Goal: Task Accomplishment & Management: Manage account settings

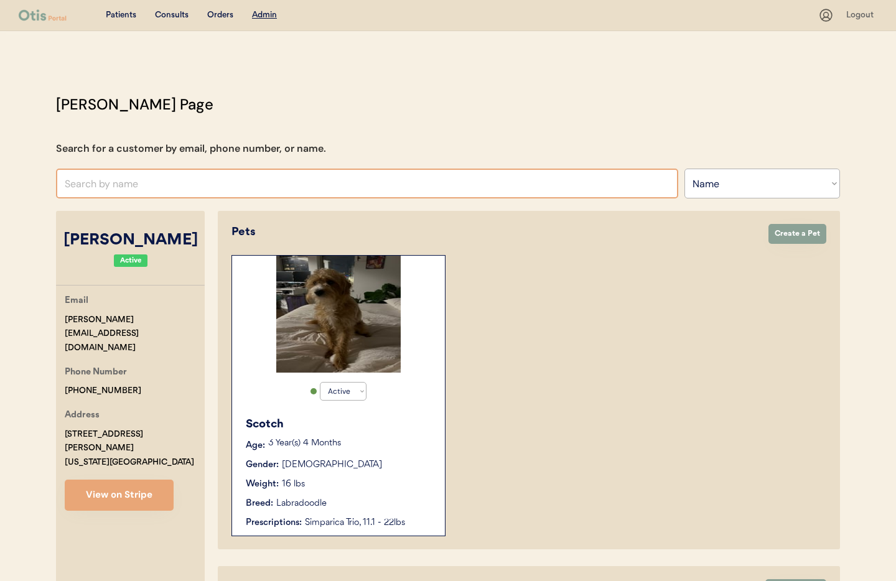
select select ""Name""
select select "true"
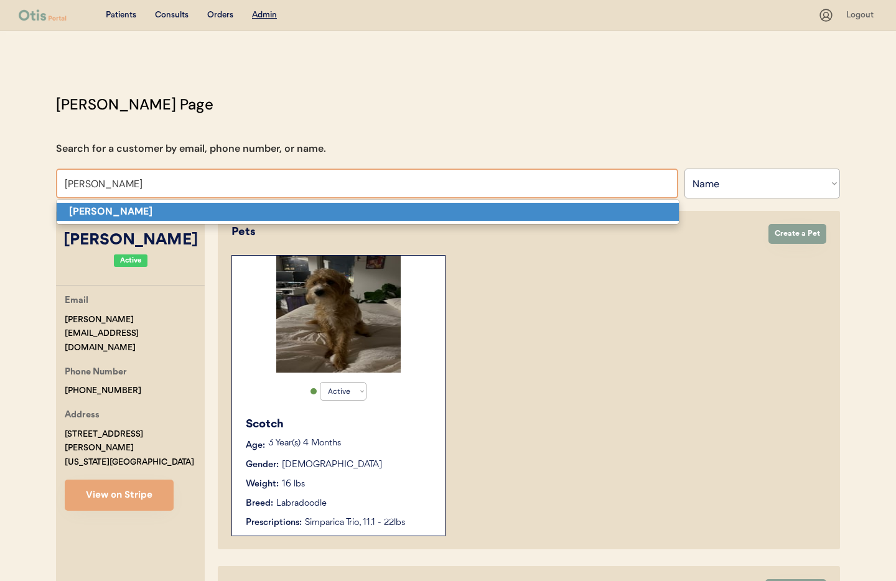
click at [185, 208] on p "Melissa wlasniewski" at bounding box center [368, 212] width 622 height 18
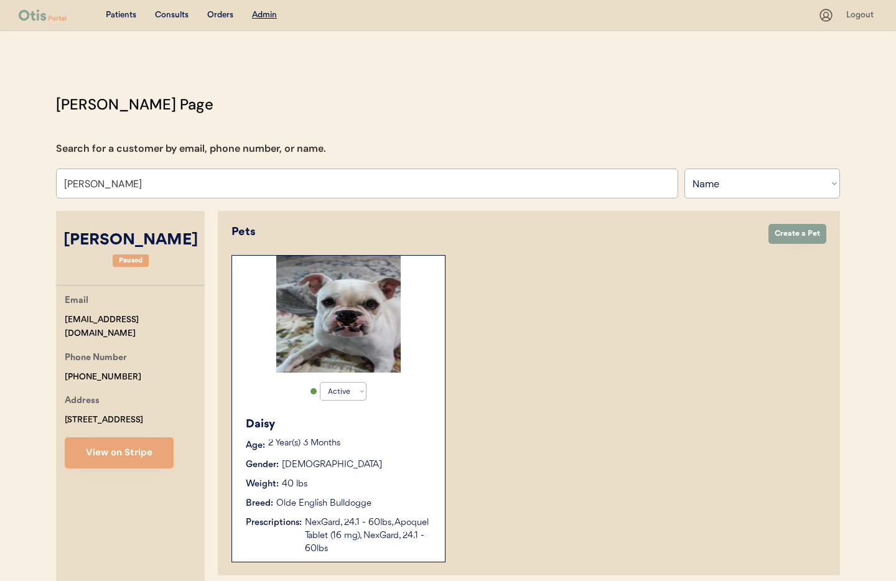
type input "Melissa wlasniewski"
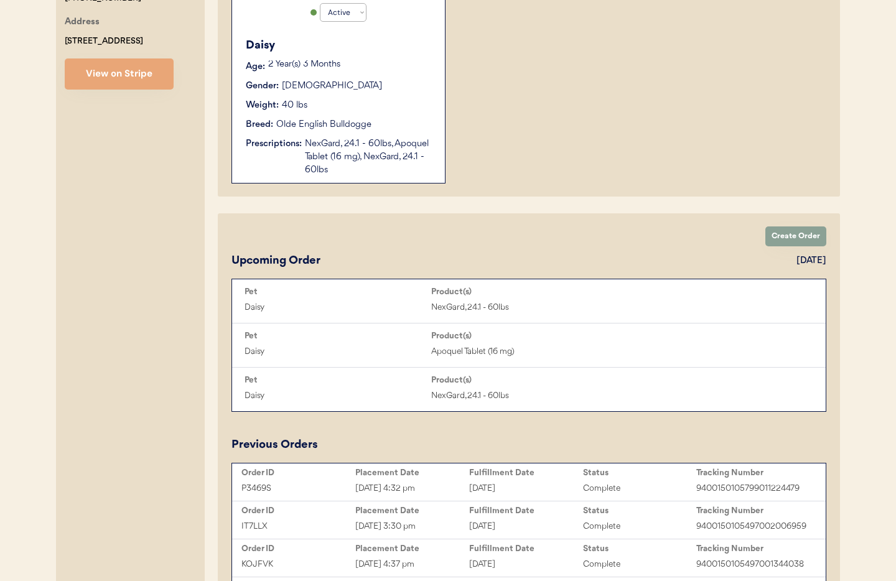
scroll to position [366, 0]
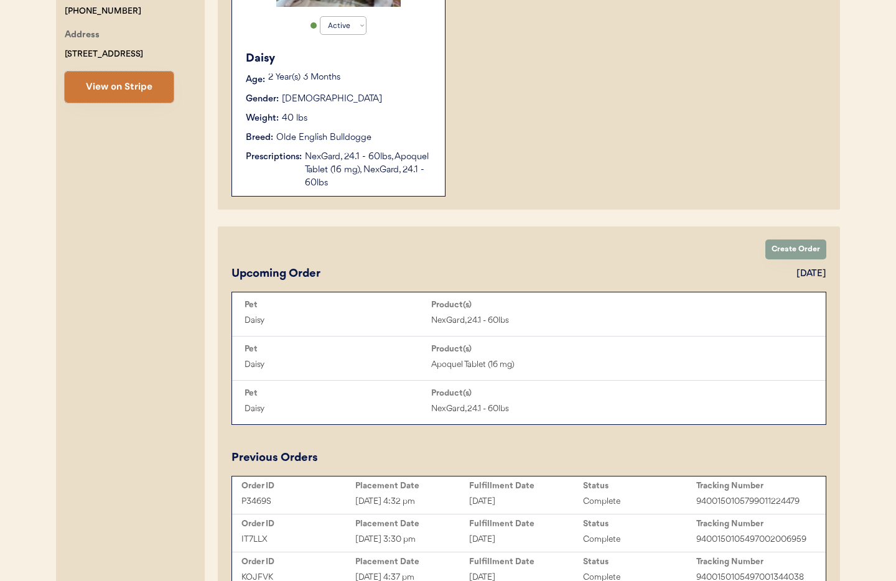
click at [131, 89] on button "View on Stripe" at bounding box center [119, 87] width 109 height 31
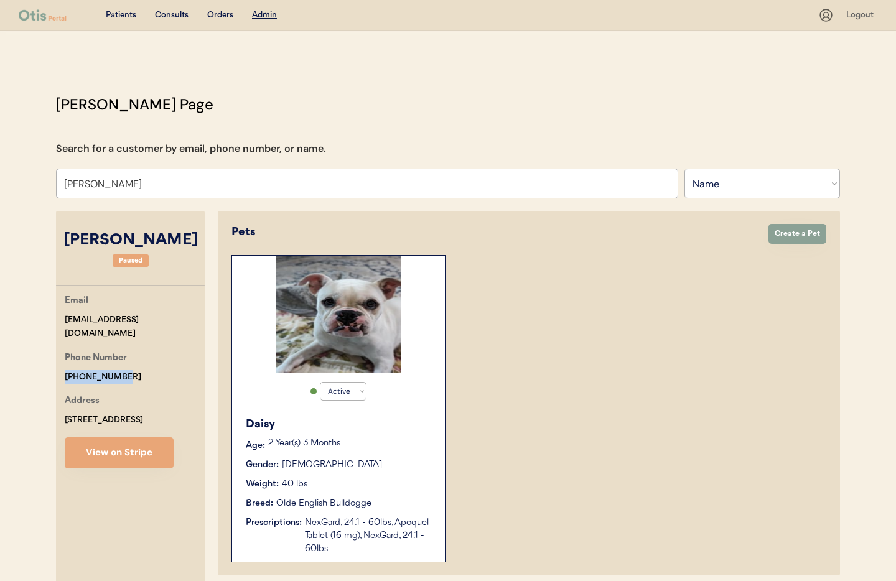
drag, startPoint x: 128, startPoint y: 361, endPoint x: 95, endPoint y: 362, distance: 33.0
copy div "+16076617602"
drag, startPoint x: 203, startPoint y: 241, endPoint x: 80, endPoint y: 236, distance: 122.7
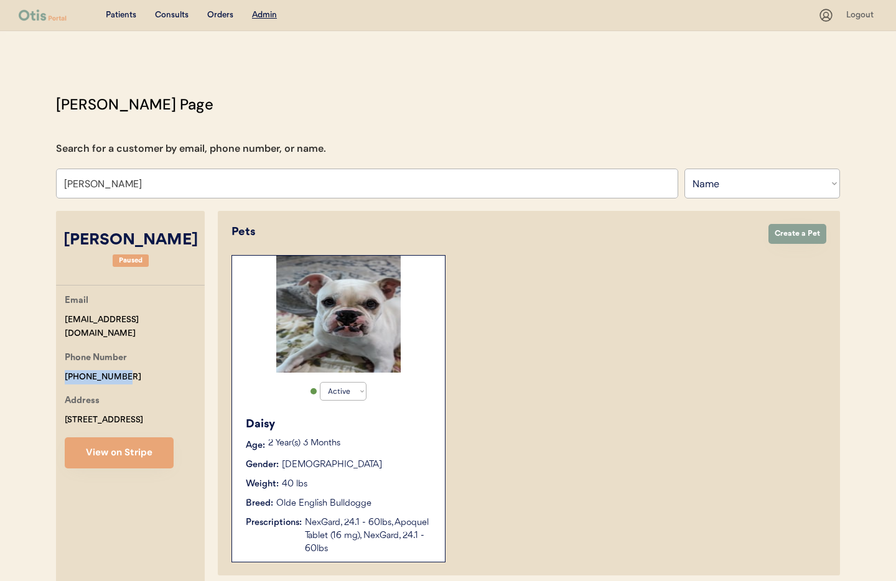
copy div "Melissa wlasniewski"
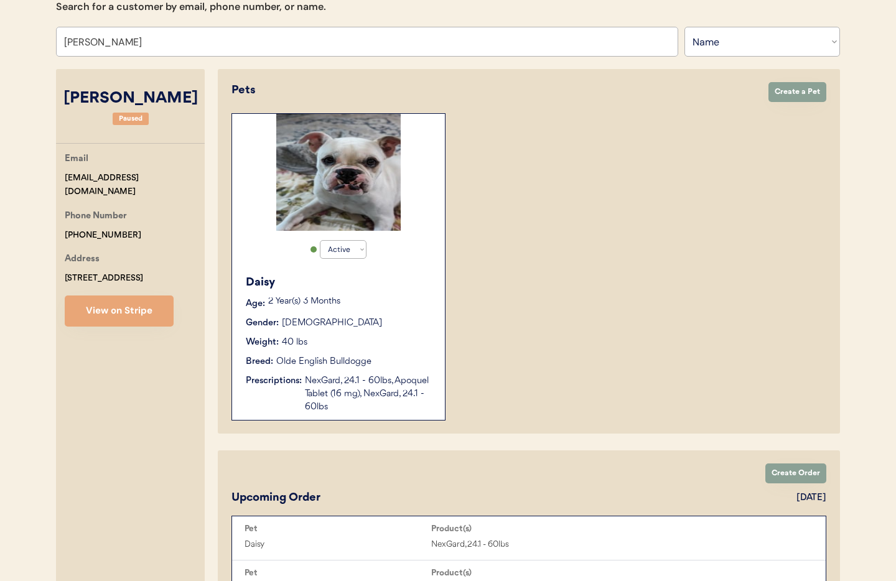
drag, startPoint x: 373, startPoint y: 372, endPoint x: 390, endPoint y: 371, distance: 16.2
click at [373, 372] on div "Daisy Age: 2 Year(s) 3 Months Gender: Female Weight: 40 lbs Breed: Olde English…" at bounding box center [338, 344] width 200 height 152
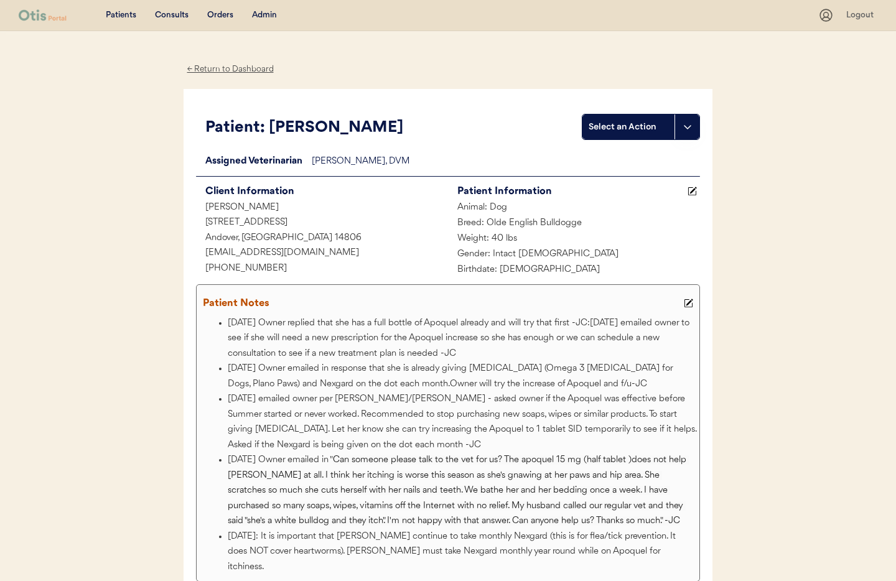
click at [263, 16] on div "Admin" at bounding box center [264, 15] width 25 height 12
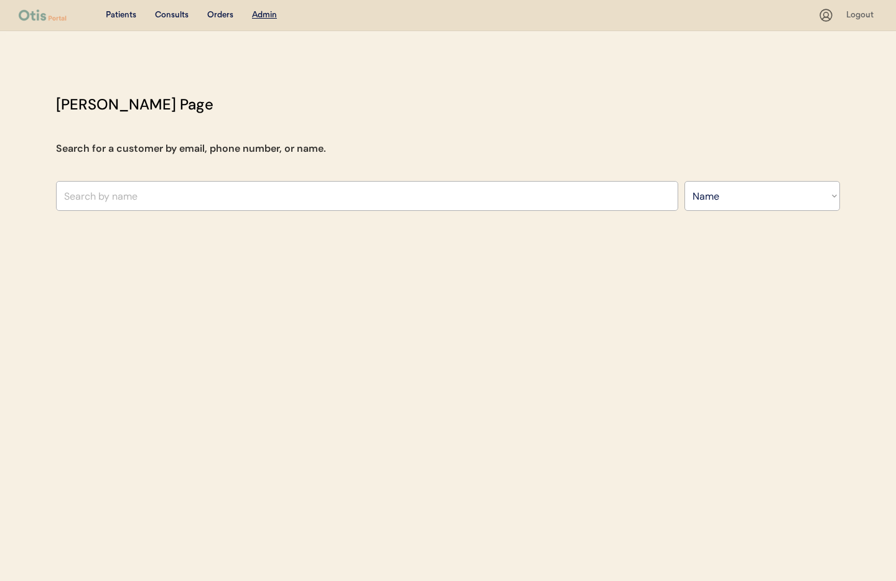
select select ""Name""
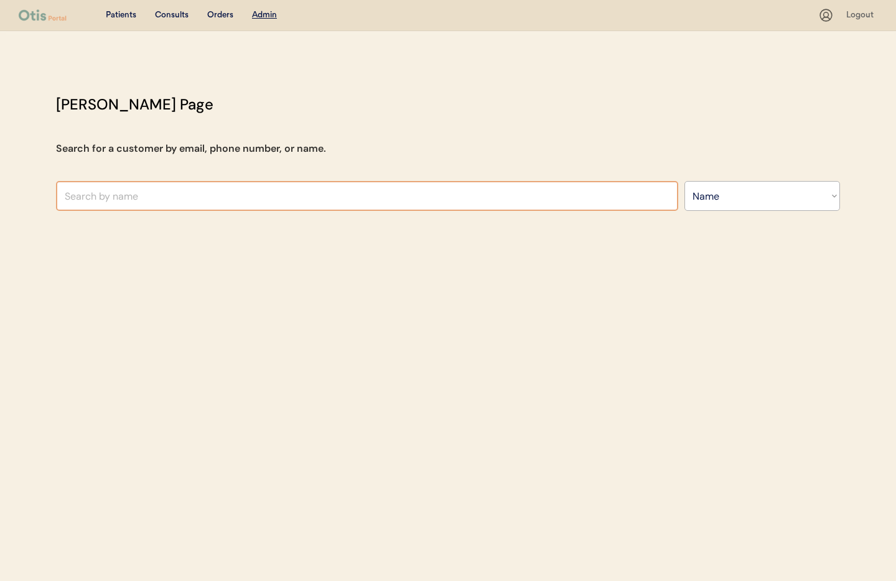
click at [198, 190] on input "text" at bounding box center [367, 196] width 622 height 30
type input "Heather"
type input "Heather Braley"
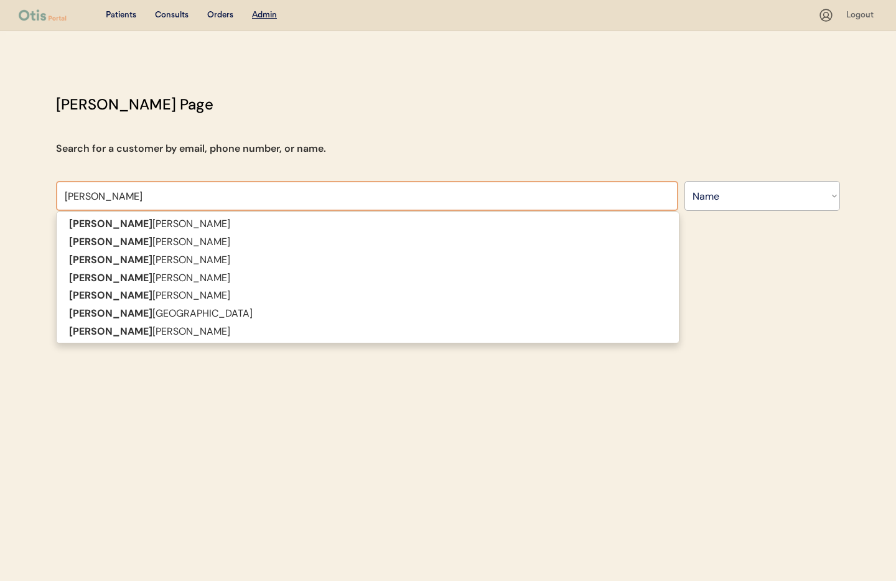
type input "Heather r"
type input "Heather rizzo"
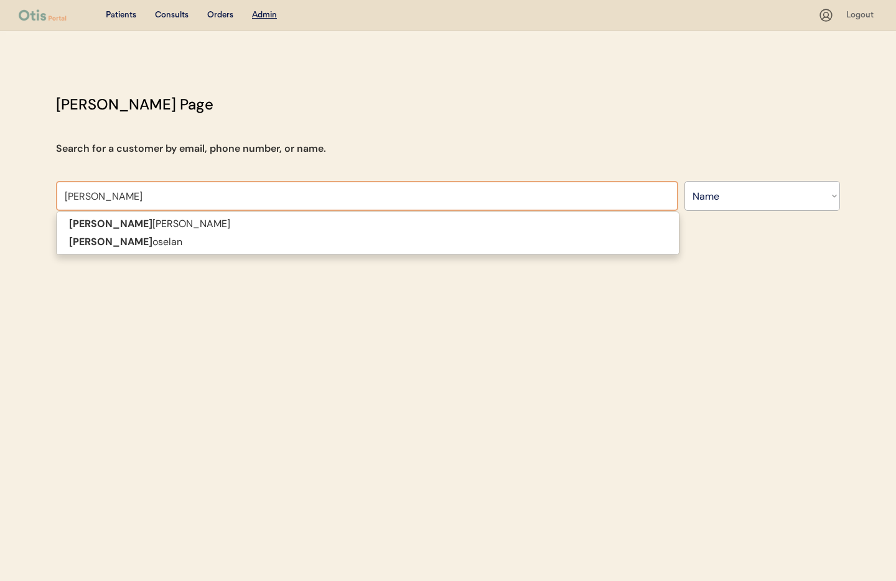
type input "Heather ros"
type input "Heather roselan"
type input "Heather rose"
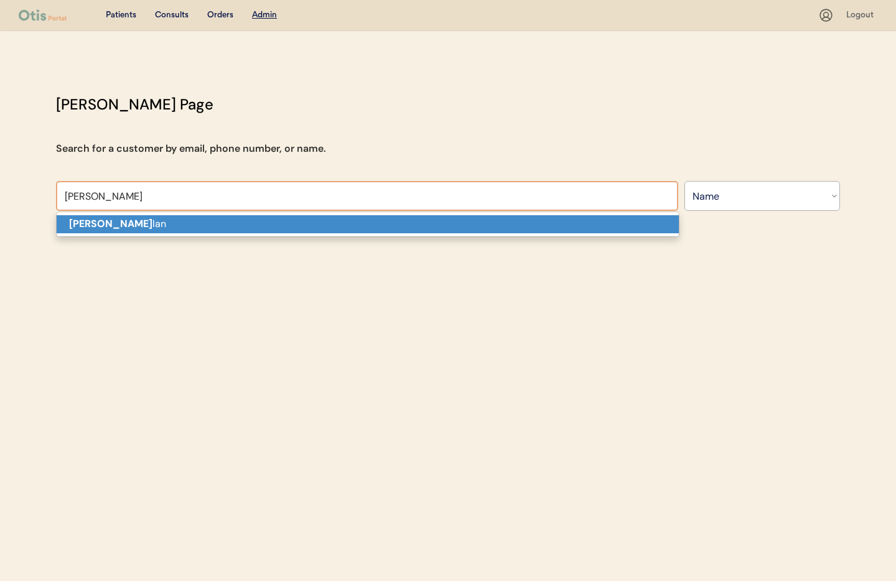
click at [184, 223] on p "Heather Rose lan" at bounding box center [368, 224] width 622 height 18
type input "[PERSON_NAME]"
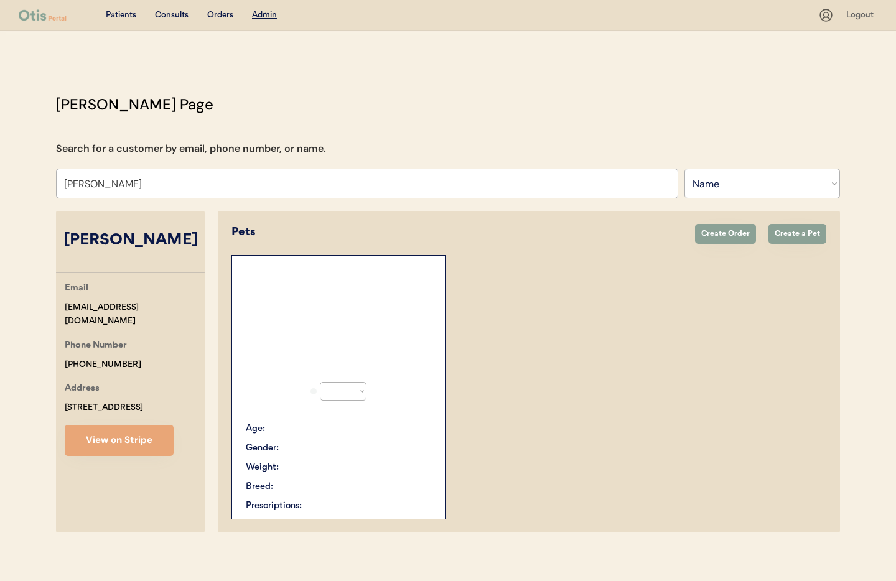
select select "true"
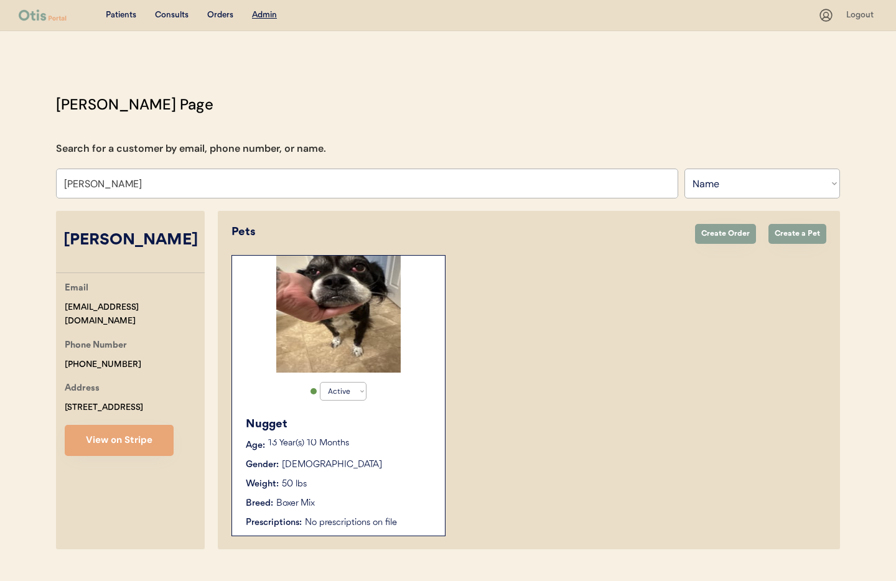
scroll to position [26, 0]
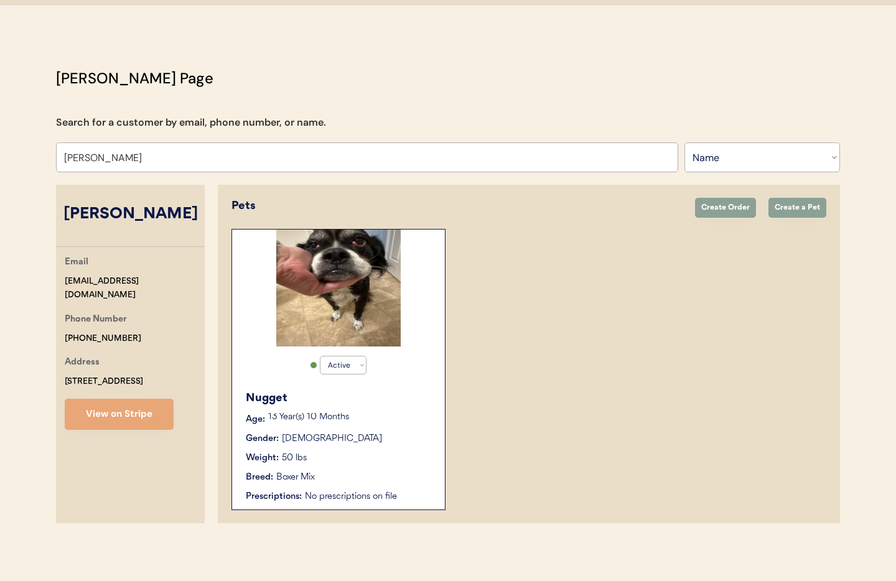
type input "[PERSON_NAME]"
click at [406, 428] on div "Nugget Age: 13 Year(s) 10 Months Gender: Female Weight: 50 lbs Breed: Boxer Mix…" at bounding box center [338, 447] width 200 height 126
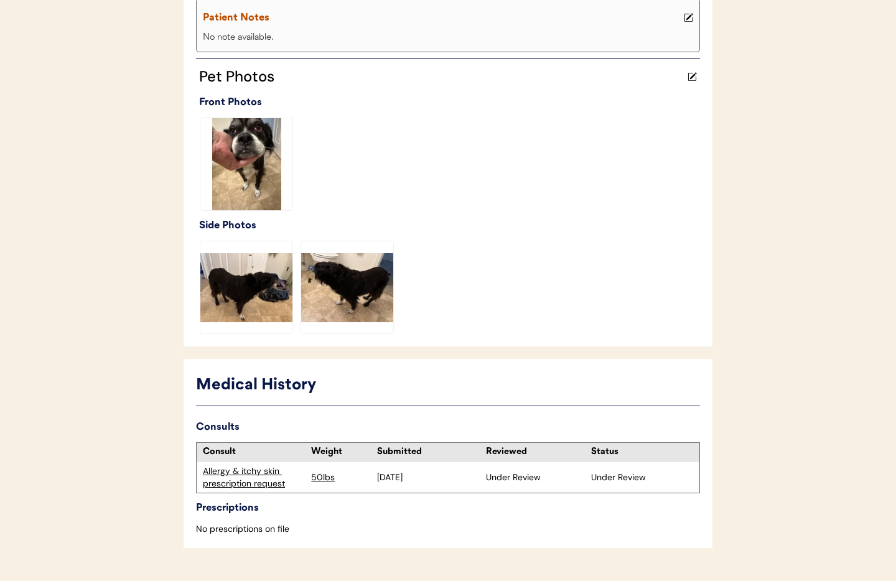
scroll to position [289, 0]
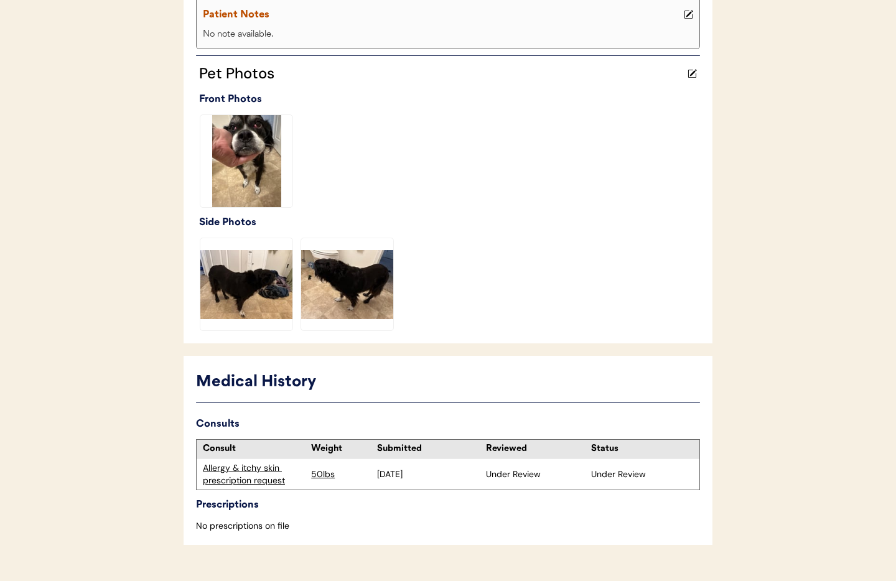
click at [243, 469] on div "Allergy & itchy skin prescription request" at bounding box center [254, 474] width 102 height 24
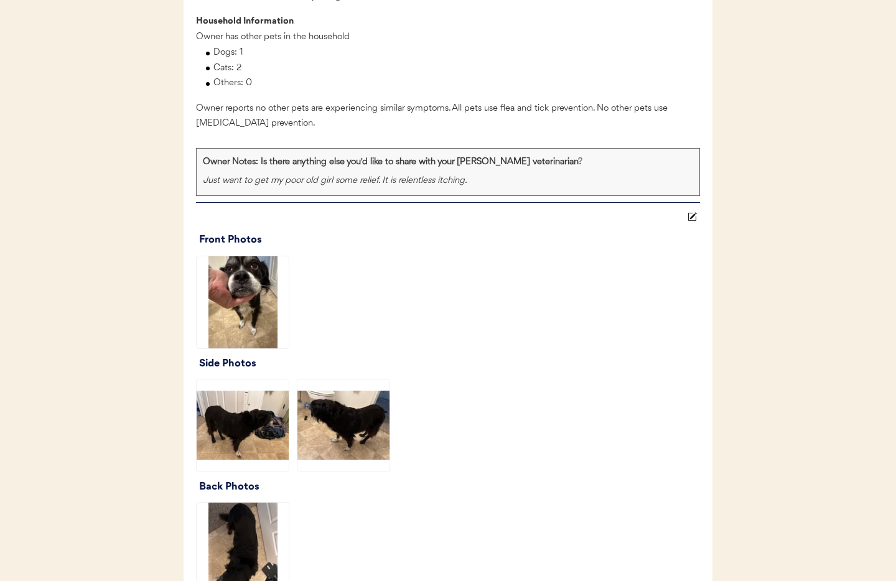
scroll to position [1307, 0]
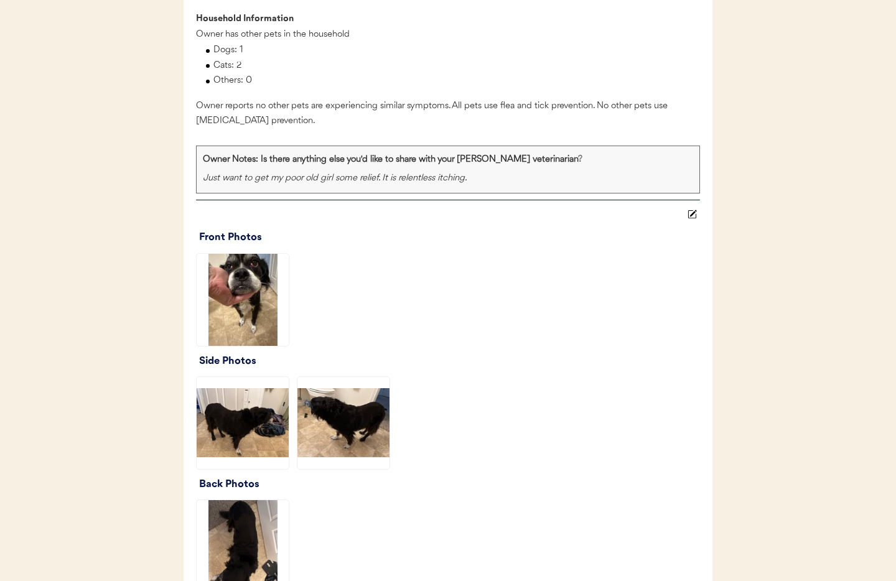
click at [243, 324] on img at bounding box center [243, 300] width 92 height 92
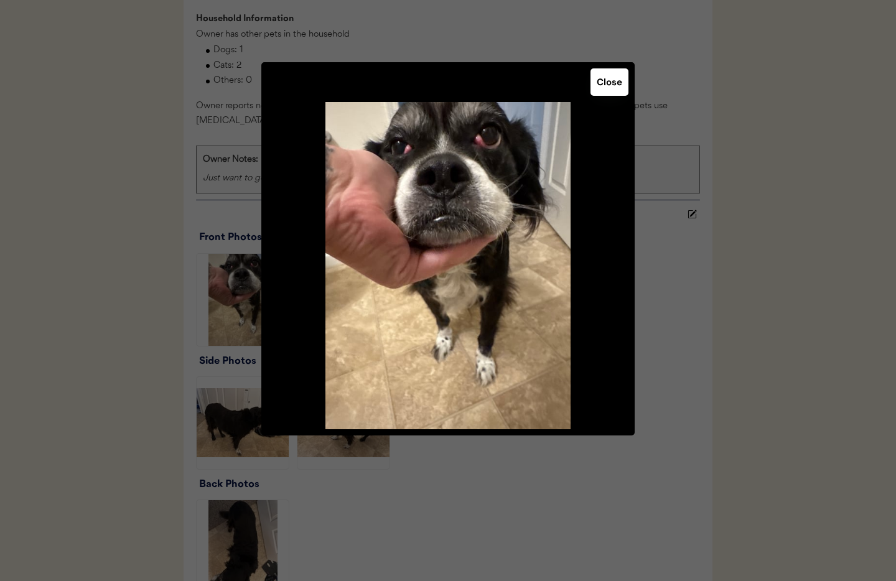
click at [630, 88] on div "Close" at bounding box center [447, 248] width 373 height 373
click at [615, 78] on button "Close" at bounding box center [610, 81] width 38 height 27
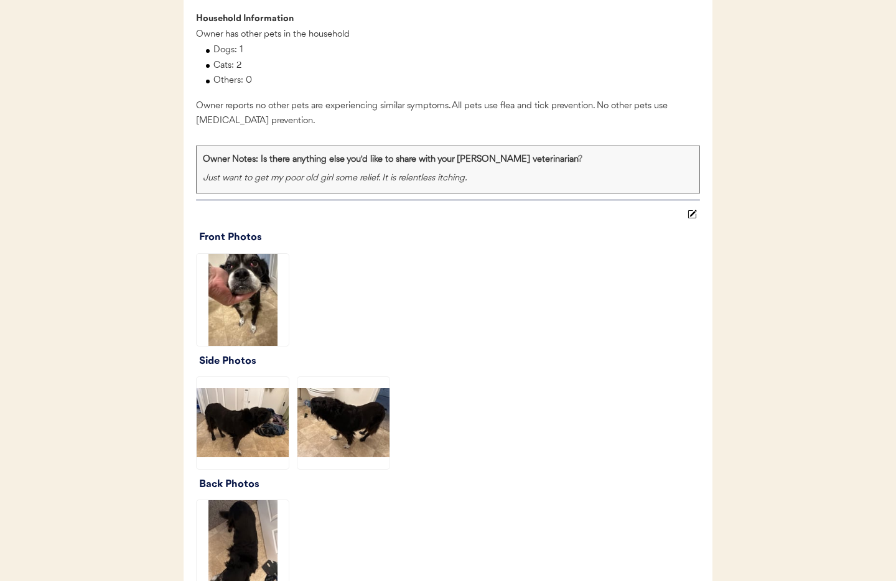
click at [259, 469] on img at bounding box center [243, 423] width 92 height 92
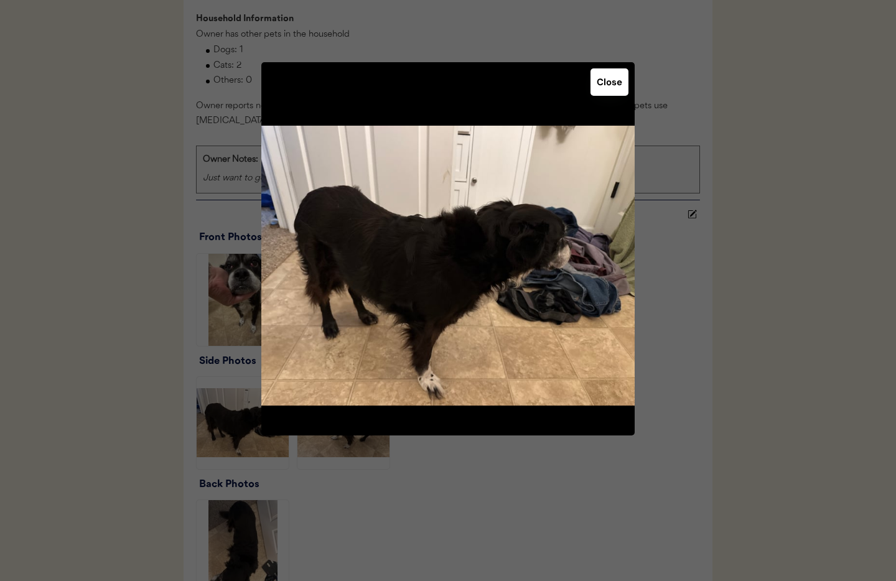
click at [602, 84] on button "Close" at bounding box center [610, 81] width 38 height 27
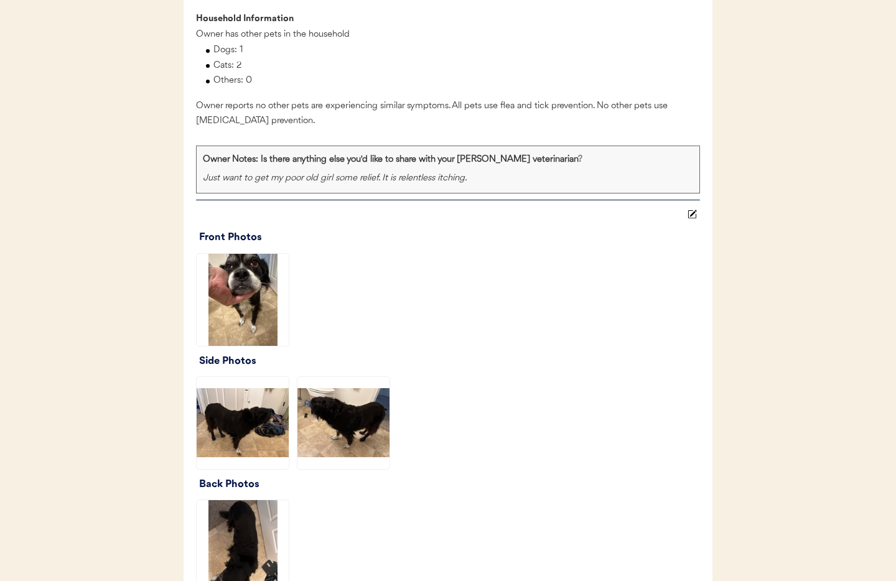
click at [365, 461] on img at bounding box center [343, 423] width 92 height 92
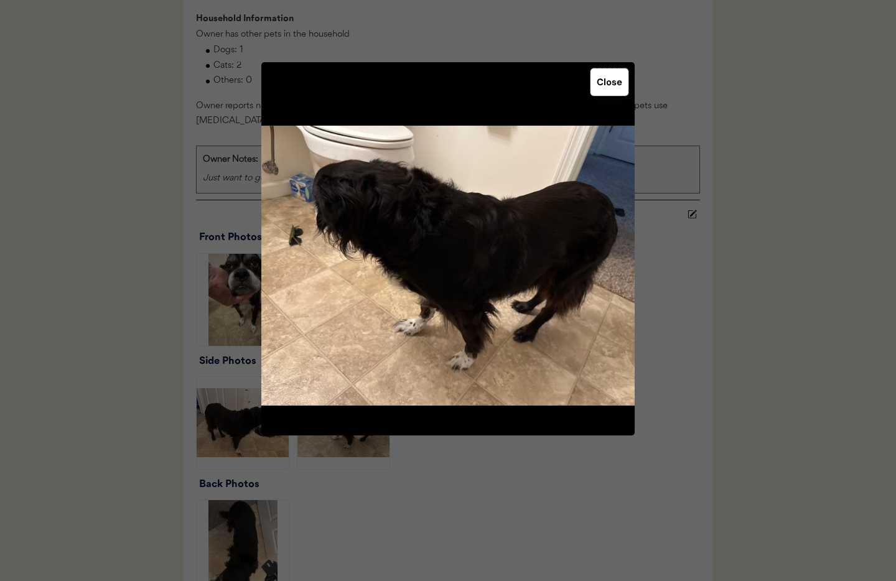
click at [607, 90] on button "Close" at bounding box center [610, 81] width 38 height 27
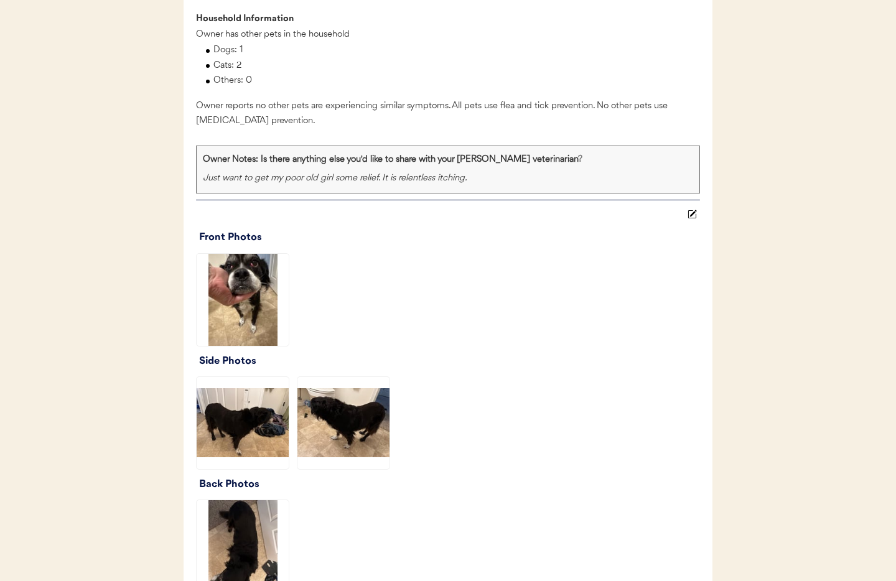
click at [255, 459] on img at bounding box center [243, 423] width 92 height 92
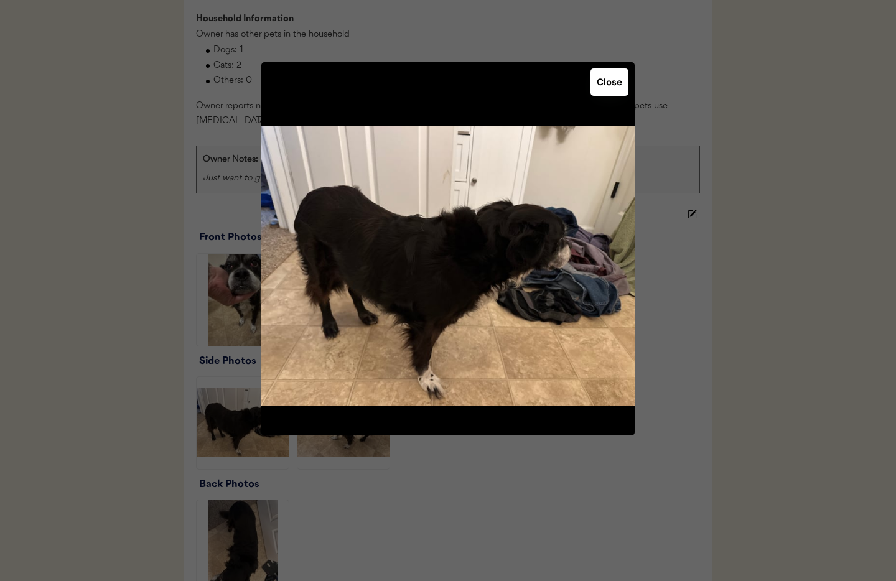
click at [606, 72] on button "Close" at bounding box center [610, 81] width 38 height 27
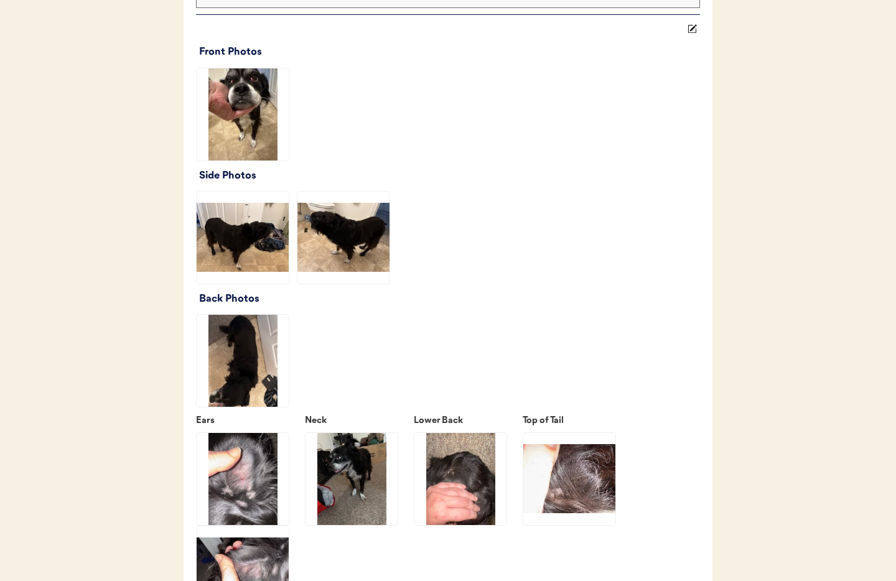
scroll to position [1496, 0]
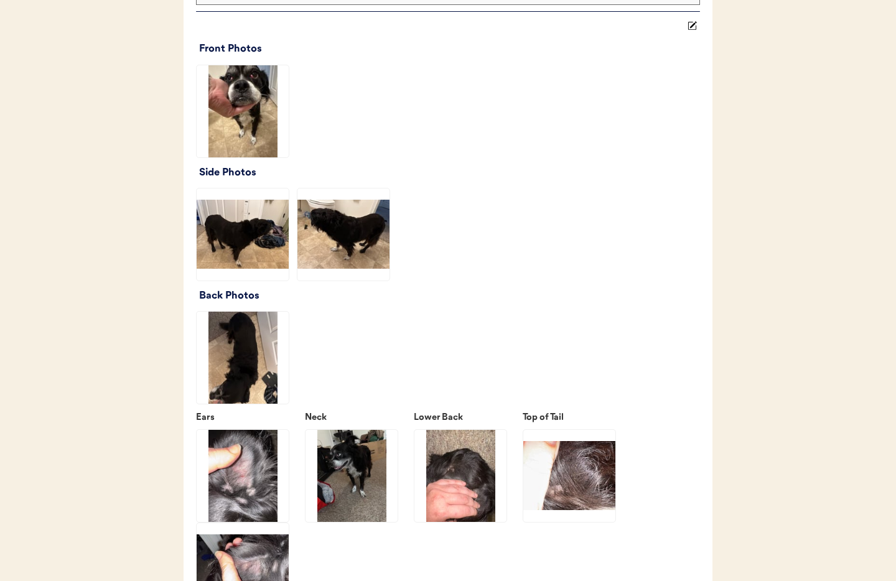
click at [235, 392] on img at bounding box center [243, 358] width 92 height 92
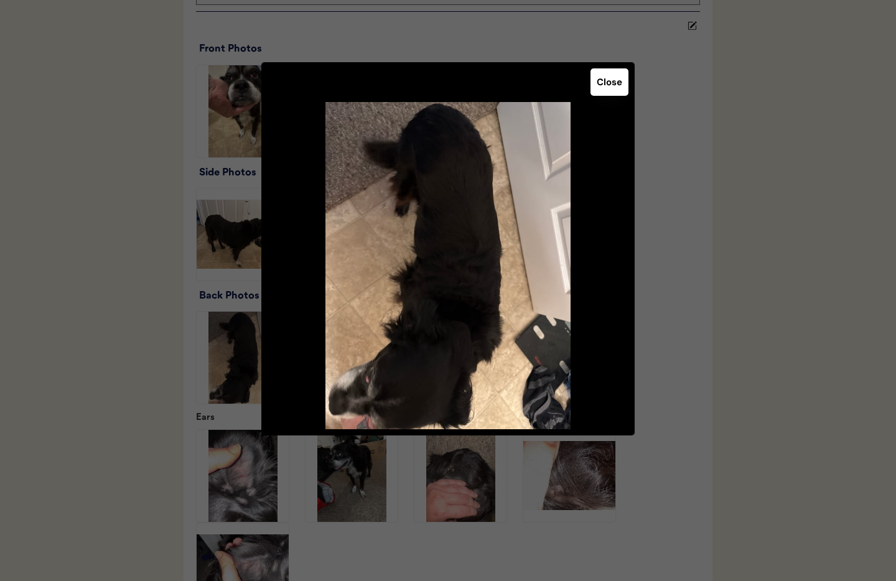
click at [622, 95] on button "Close" at bounding box center [610, 81] width 38 height 27
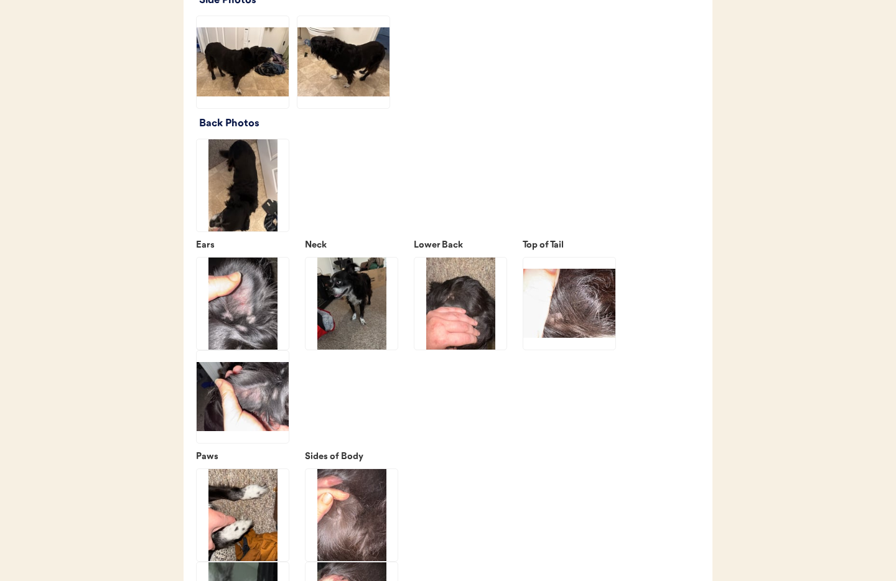
scroll to position [1667, 0]
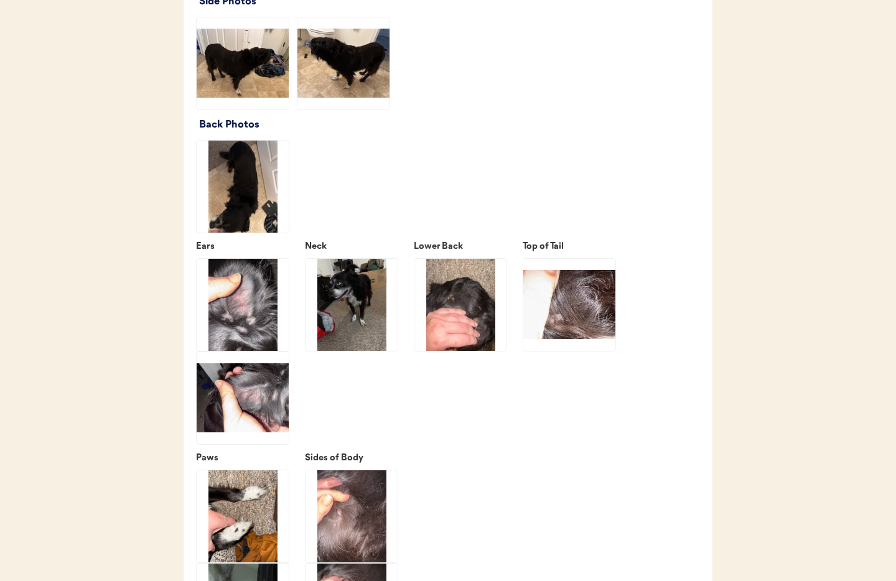
click at [243, 327] on img at bounding box center [243, 305] width 92 height 92
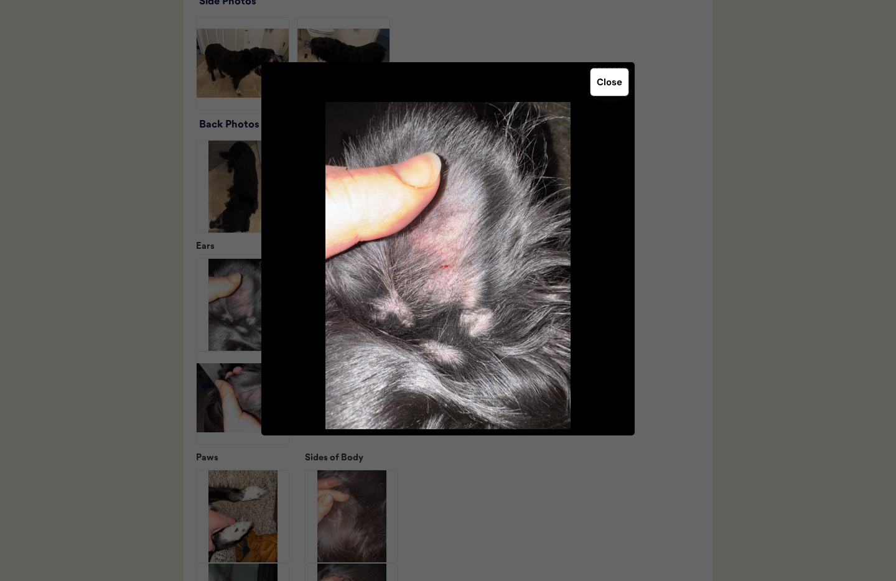
drag, startPoint x: 605, startPoint y: 83, endPoint x: 503, endPoint y: 167, distance: 132.6
click at [604, 83] on button "Close" at bounding box center [610, 81] width 38 height 27
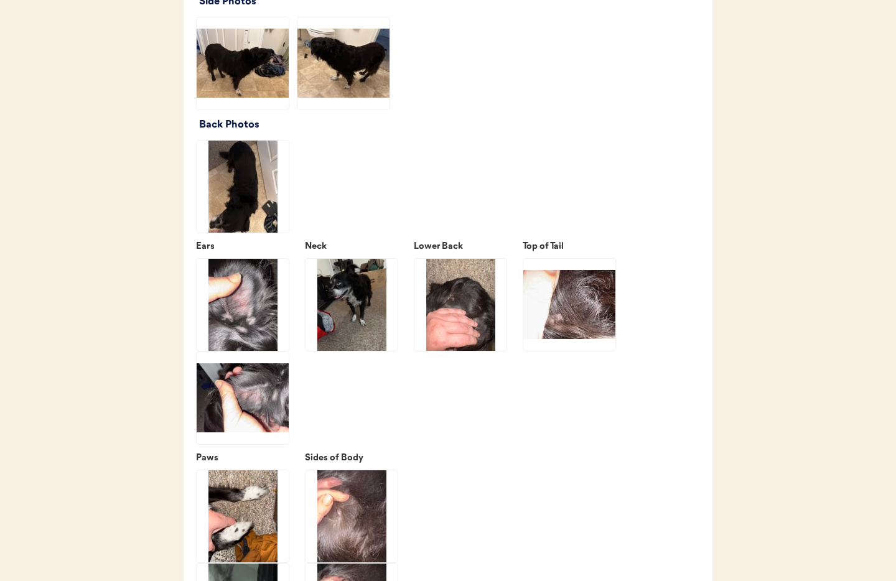
click at [264, 426] on img at bounding box center [243, 398] width 92 height 92
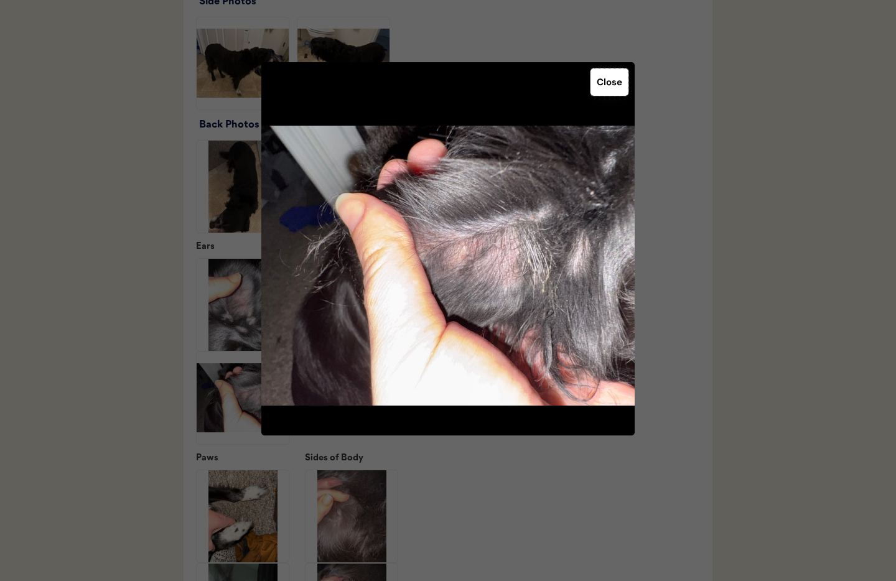
click at [617, 78] on button "Close" at bounding box center [610, 81] width 38 height 27
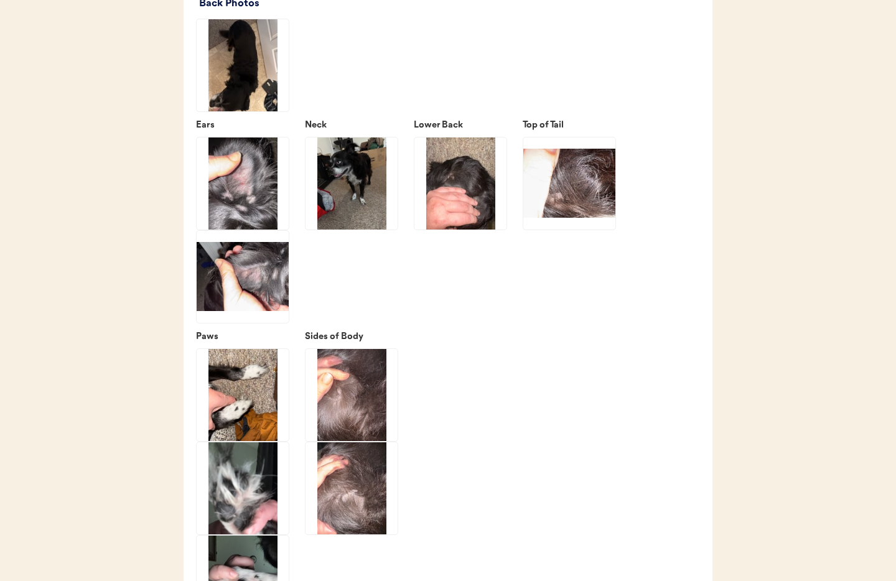
scroll to position [1800, 0]
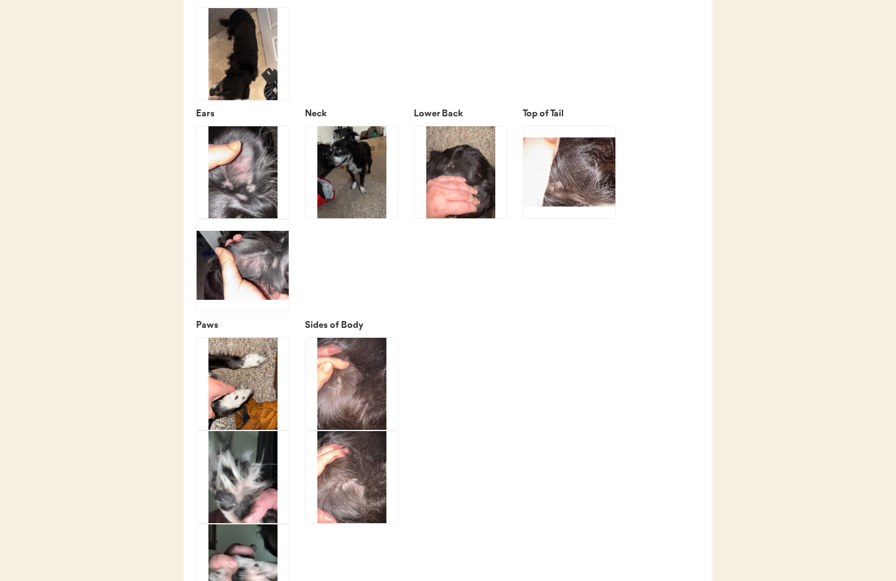
click at [362, 218] on img at bounding box center [352, 172] width 92 height 92
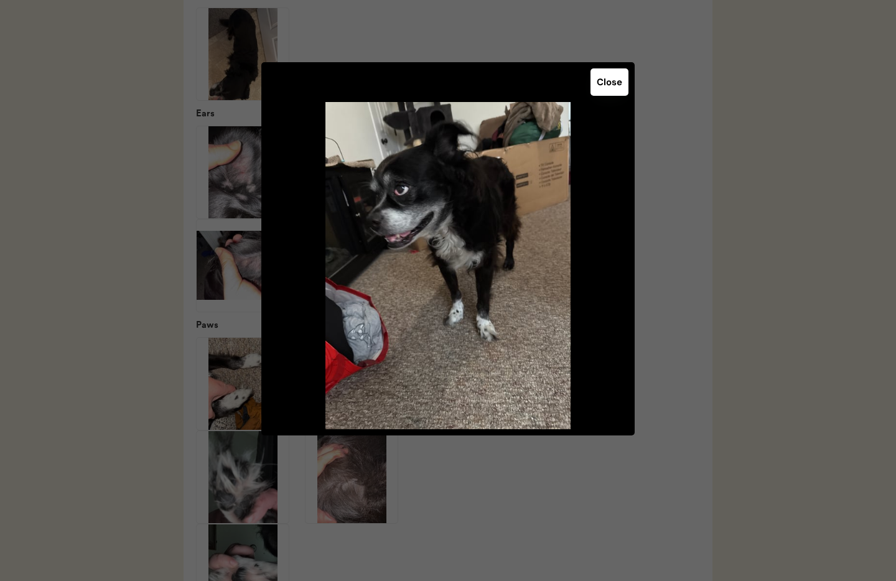
drag, startPoint x: 607, startPoint y: 85, endPoint x: 601, endPoint y: 96, distance: 12.8
click at [607, 85] on button "Close" at bounding box center [610, 81] width 38 height 27
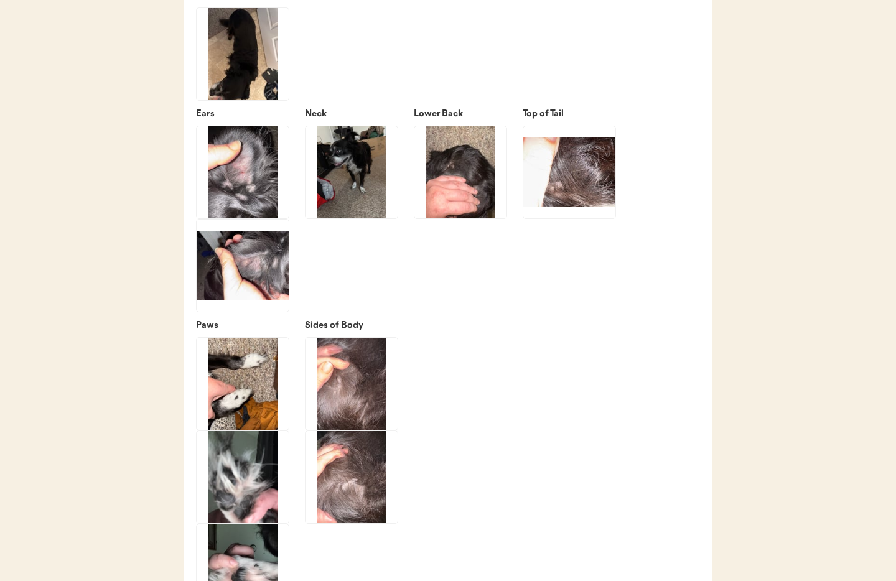
click at [469, 218] on img at bounding box center [460, 172] width 92 height 92
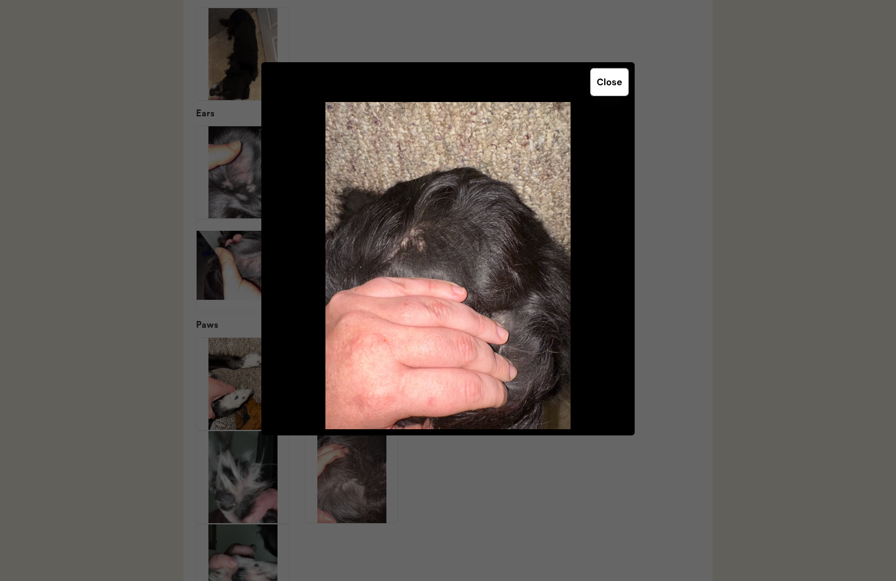
click at [610, 90] on button "Close" at bounding box center [610, 81] width 38 height 27
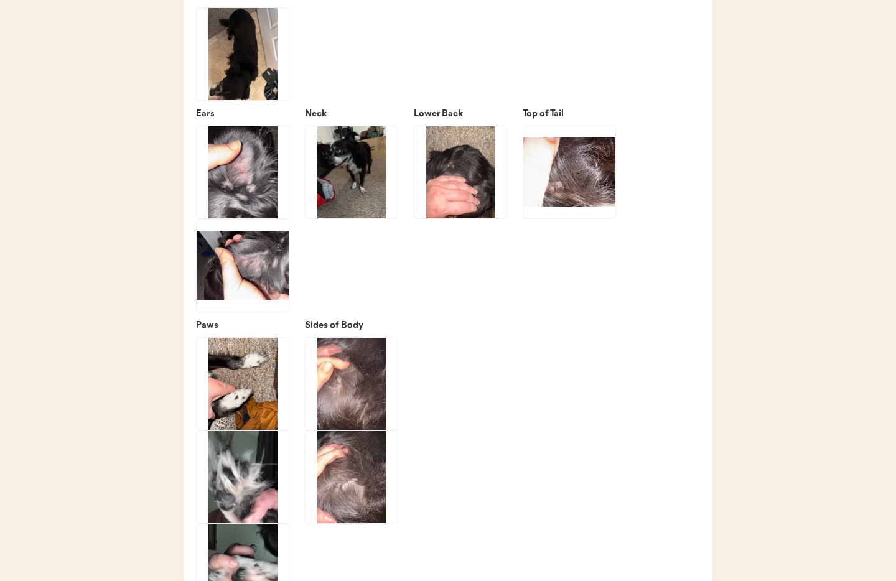
click at [574, 215] on img at bounding box center [569, 172] width 92 height 92
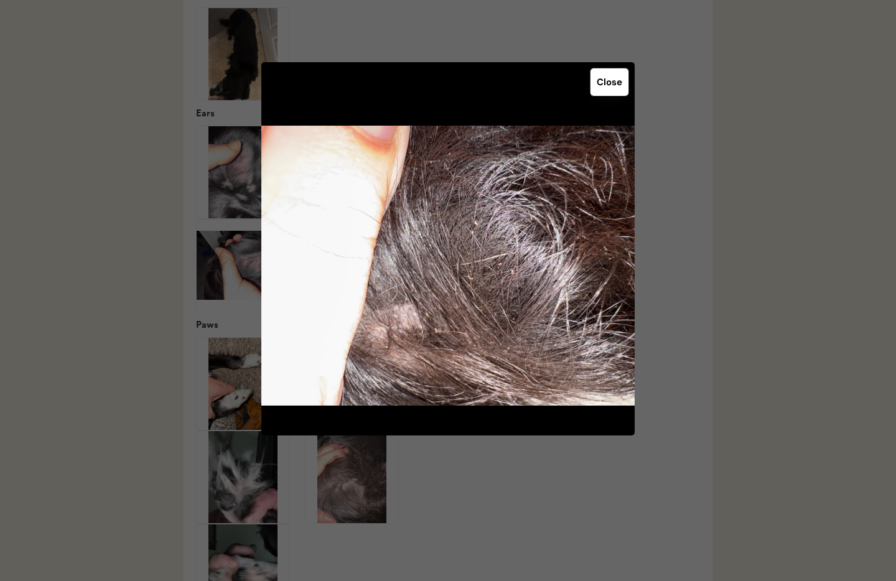
click at [616, 70] on button "Close" at bounding box center [610, 81] width 38 height 27
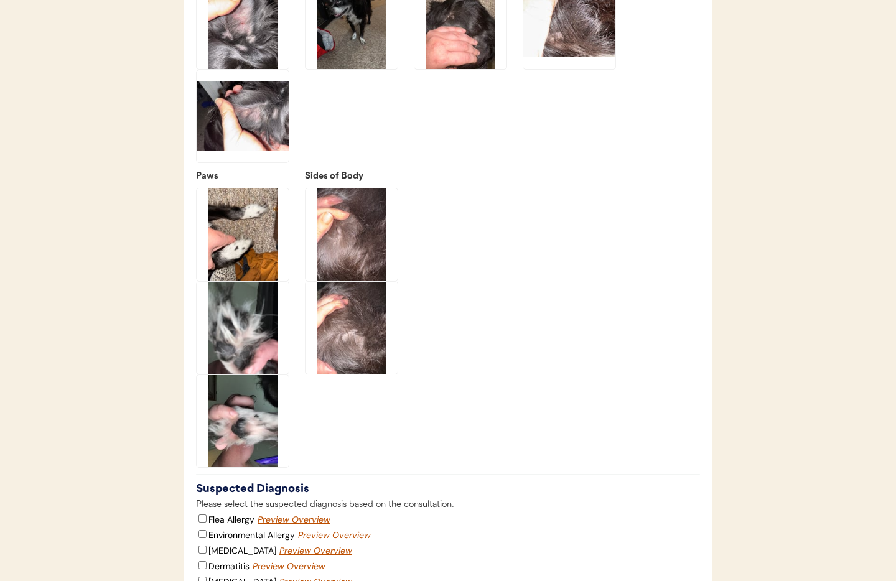
scroll to position [1955, 0]
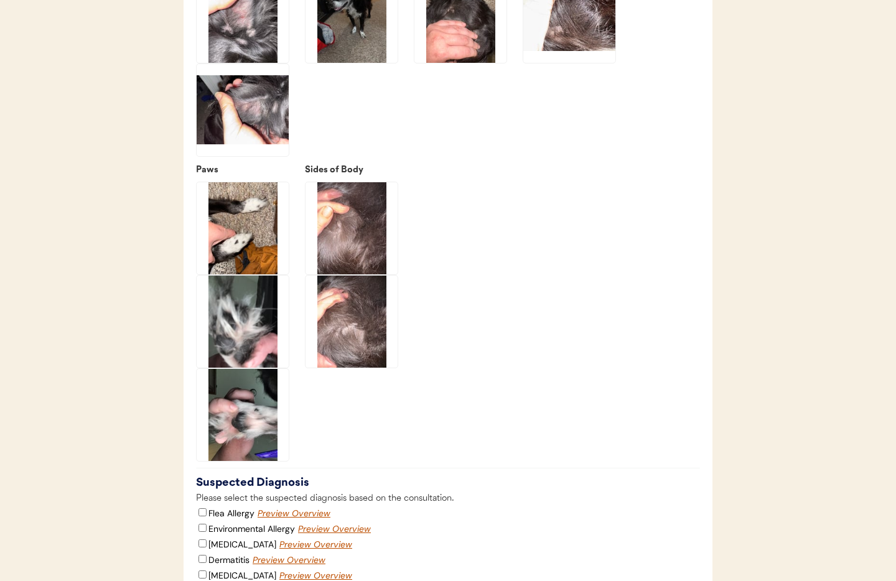
click at [224, 368] on img at bounding box center [243, 322] width 92 height 92
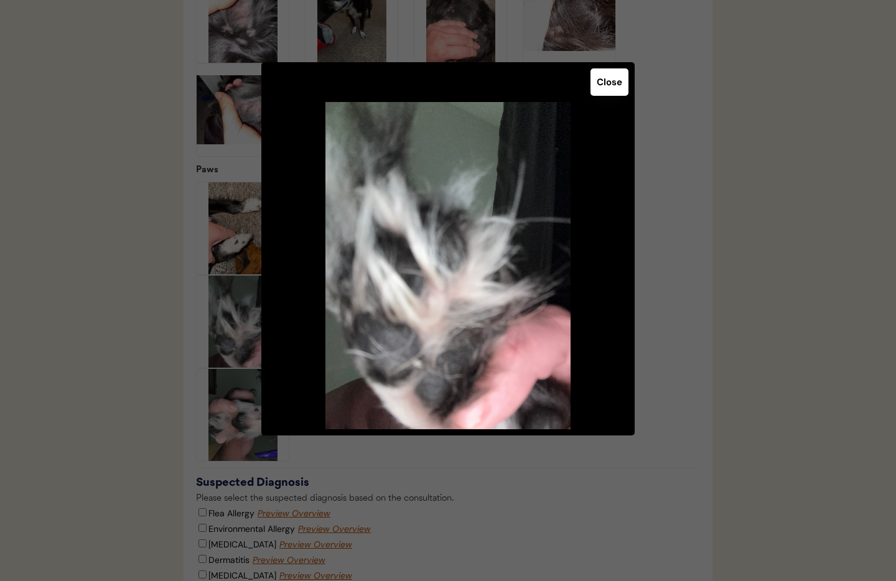
click at [230, 432] on div at bounding box center [448, 290] width 896 height 581
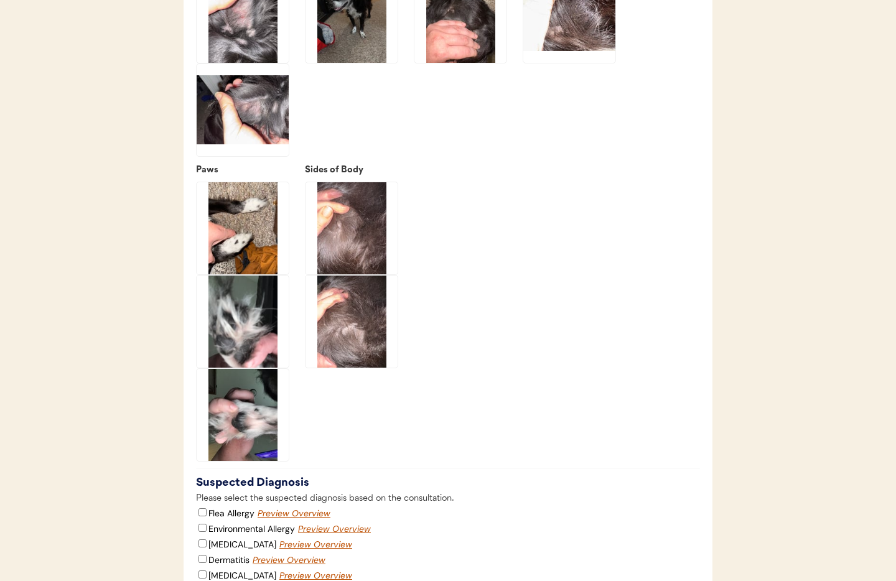
click at [232, 434] on img at bounding box center [243, 415] width 92 height 92
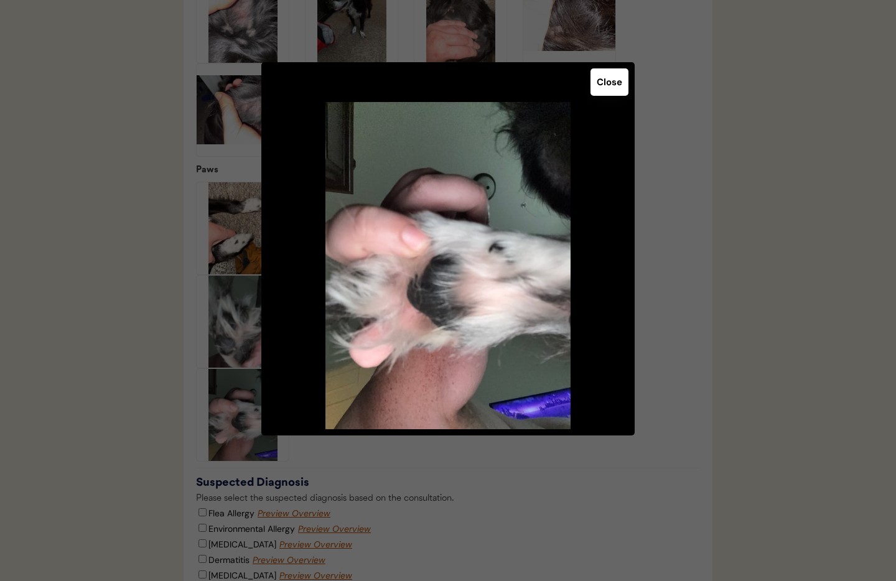
click at [609, 81] on button "Close" at bounding box center [610, 81] width 38 height 27
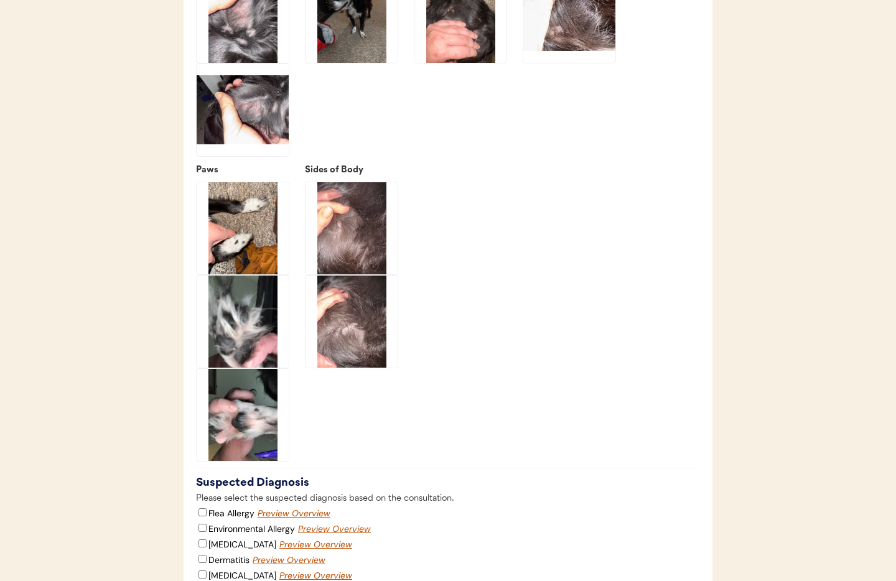
click at [255, 264] on img at bounding box center [243, 228] width 92 height 92
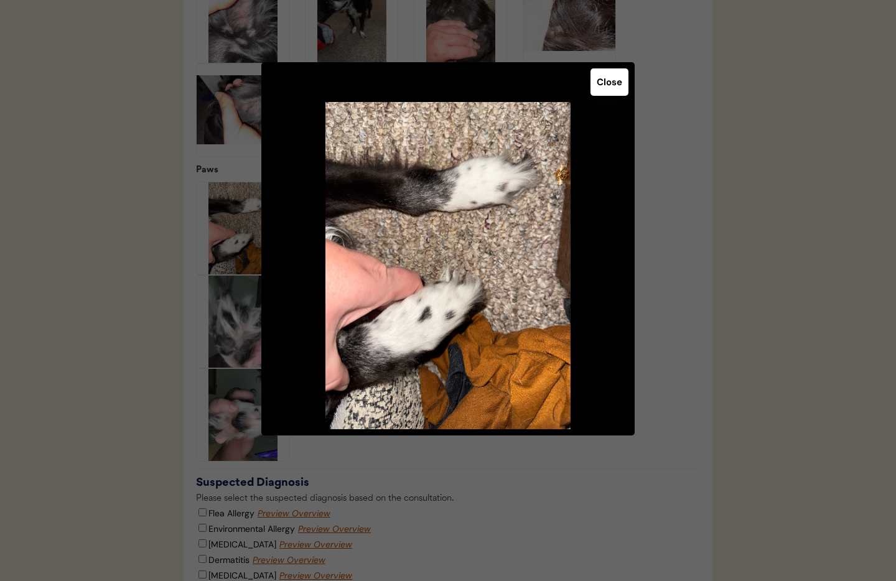
click at [610, 79] on button "Close" at bounding box center [610, 81] width 38 height 27
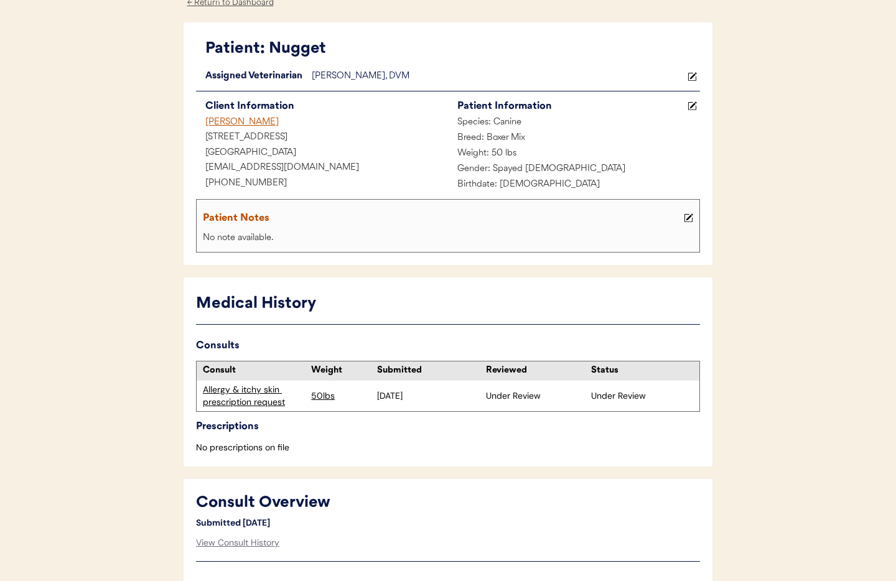
scroll to position [0, 0]
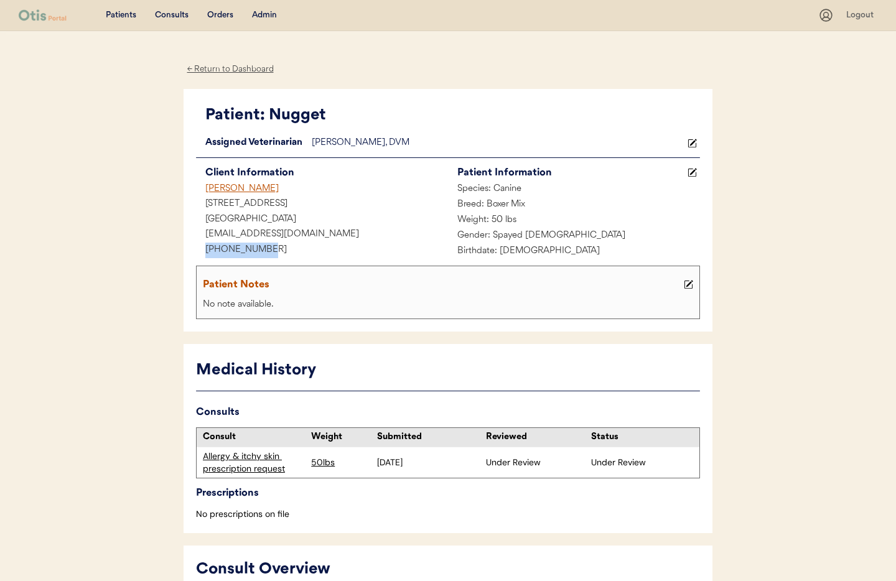
drag, startPoint x: 279, startPoint y: 250, endPoint x: 180, endPoint y: 247, distance: 99.0
copy div "+15188592941"
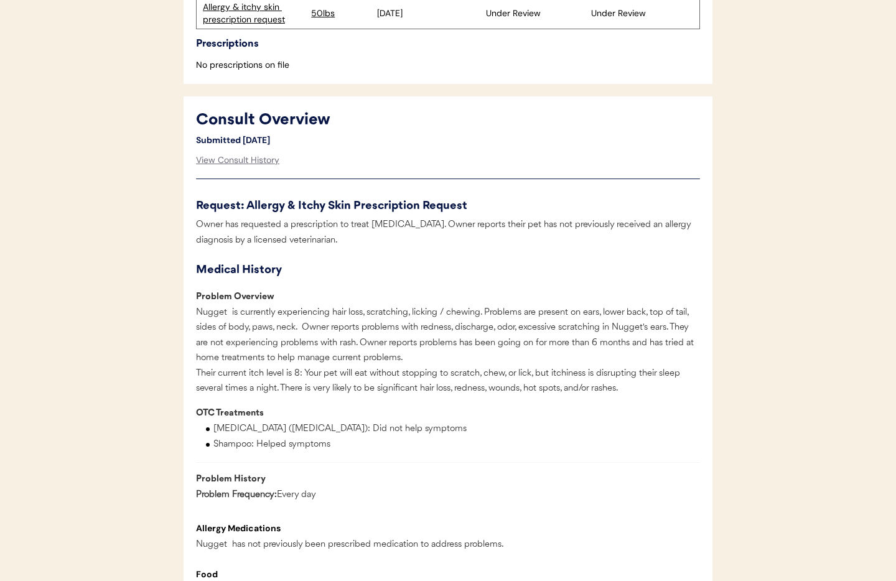
scroll to position [451, 0]
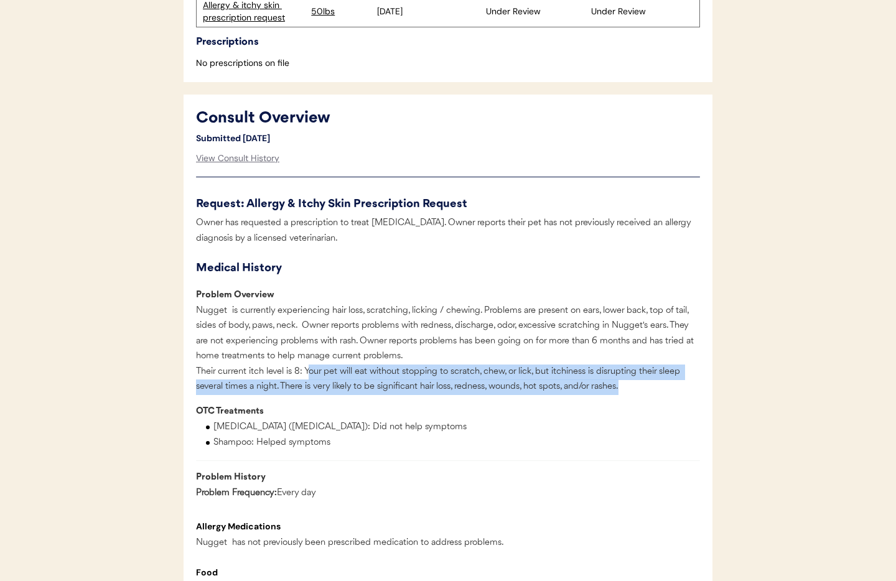
drag, startPoint x: 309, startPoint y: 387, endPoint x: 626, endPoint y: 401, distance: 317.7
click at [626, 395] on div "Nugget is currently experiencing hair loss, scratching, licking / chewing. Prob…" at bounding box center [448, 349] width 504 height 91
copy div "our pet will eat without stopping to scratch, chew, or lick, but itchiness is d…"
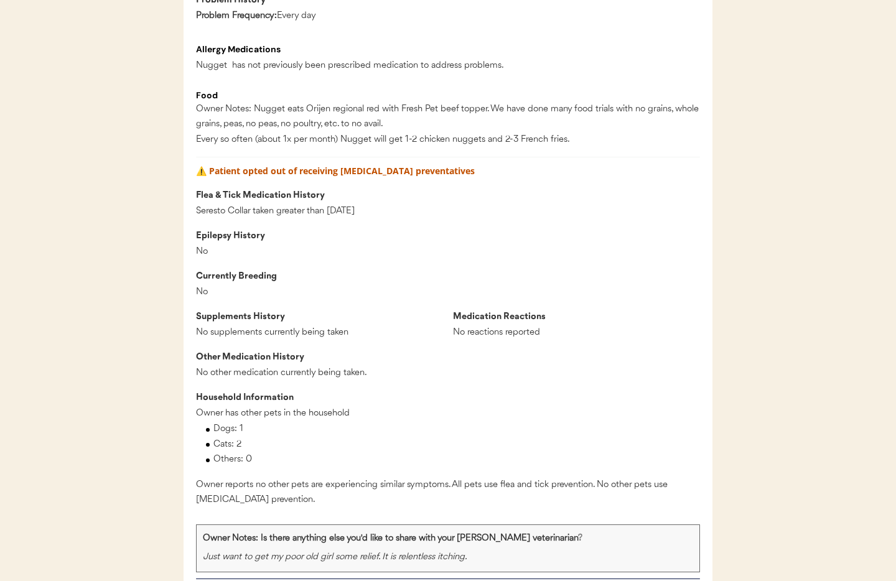
scroll to position [0, 0]
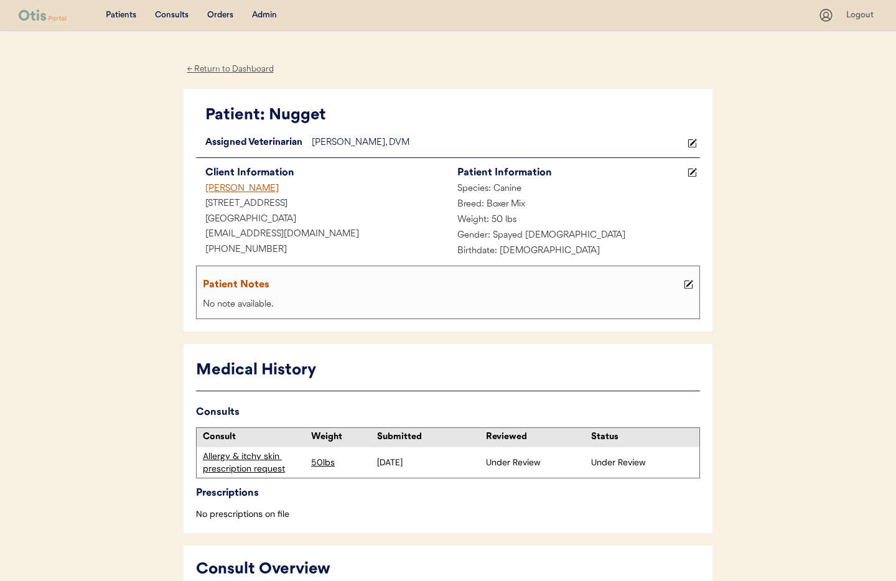
click at [231, 65] on div "← Return to Dashboard" at bounding box center [230, 69] width 93 height 14
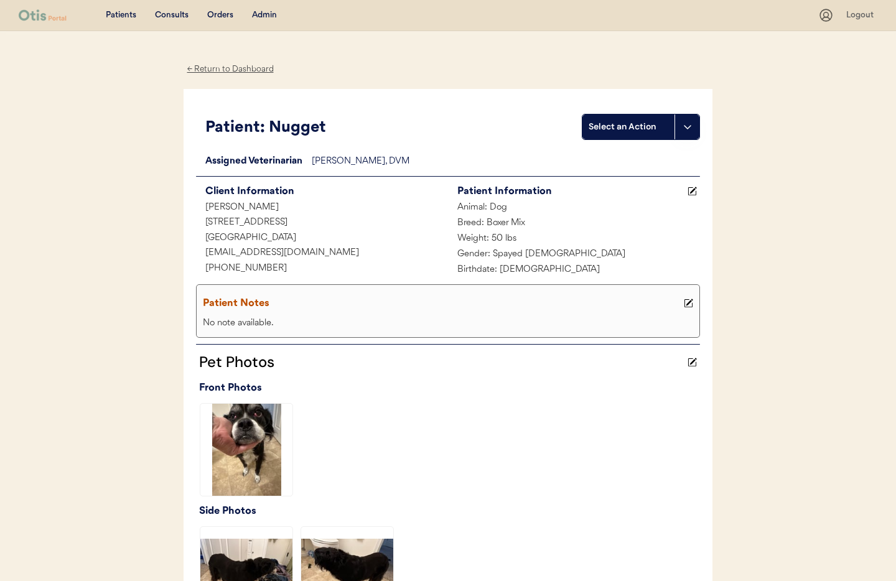
click at [265, 15] on div "Admin" at bounding box center [264, 15] width 25 height 12
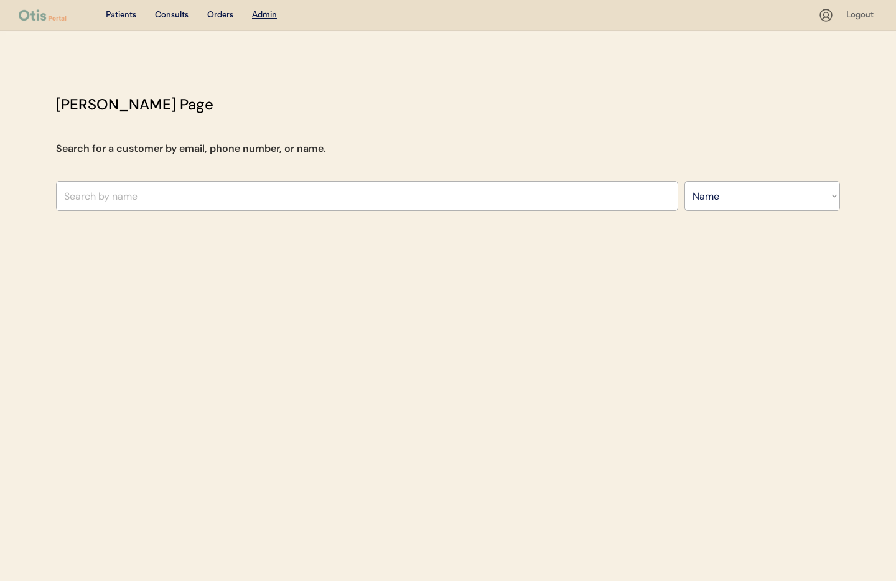
select select ""Name""
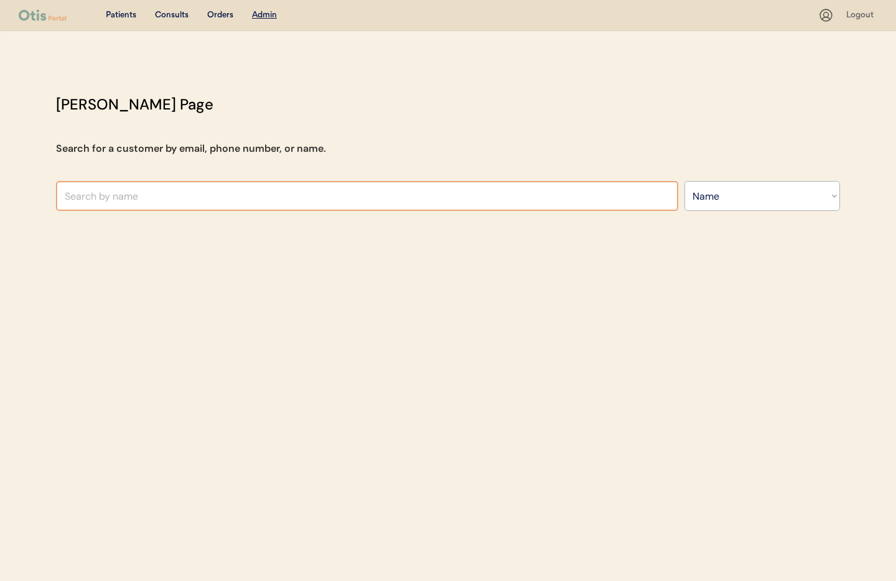
click at [184, 203] on input "text" at bounding box center [367, 196] width 622 height 30
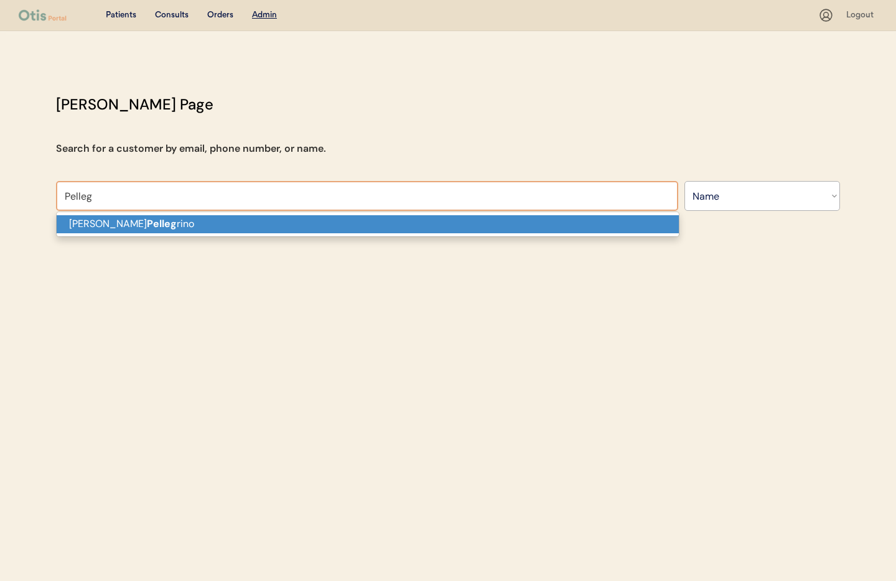
click at [188, 221] on p "Brittney Pelleg rino" at bounding box center [368, 224] width 622 height 18
type input "Brittney Pellegrino"
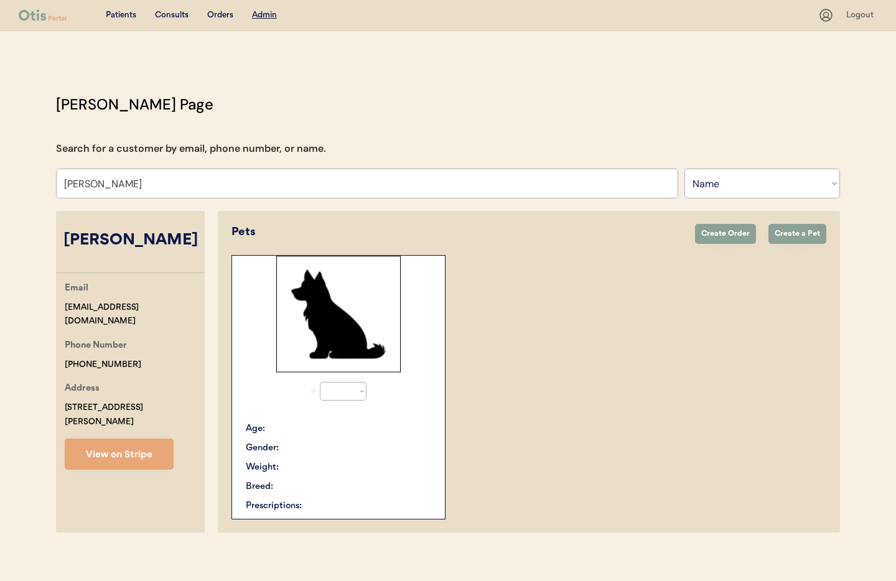
select select "true"
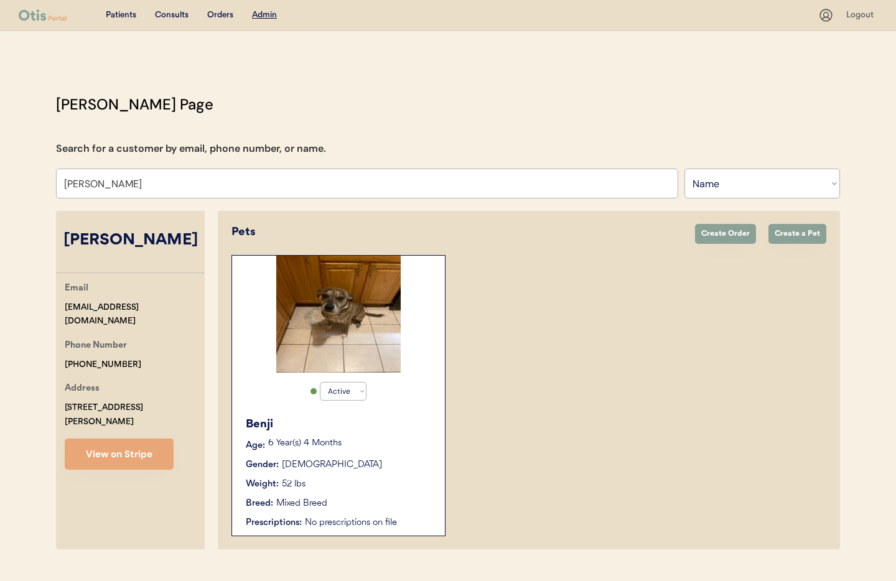
scroll to position [26, 0]
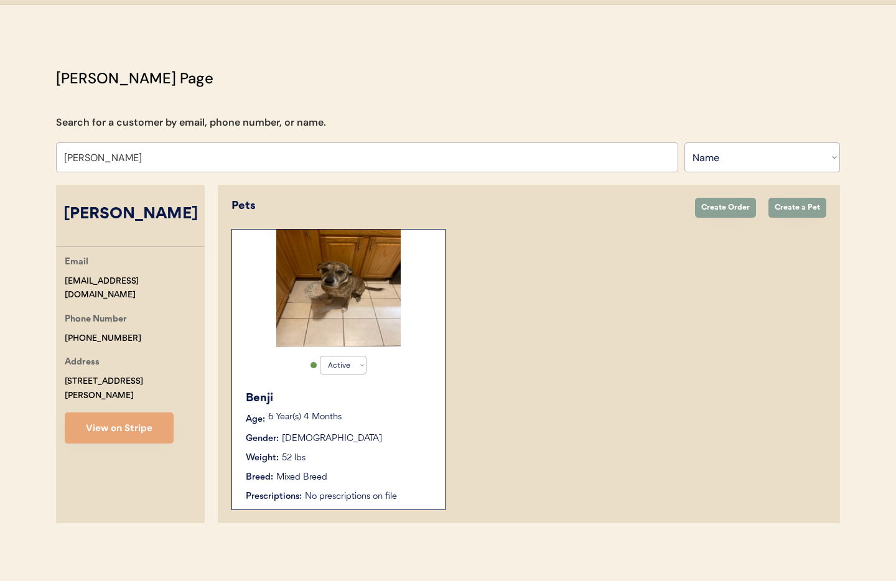
type input "Brittney Pellegrino"
click at [412, 413] on p "6 Year(s) 4 Months" at bounding box center [350, 417] width 164 height 9
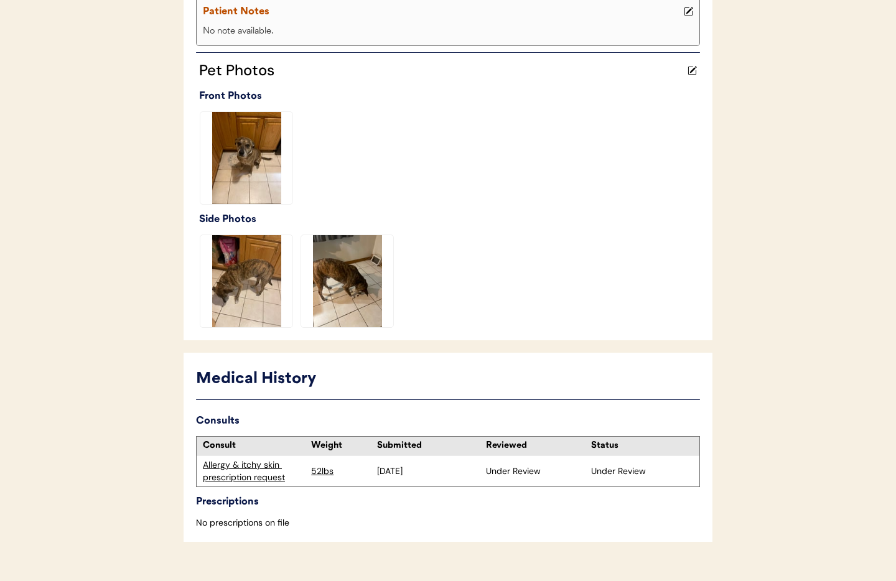
scroll to position [315, 0]
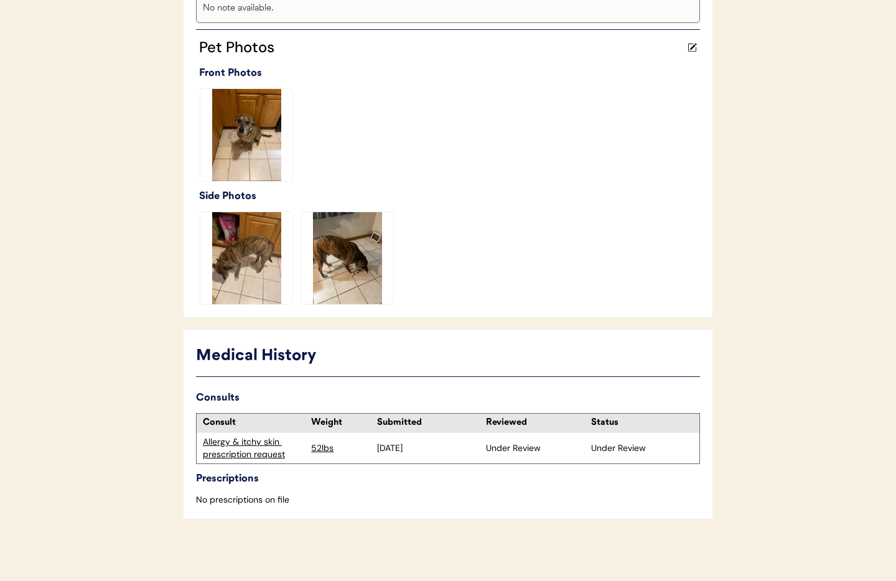
click at [253, 450] on div "Allergy & itchy skin prescription request" at bounding box center [254, 448] width 102 height 24
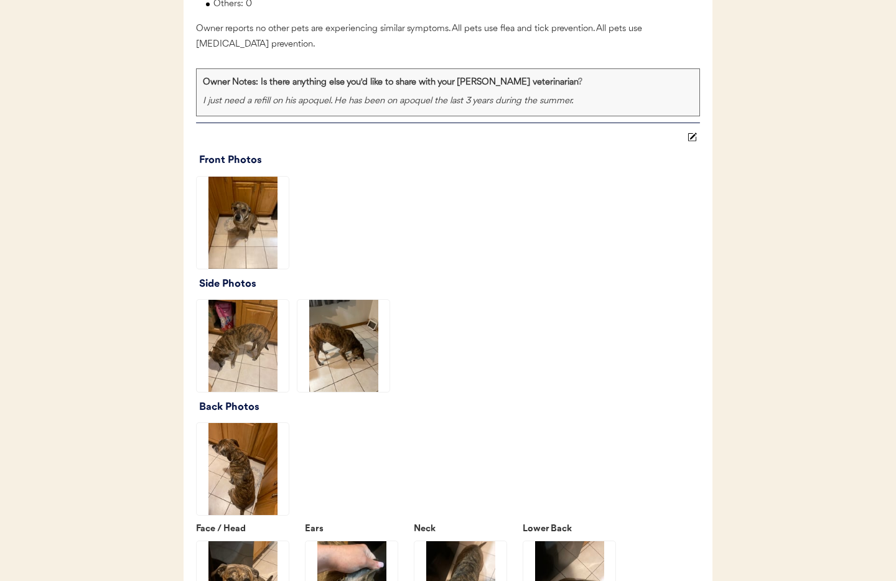
scroll to position [1406, 0]
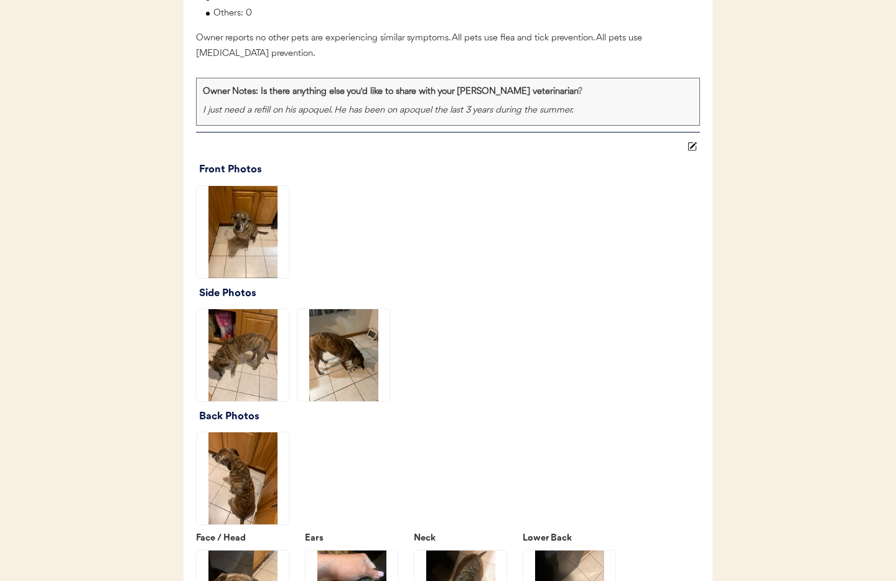
click at [229, 251] on img at bounding box center [243, 232] width 92 height 92
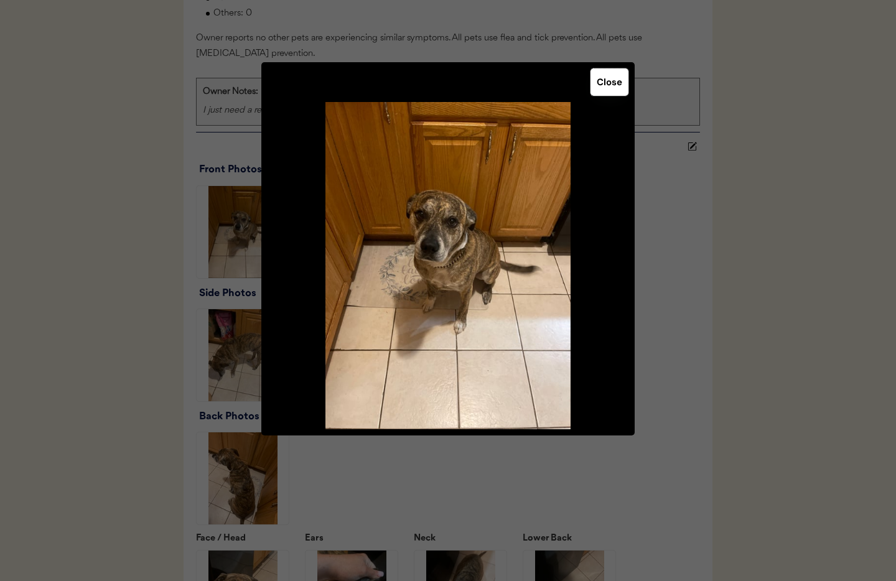
click at [608, 83] on button "Close" at bounding box center [610, 81] width 38 height 27
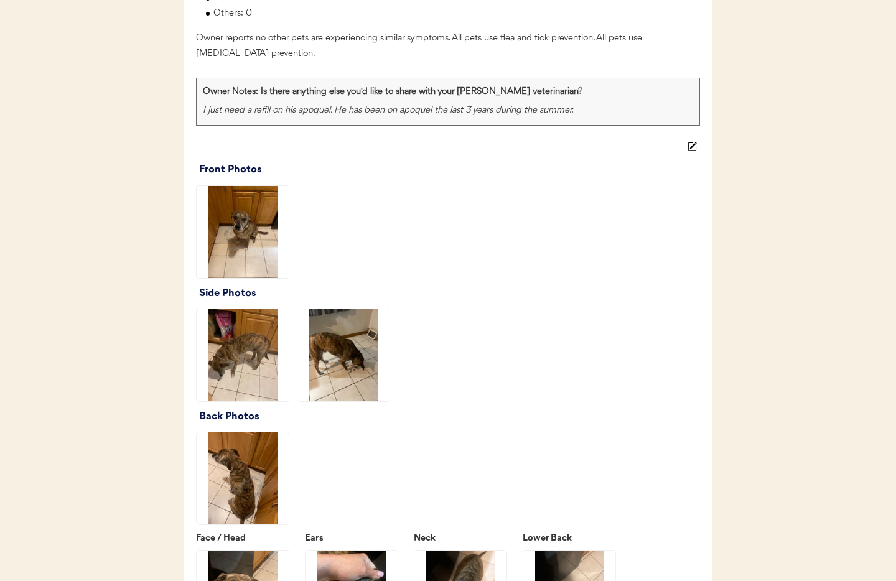
drag, startPoint x: 238, startPoint y: 371, endPoint x: 245, endPoint y: 367, distance: 7.8
click at [238, 370] on img at bounding box center [243, 355] width 92 height 92
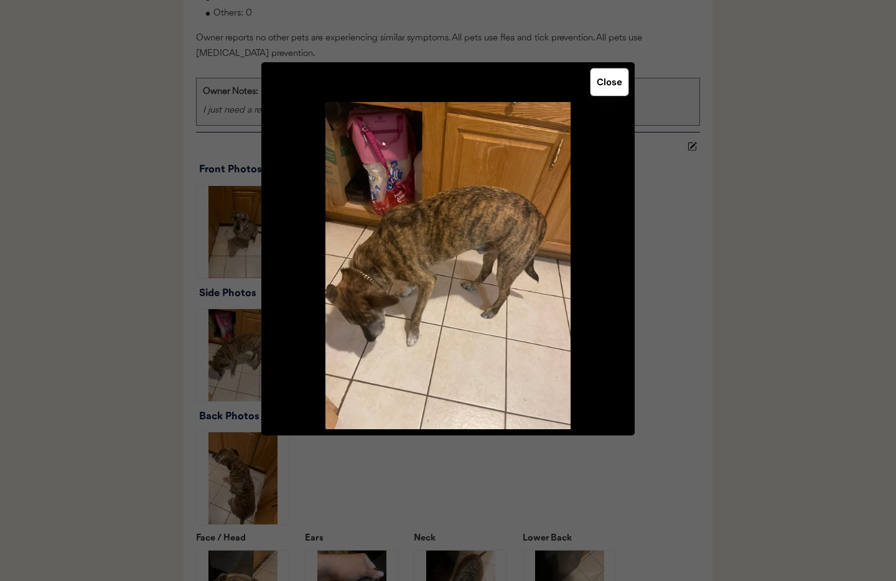
drag, startPoint x: 607, startPoint y: 92, endPoint x: 601, endPoint y: 95, distance: 6.4
click at [606, 92] on button "Close" at bounding box center [610, 81] width 38 height 27
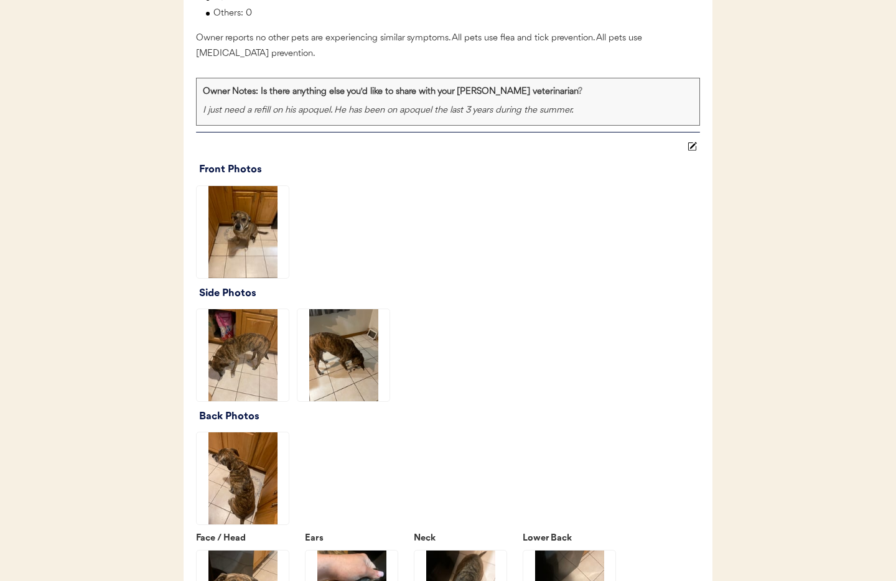
click at [354, 362] on img at bounding box center [343, 355] width 92 height 92
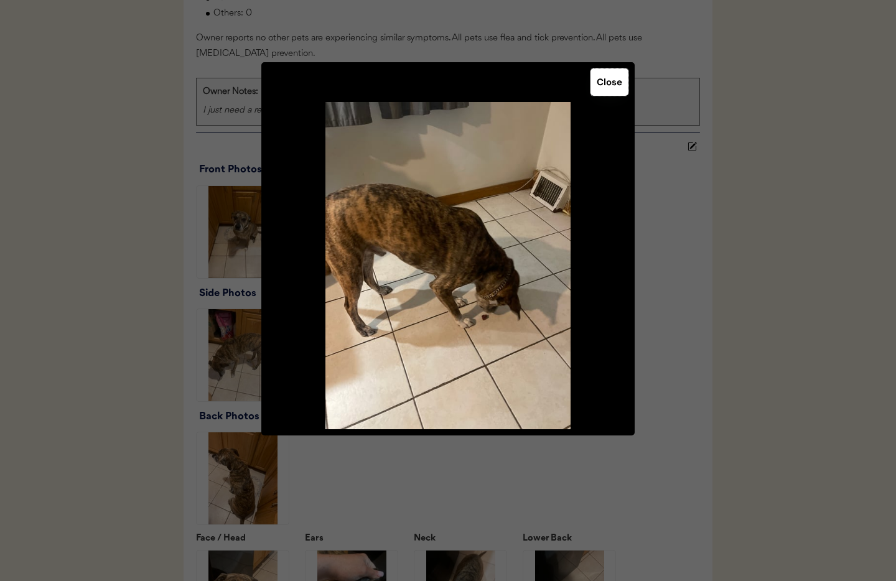
click at [607, 82] on button "Close" at bounding box center [610, 81] width 38 height 27
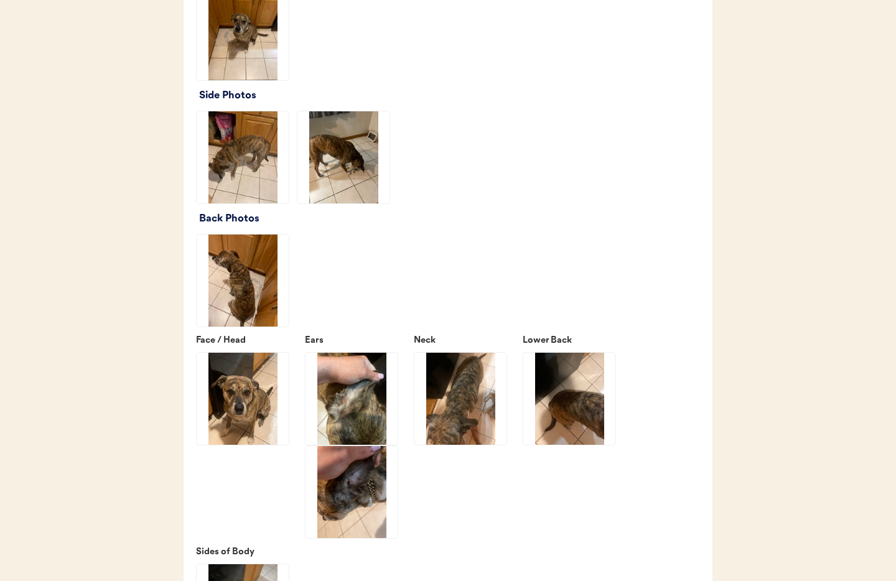
scroll to position [1607, 0]
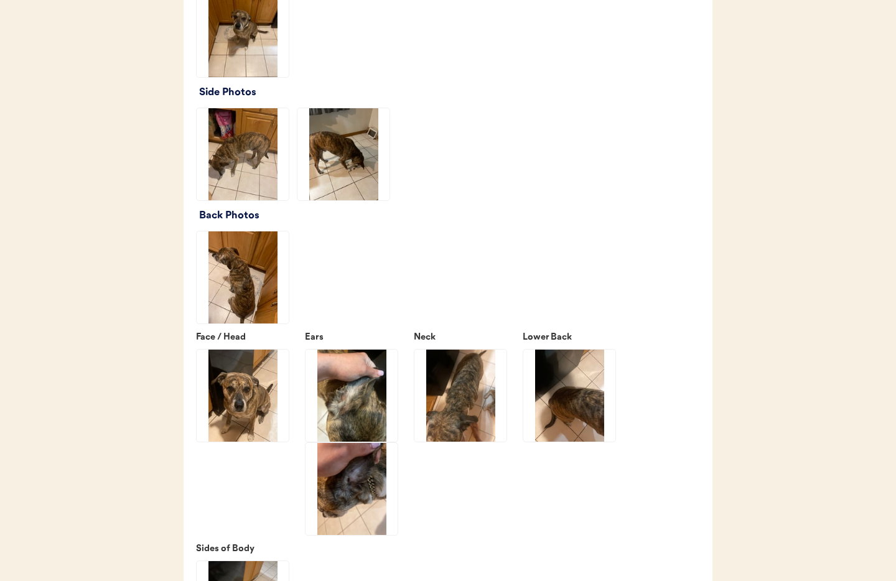
click at [231, 300] on img at bounding box center [243, 277] width 92 height 92
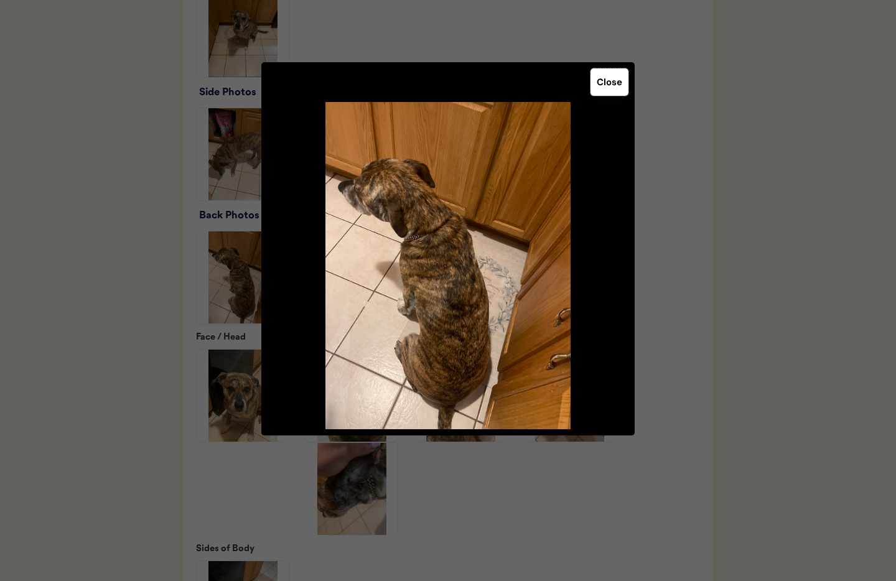
click at [603, 87] on button "Close" at bounding box center [610, 81] width 38 height 27
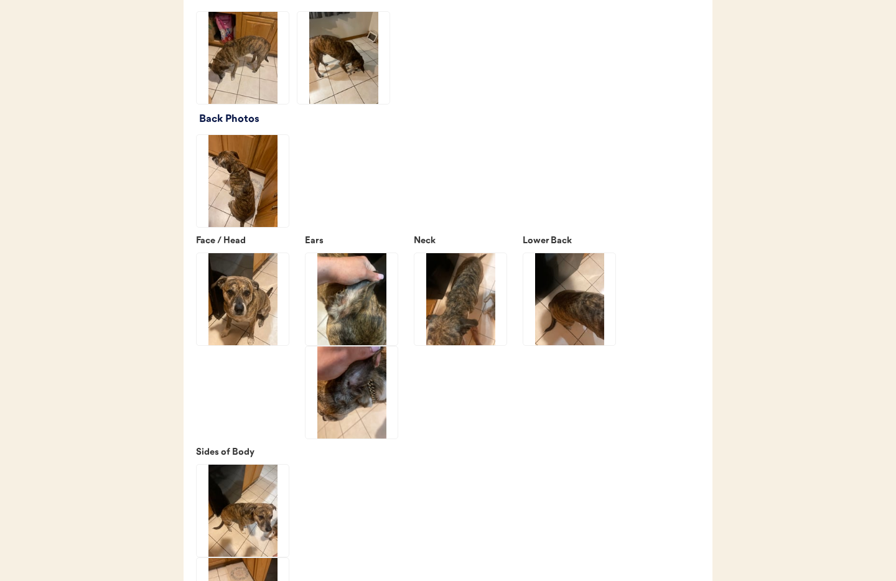
scroll to position [1723, 0]
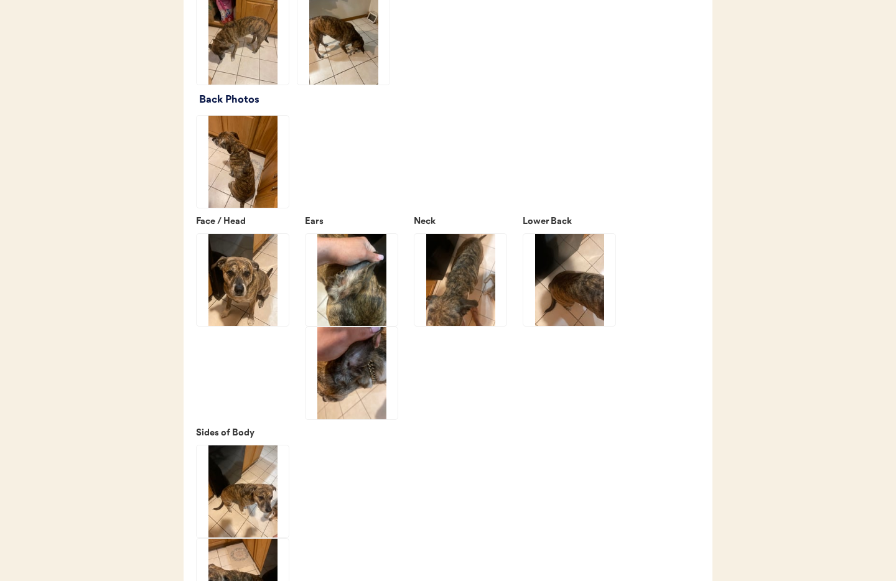
click at [226, 324] on img at bounding box center [243, 280] width 92 height 92
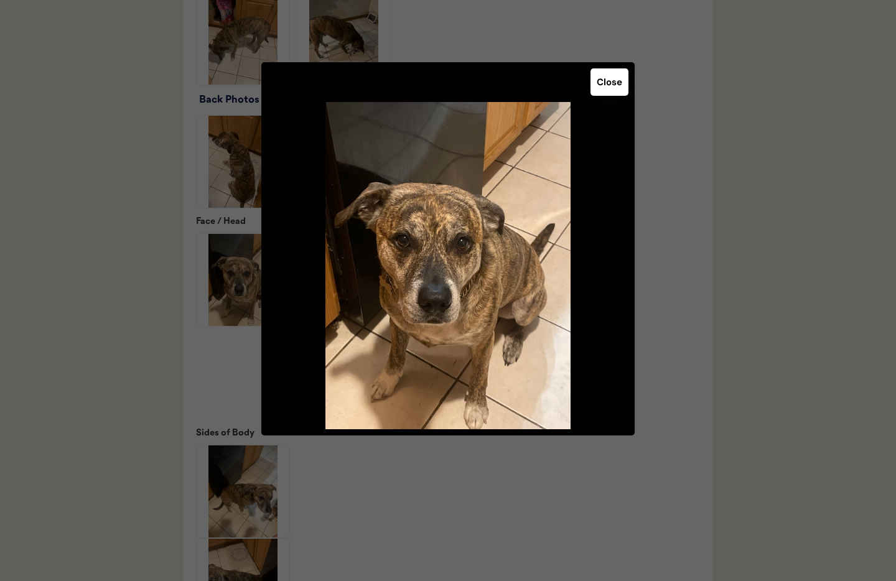
click at [612, 80] on button "Close" at bounding box center [610, 81] width 38 height 27
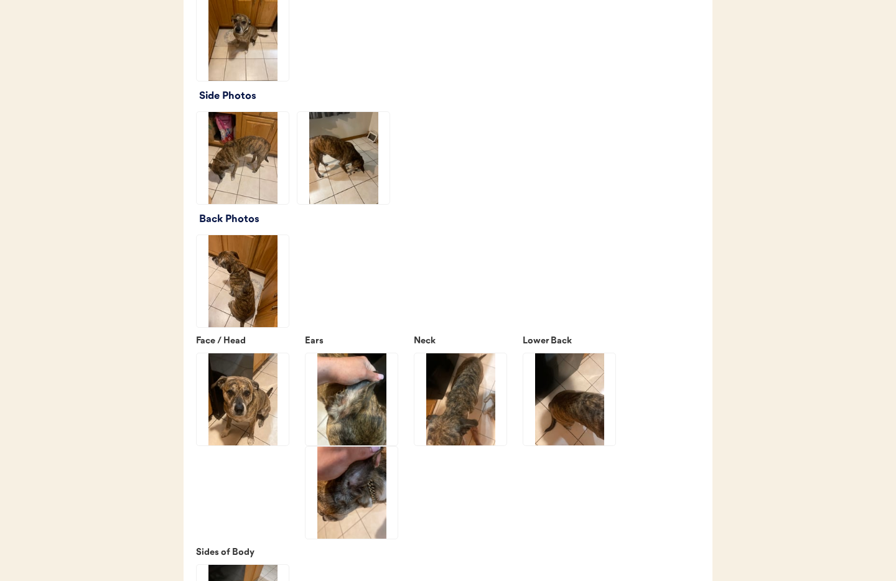
scroll to position [1605, 0]
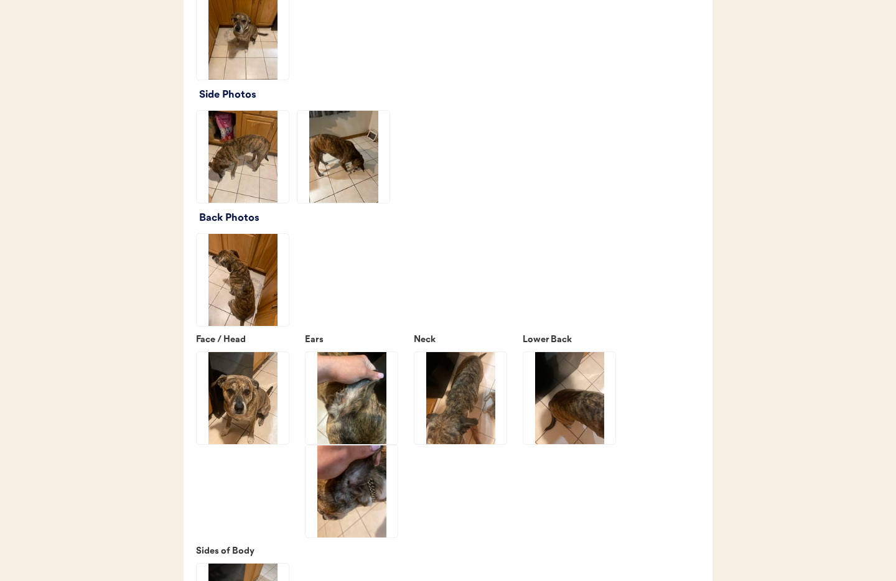
click at [256, 307] on img at bounding box center [243, 280] width 92 height 92
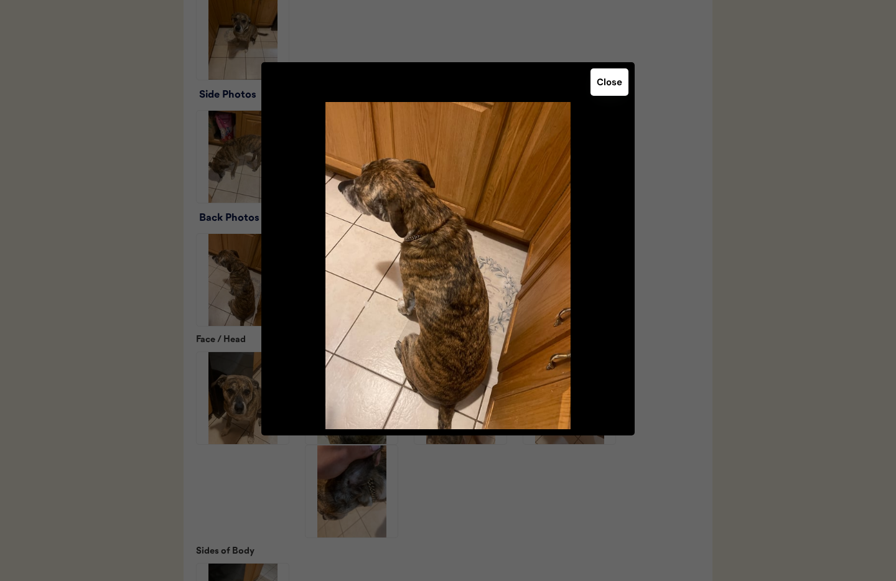
drag, startPoint x: 620, startPoint y: 83, endPoint x: 602, endPoint y: 82, distance: 18.8
click at [620, 83] on button "Close" at bounding box center [610, 81] width 38 height 27
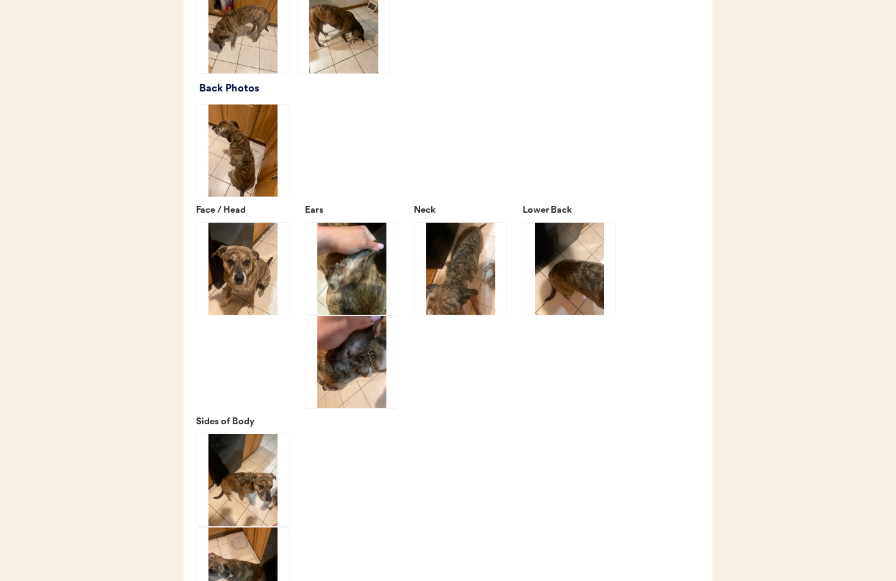
scroll to position [1741, 0]
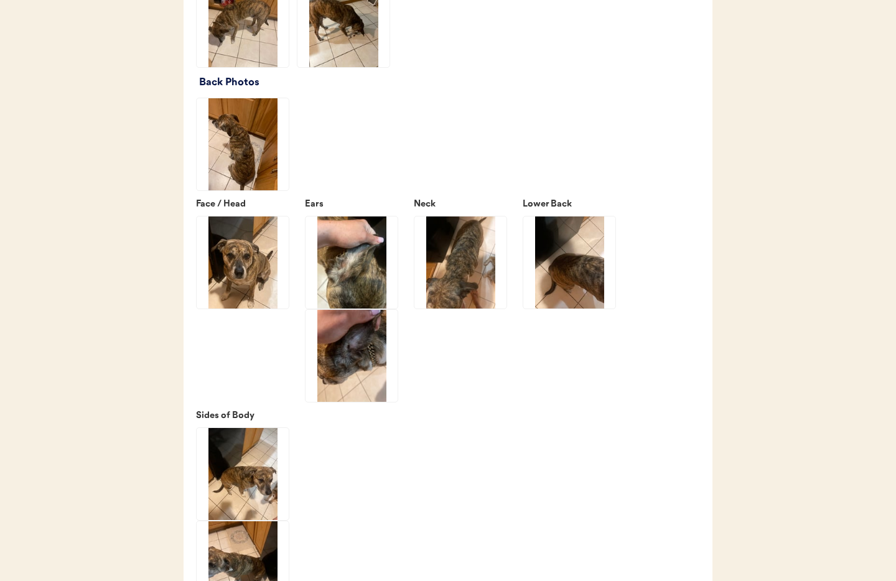
click at [364, 280] on img at bounding box center [352, 263] width 92 height 92
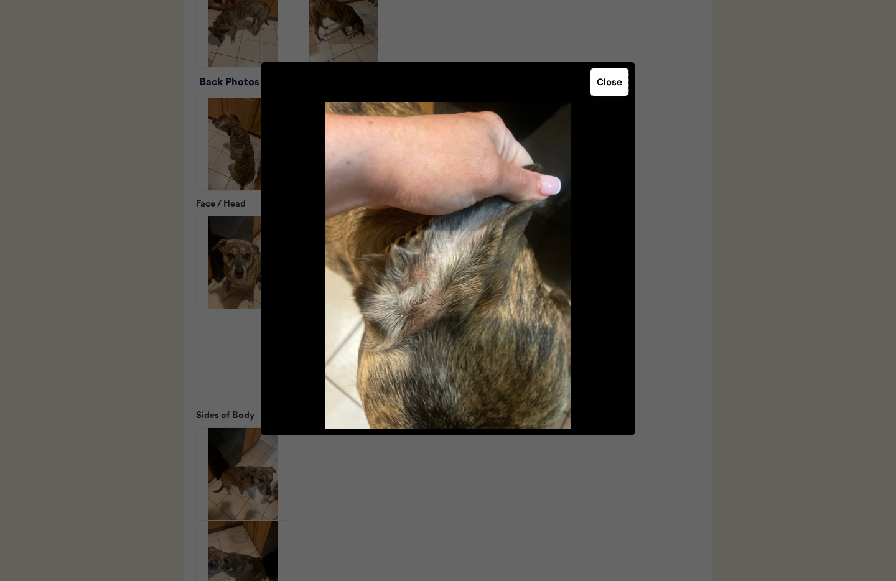
click at [610, 91] on button "Close" at bounding box center [610, 81] width 38 height 27
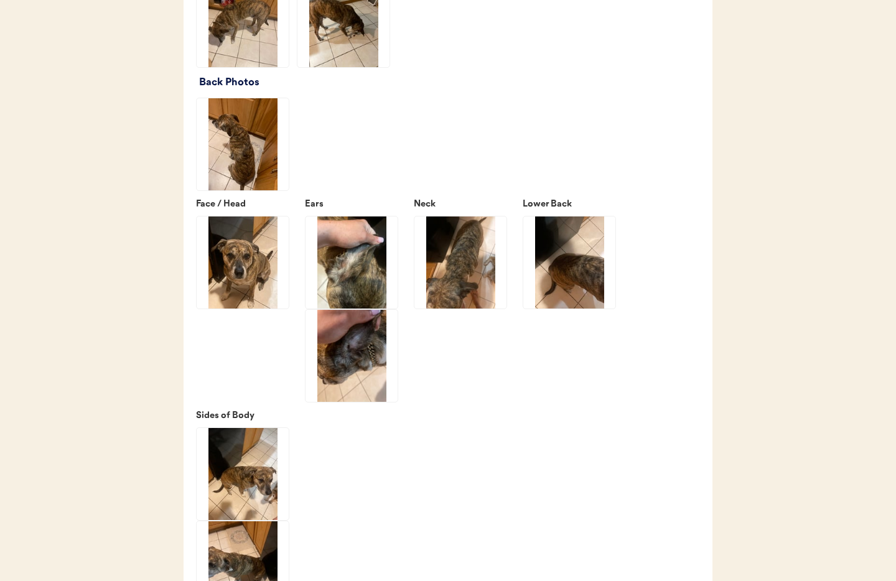
click at [344, 374] on img at bounding box center [352, 356] width 92 height 92
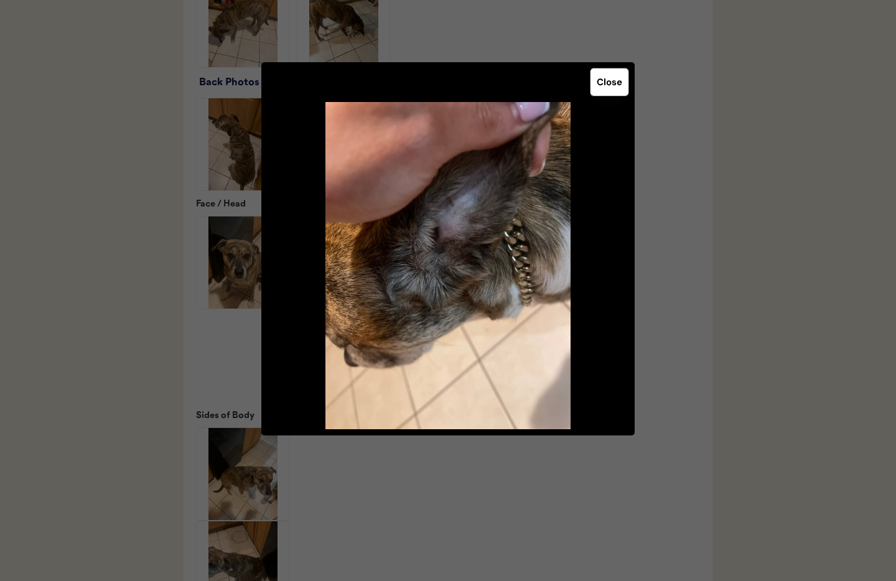
click at [609, 85] on button "Close" at bounding box center [610, 81] width 38 height 27
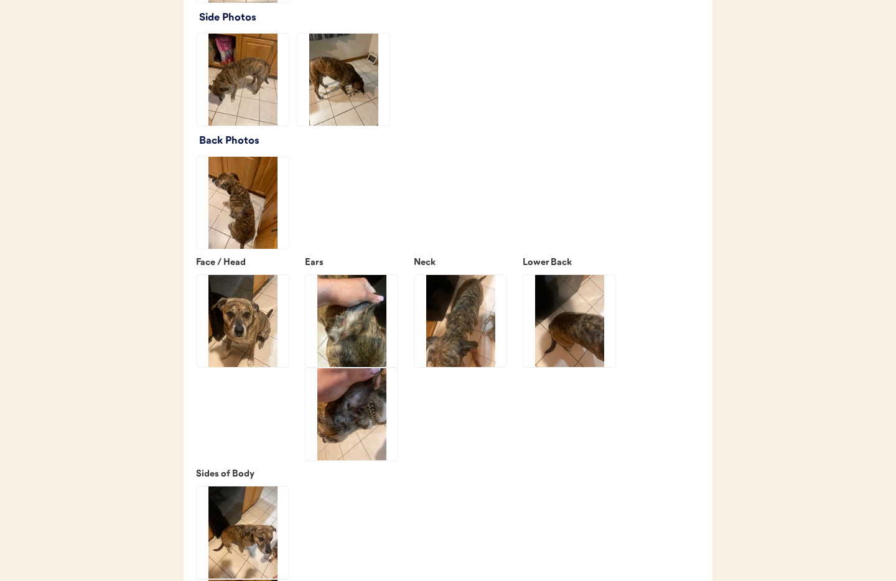
scroll to position [1647, 0]
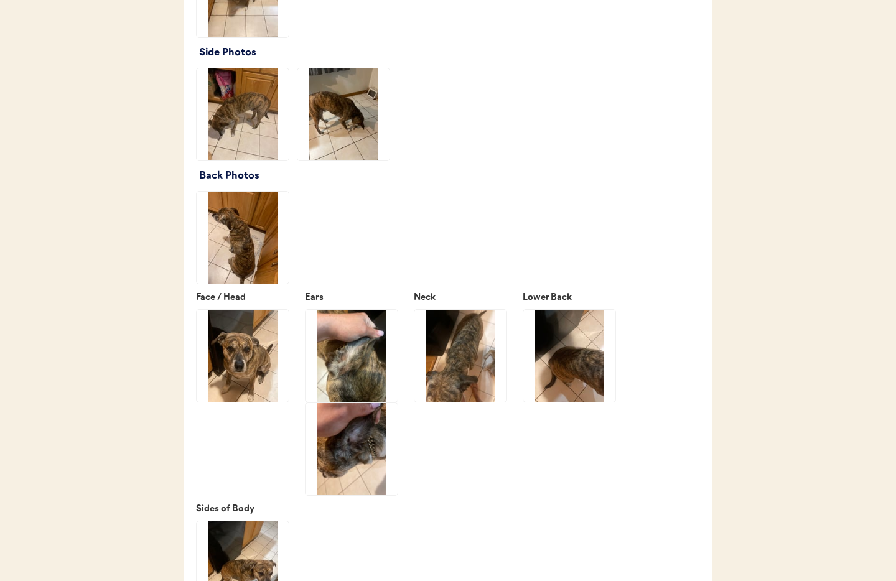
click at [441, 358] on img at bounding box center [460, 356] width 92 height 92
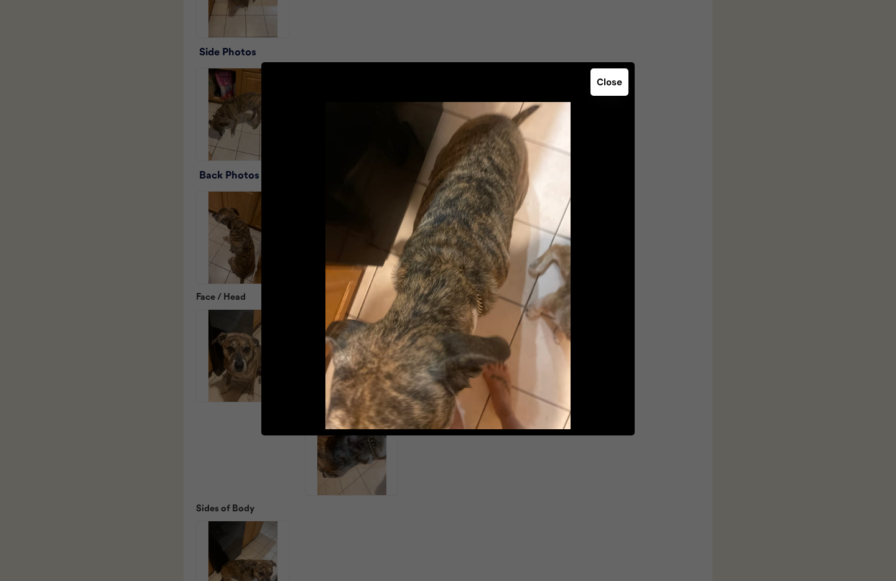
click at [601, 85] on button "Close" at bounding box center [610, 81] width 38 height 27
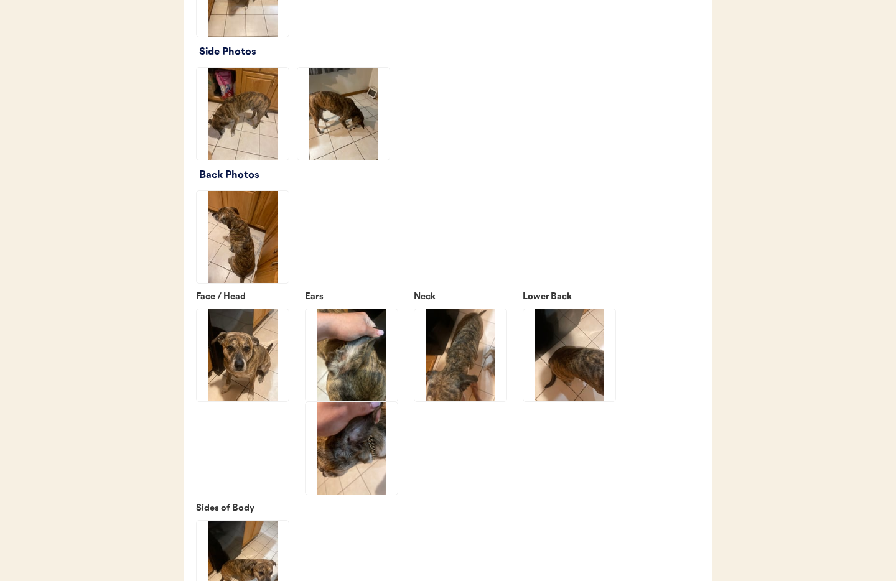
click at [572, 390] on img at bounding box center [569, 355] width 92 height 92
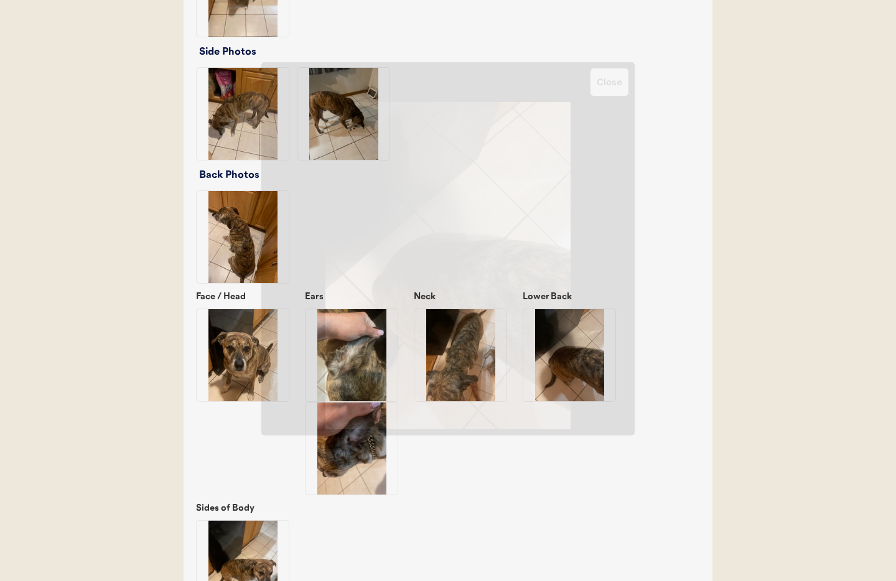
scroll to position [1649, 0]
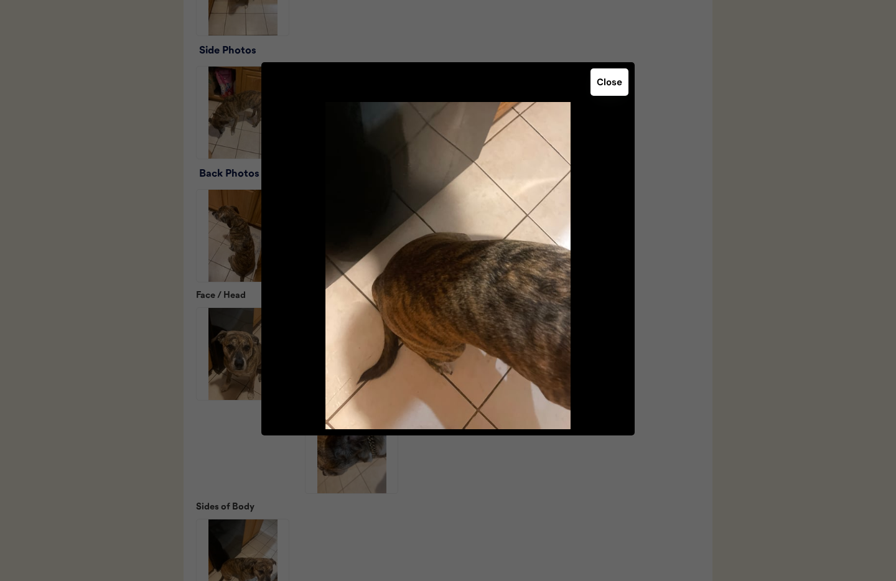
click at [608, 88] on button "Close" at bounding box center [610, 81] width 38 height 27
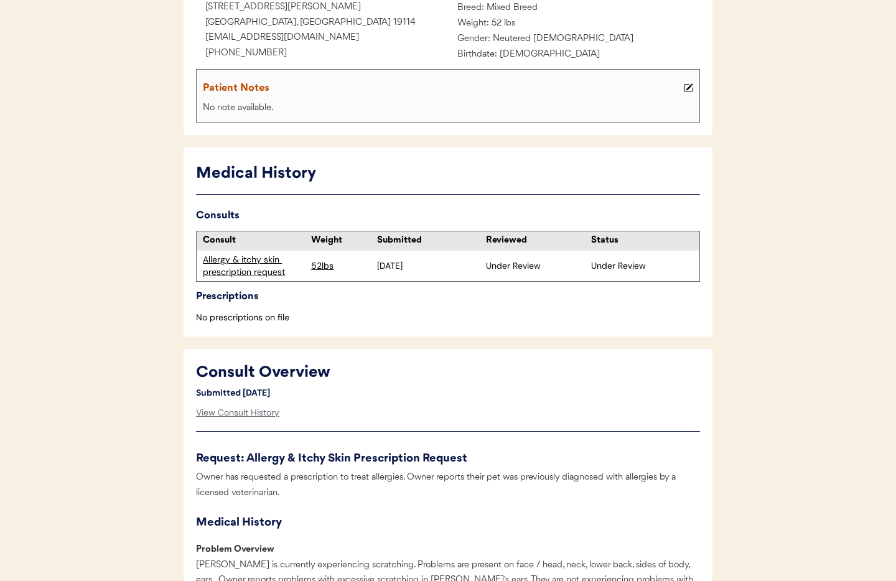
scroll to position [0, 0]
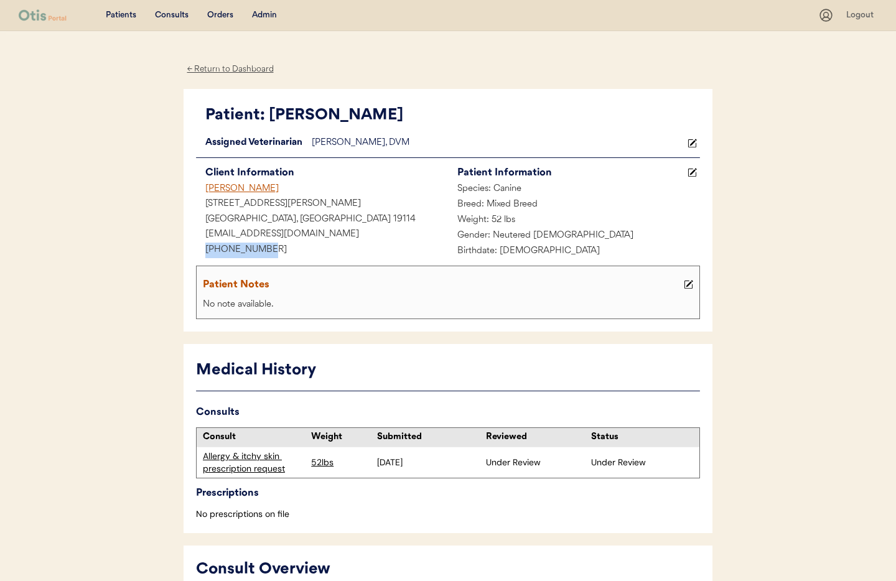
drag, startPoint x: 276, startPoint y: 250, endPoint x: 239, endPoint y: 251, distance: 37.4
click at [190, 250] on div "Patient: Benji Loading... Assigned Veterinarian Dr. Clanin, DVM Client Informat…" at bounding box center [448, 210] width 529 height 243
copy div "+12155966883"
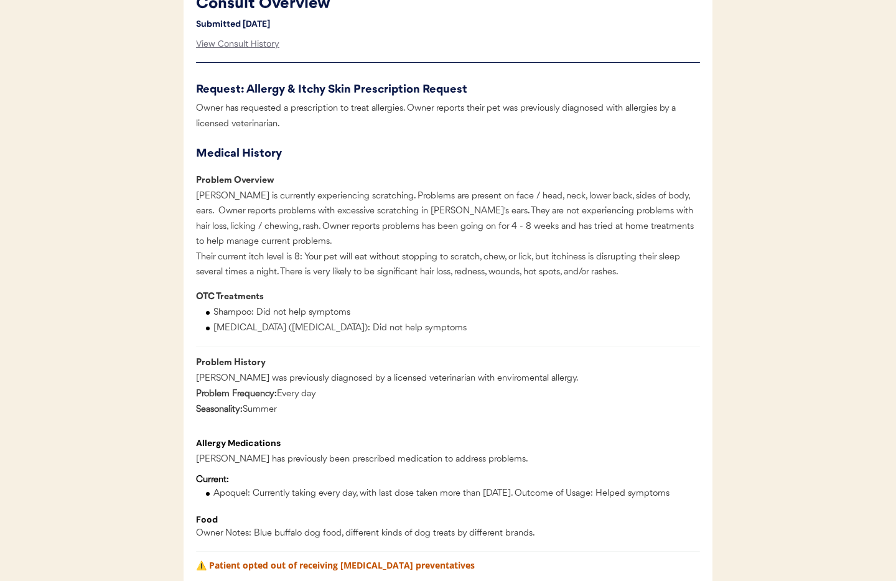
scroll to position [570, 0]
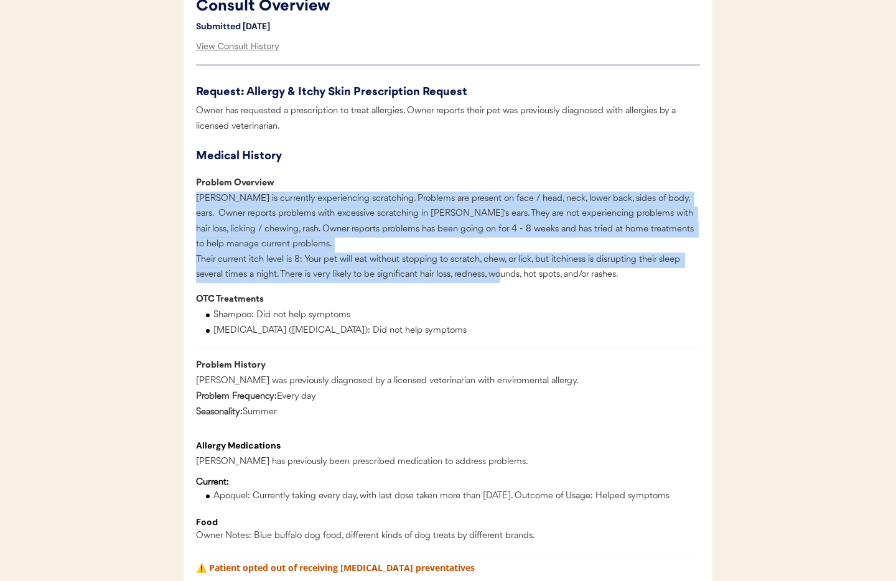
drag, startPoint x: 307, startPoint y: 267, endPoint x: 502, endPoint y: 290, distance: 196.1
click at [502, 283] on div "Benji is currently experiencing scratching. Problems are present on face / head…" at bounding box center [448, 237] width 504 height 91
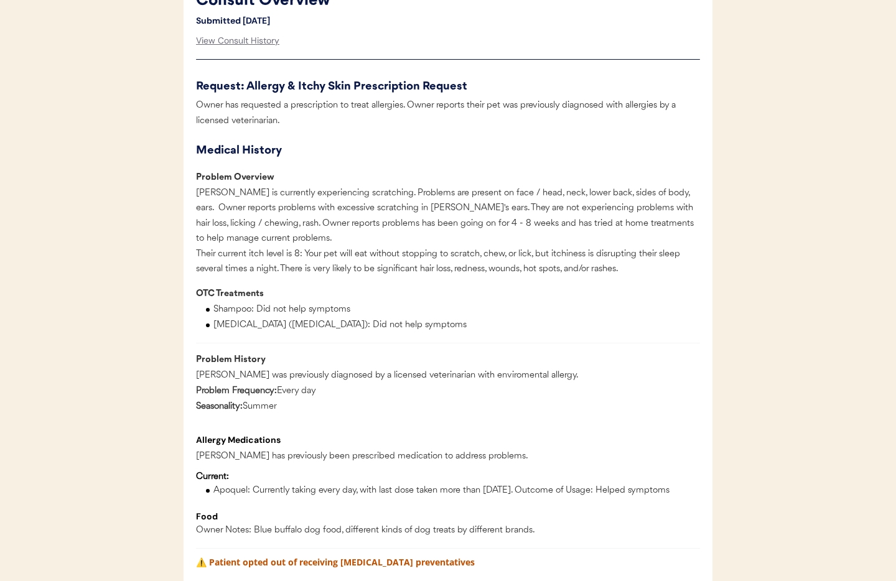
drag, startPoint x: 404, startPoint y: 309, endPoint x: 393, endPoint y: 301, distance: 13.8
click at [404, 309] on div "OTC Treatments Shampoo: Did not help symptoms Diphenhydramine (Benadryl): Did n…" at bounding box center [448, 310] width 504 height 47
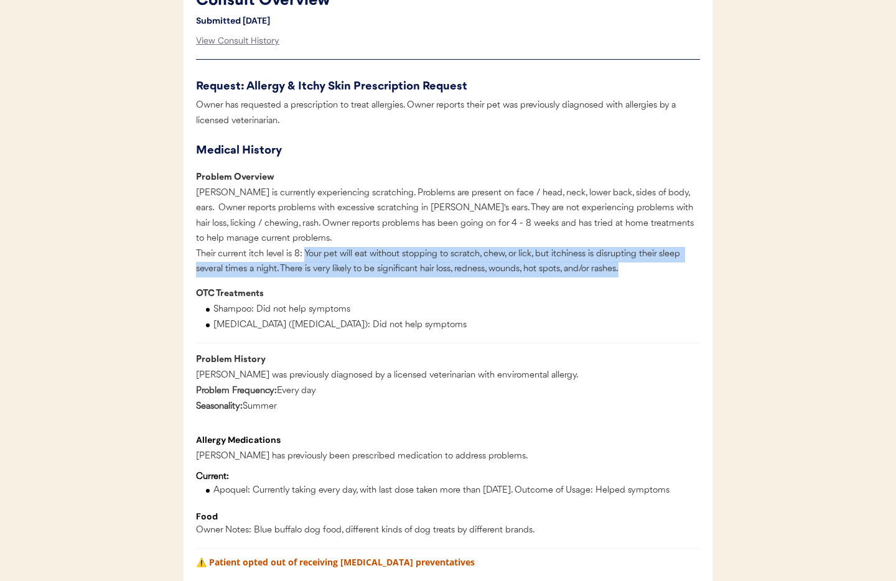
drag, startPoint x: 306, startPoint y: 266, endPoint x: 608, endPoint y: 284, distance: 302.3
click at [655, 294] on div "Medical History Problem Overview Benji is currently experiencing scratching. Pr…" at bounding box center [448, 525] width 504 height 768
copy div "Your pet will eat without stopping to scratch, chew, or lick, but itchiness is …"
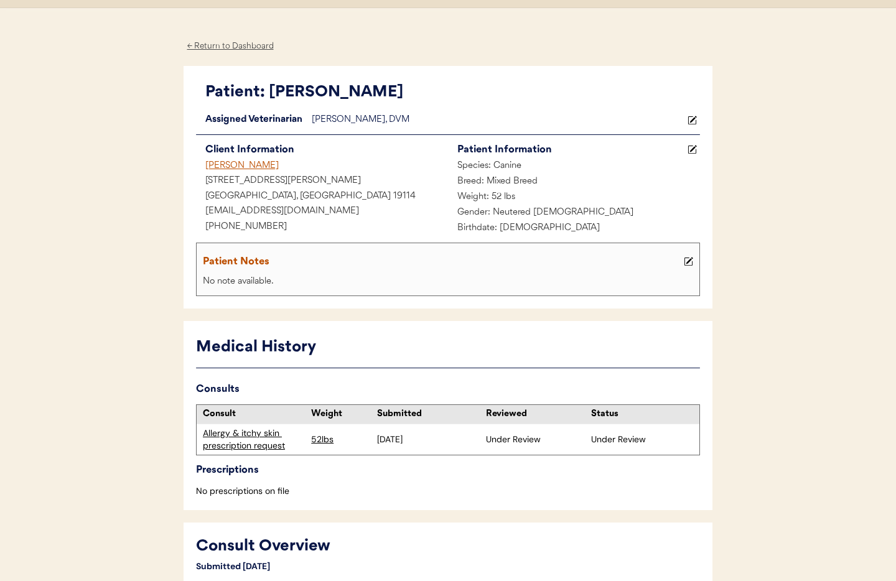
scroll to position [0, 0]
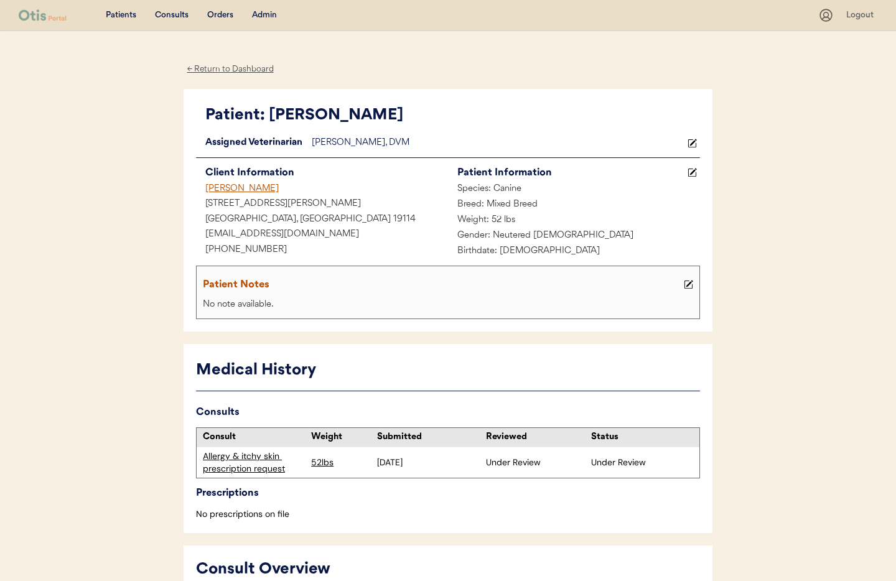
click at [262, 17] on div "Admin" at bounding box center [264, 15] width 25 height 12
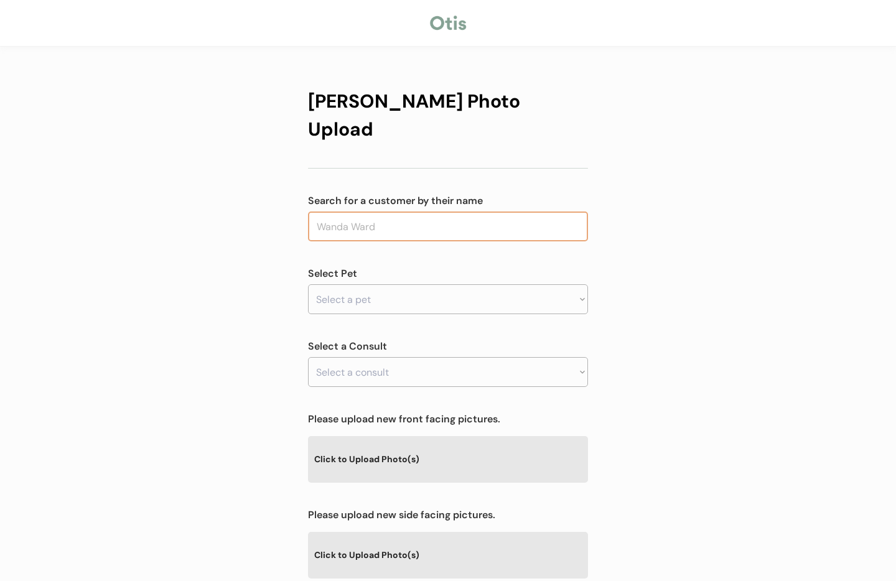
click at [461, 212] on input "text" at bounding box center [448, 227] width 280 height 30
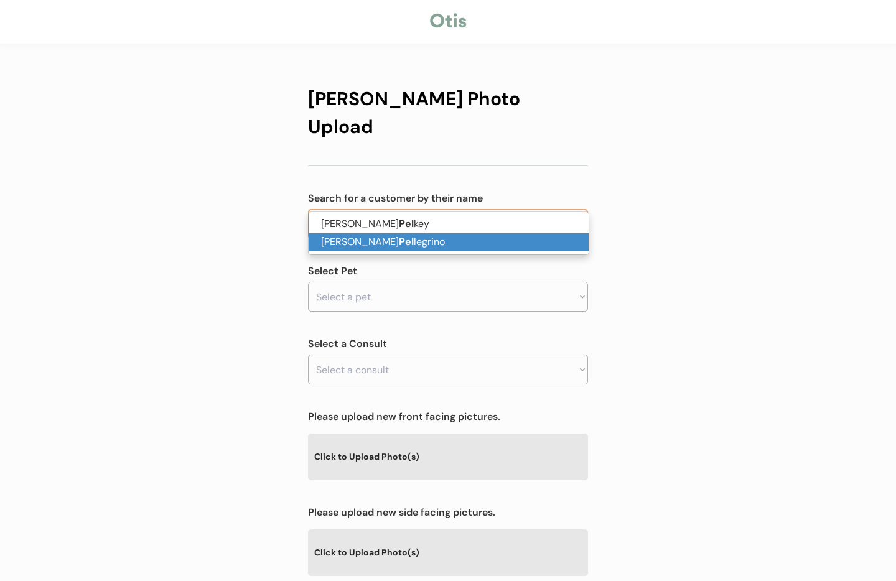
click at [448, 245] on p "[PERSON_NAME] legrino" at bounding box center [449, 242] width 280 height 18
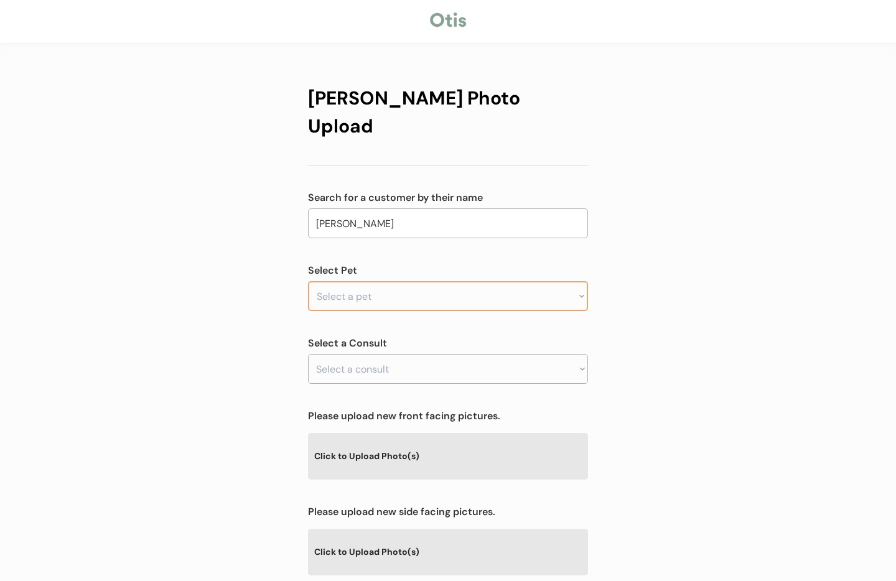
type input "[PERSON_NAME]"
click at [433, 281] on select "Select a pet Benji" at bounding box center [448, 296] width 280 height 30
select select ""1348695171700984260__LOOKUP__1755710435204x734427236065869800""
click at [308, 281] on select "Select a pet Benji" at bounding box center [448, 296] width 280 height 30
click at [411, 354] on select "Select a consult" at bounding box center [448, 369] width 280 height 30
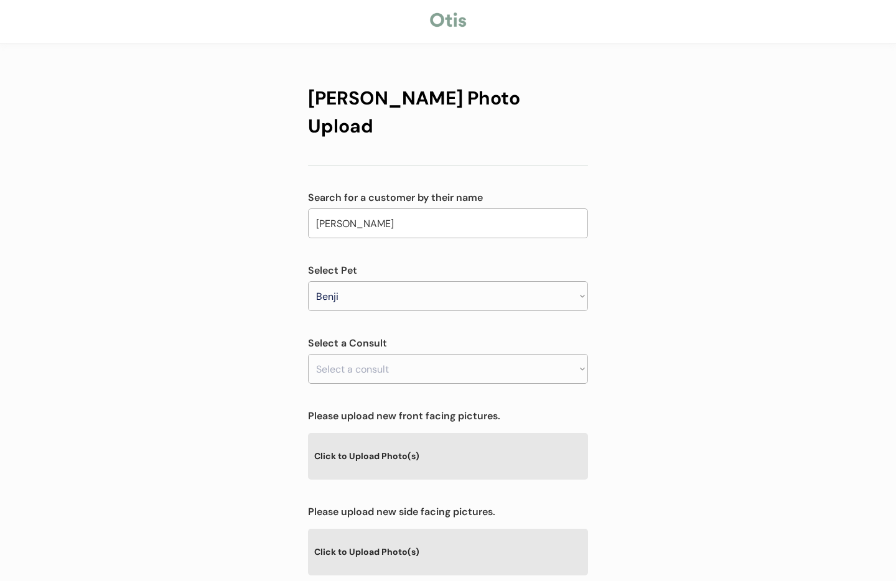
drag, startPoint x: 657, startPoint y: 348, endPoint x: 546, endPoint y: 352, distance: 111.5
click at [655, 348] on div "[PERSON_NAME] Photo Upload Search for a customer by their name [PERSON_NAME] pe…" at bounding box center [448, 398] width 896 height 802
click at [536, 354] on select "Select a consult Allergy & itchy skin prescription request" at bounding box center [448, 369] width 280 height 30
select select ""1348695171700984260__LOOKUP__1755710451453x327435747670360060""
click at [308, 354] on select "Select a consult Allergy & itchy skin prescription request" at bounding box center [448, 369] width 280 height 30
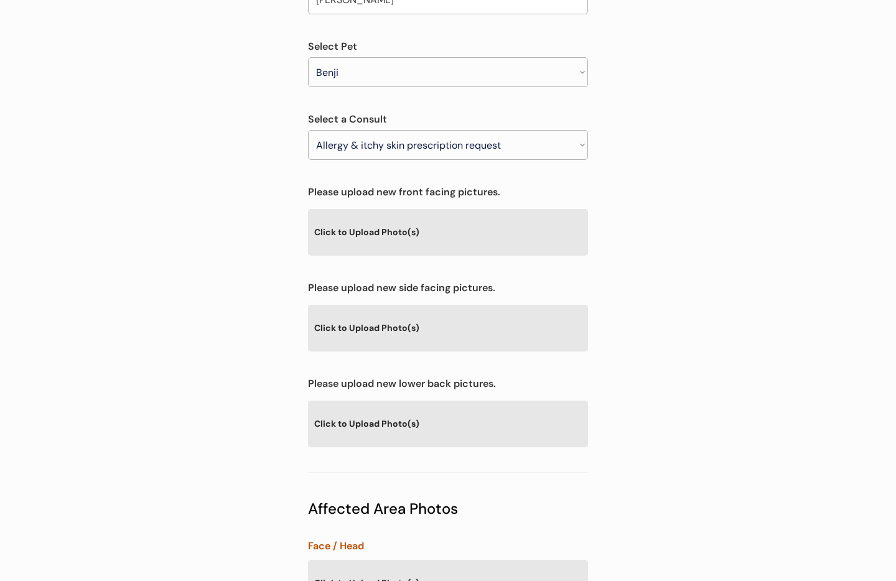
scroll to position [245, 0]
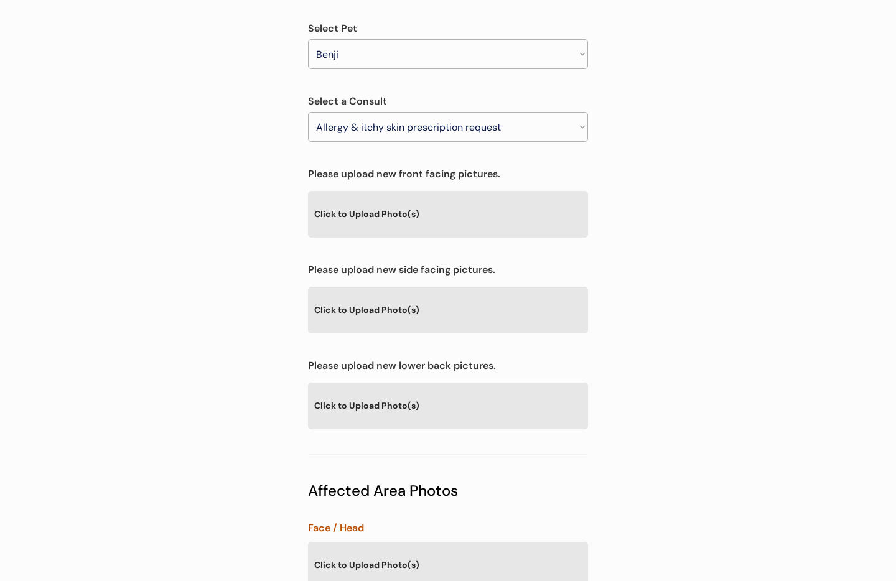
click at [391, 191] on div "Click to Upload Photo(s)" at bounding box center [448, 213] width 280 height 45
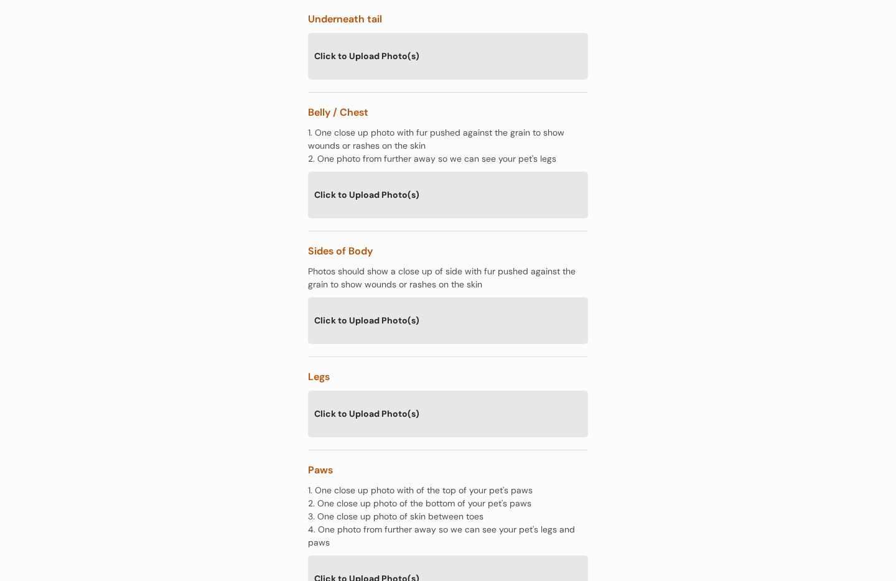
scroll to position [1672, 0]
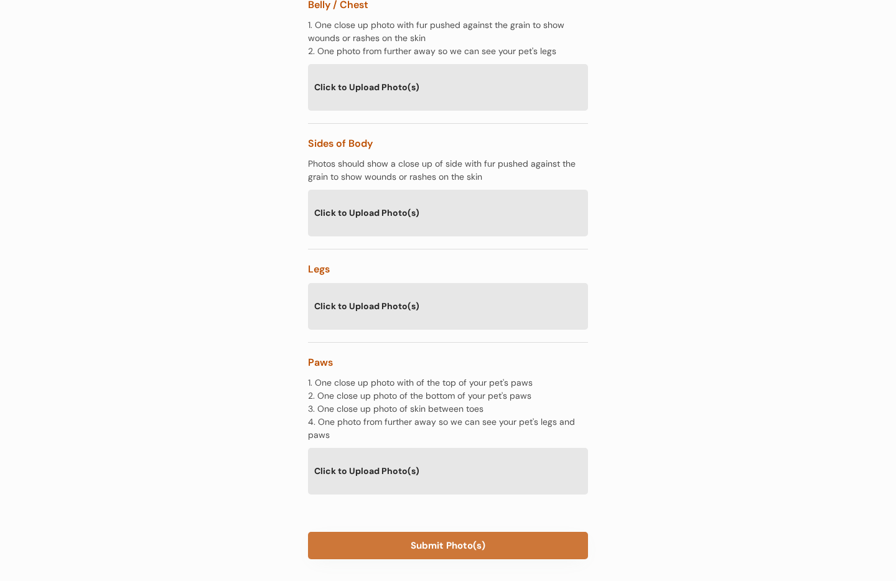
click at [457, 532] on button "Submit Photo(s)" at bounding box center [448, 545] width 280 height 27
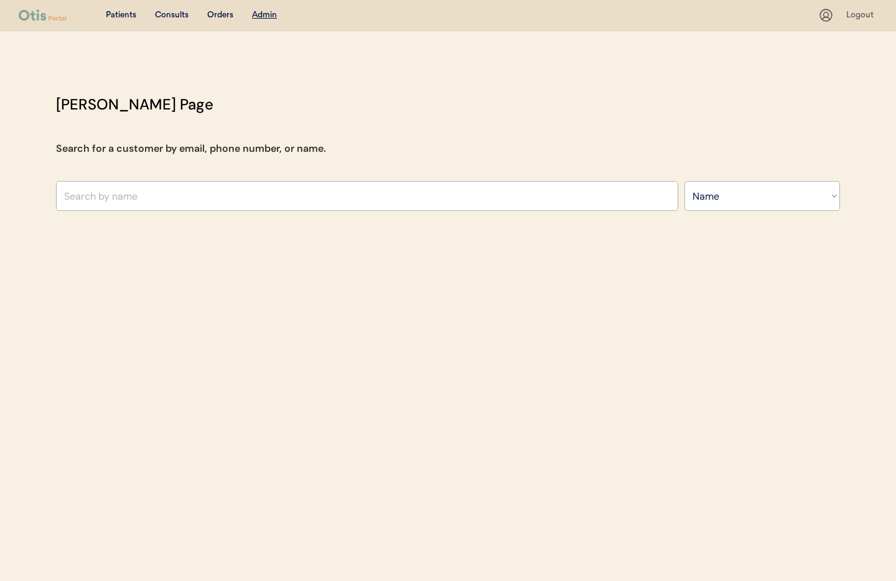
select select ""Name""
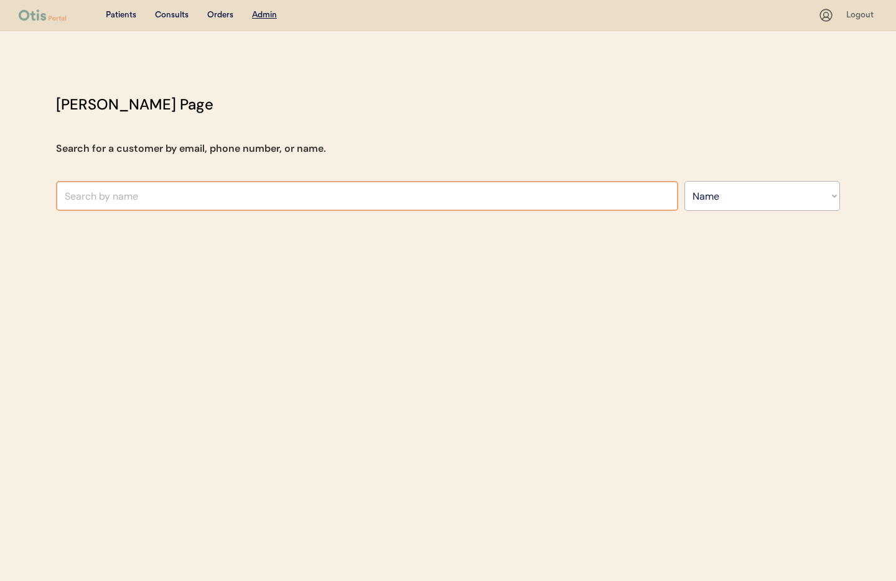
click at [239, 198] on input "text" at bounding box center [367, 196] width 622 height 30
click at [240, 198] on input "text" at bounding box center [367, 196] width 622 height 30
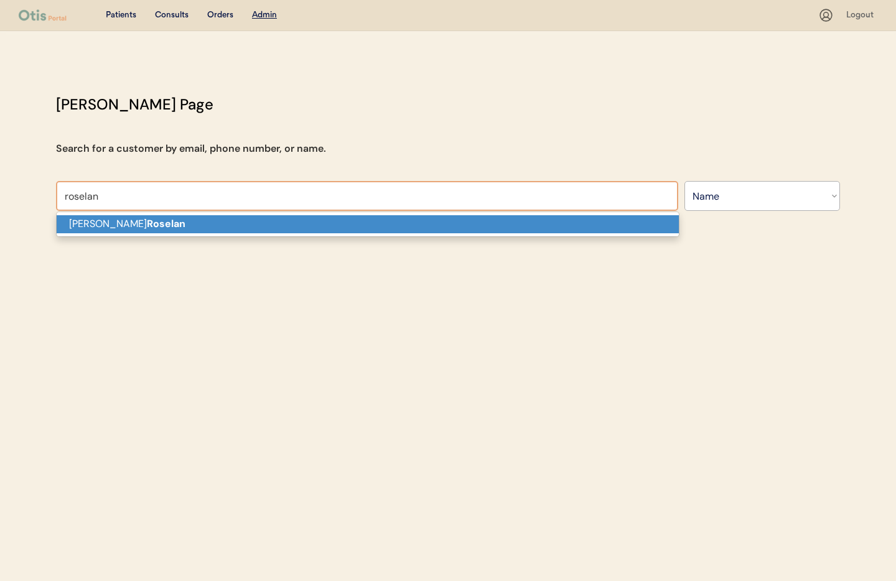
click at [239, 224] on p "Heather Roselan" at bounding box center [368, 224] width 622 height 18
type input "Heather Roselan"
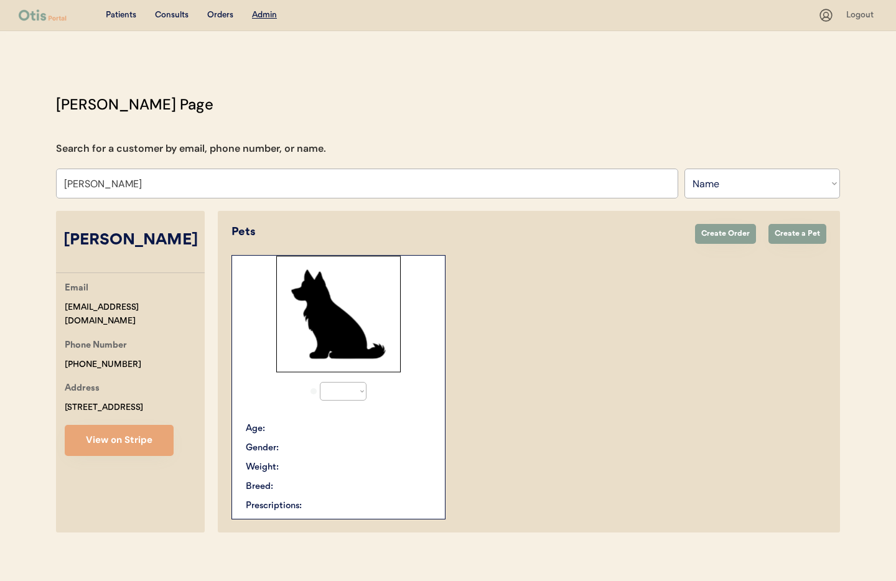
select select "true"
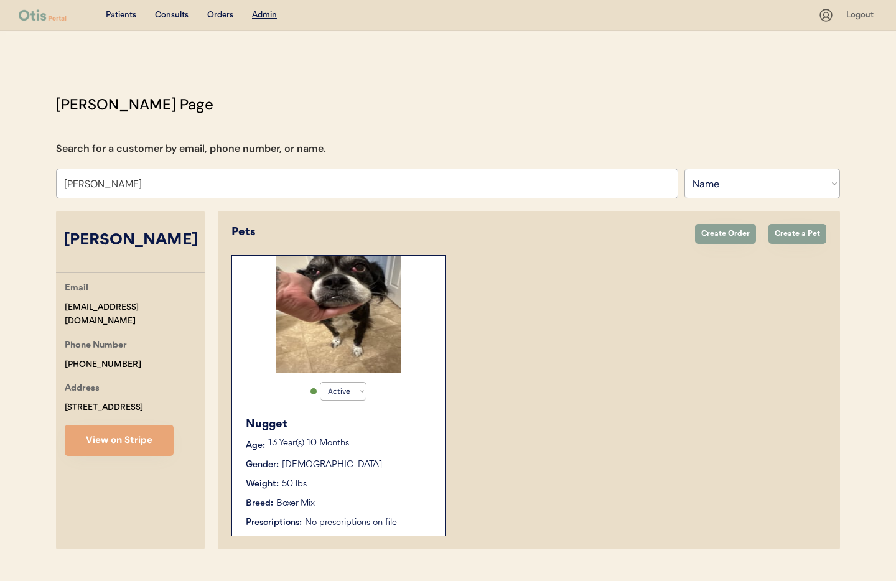
type input "[PERSON_NAME]"
click at [358, 478] on div "Weight: 50 lbs" at bounding box center [339, 484] width 187 height 13
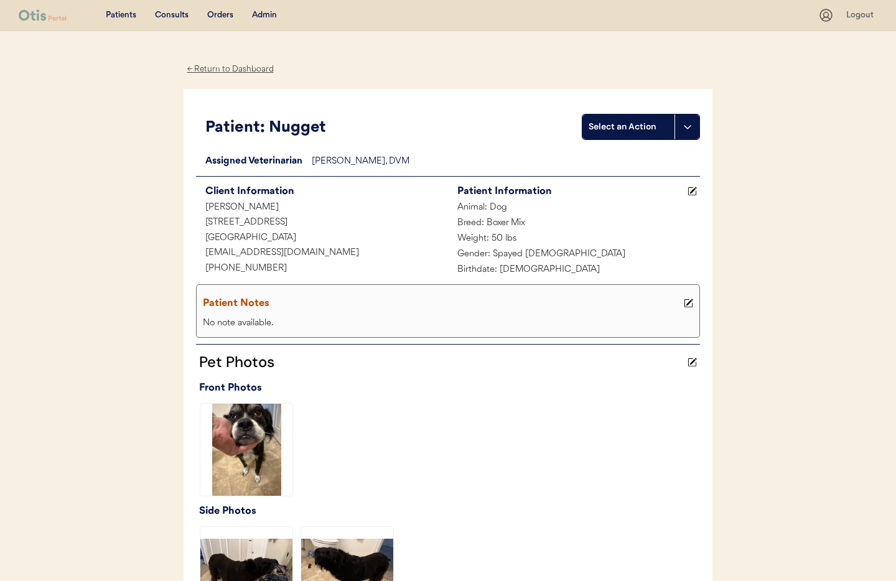
click at [684, 304] on icon at bounding box center [688, 303] width 9 height 9
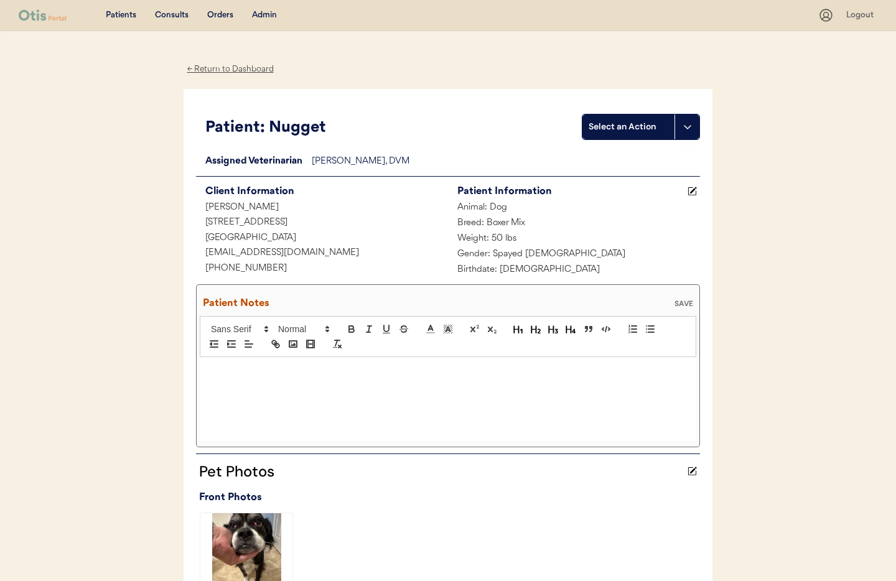
click at [237, 381] on div at bounding box center [448, 398] width 497 height 83
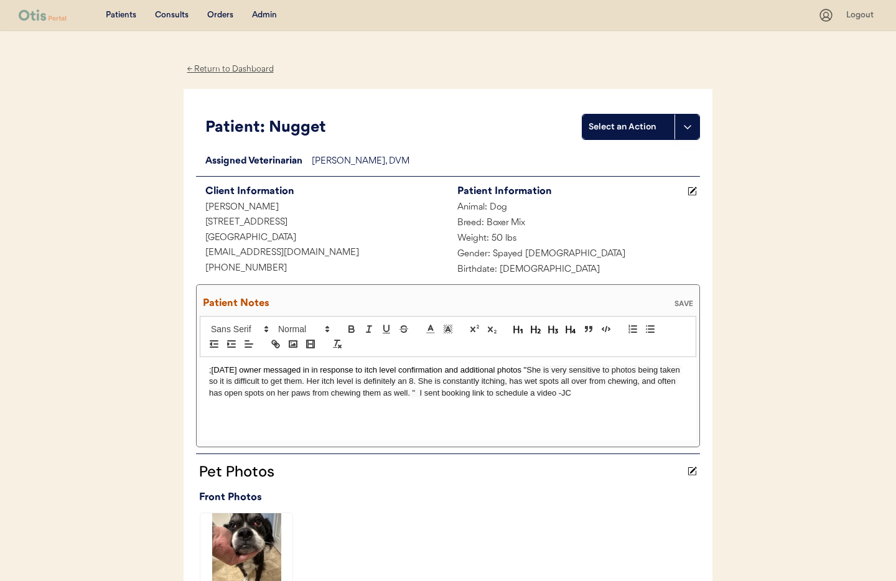
click at [681, 301] on div "SAVE" at bounding box center [683, 303] width 25 height 7
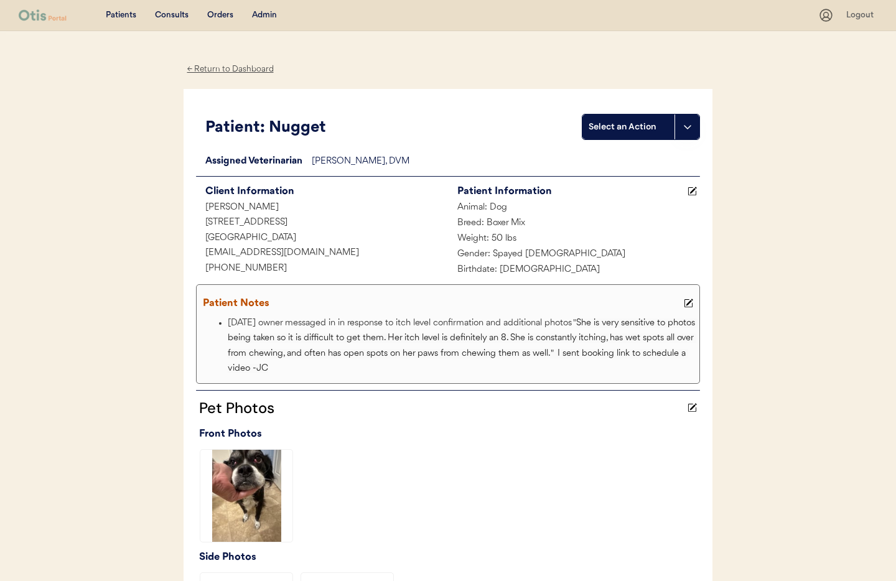
click at [686, 304] on icon at bounding box center [688, 303] width 9 height 9
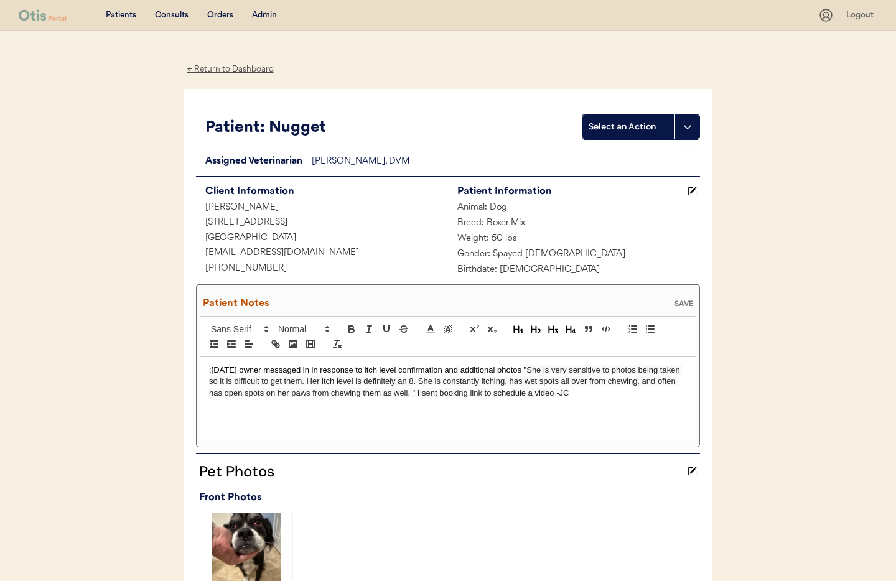
click at [207, 372] on div ";8/20/25 owner messaged in in response to itch level confirmation and additiona…" at bounding box center [448, 398] width 497 height 83
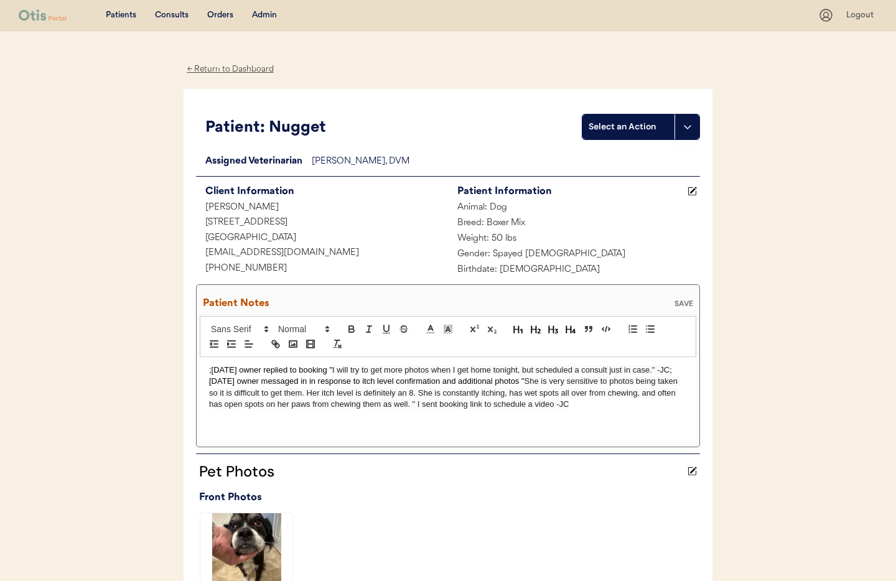
click at [690, 302] on div "SAVE" at bounding box center [683, 303] width 25 height 7
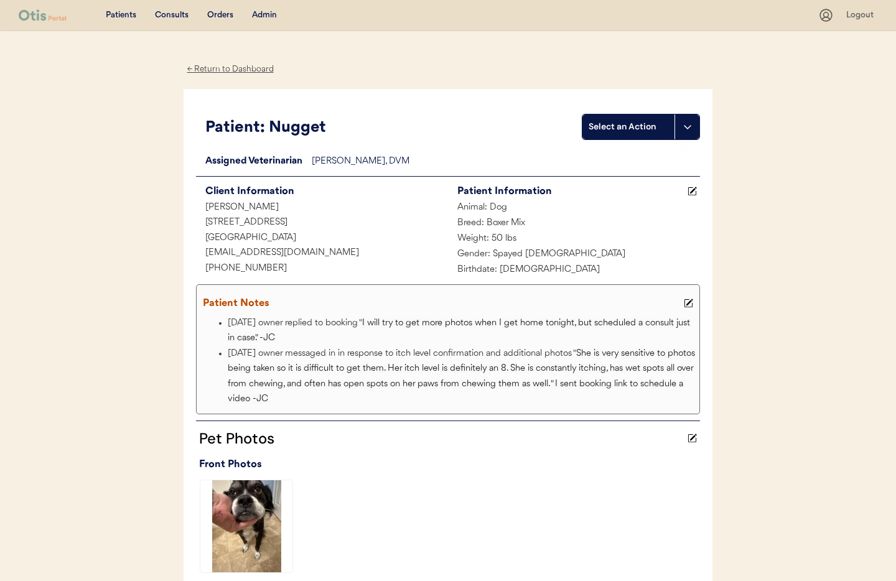
click at [231, 71] on div "← Return to Dashboard" at bounding box center [230, 69] width 93 height 14
click at [269, 16] on div "Admin" at bounding box center [264, 15] width 25 height 12
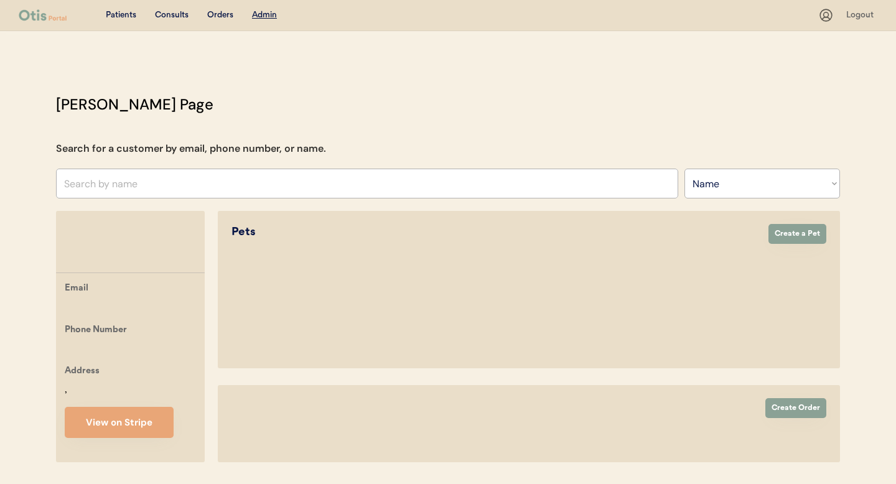
select select ""Name""
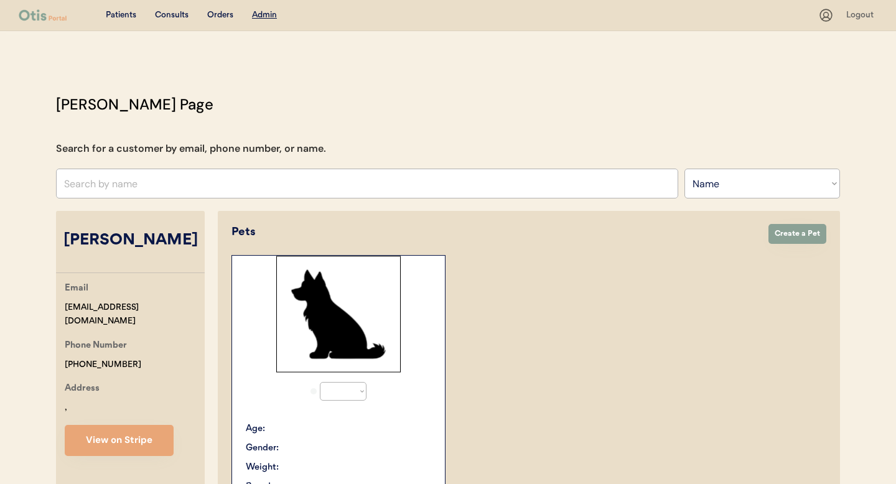
select select "true"
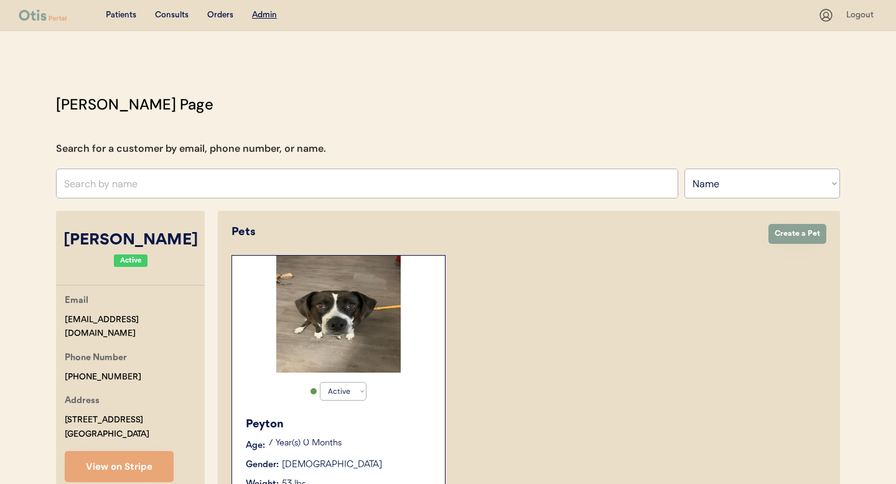
scroll to position [81, 0]
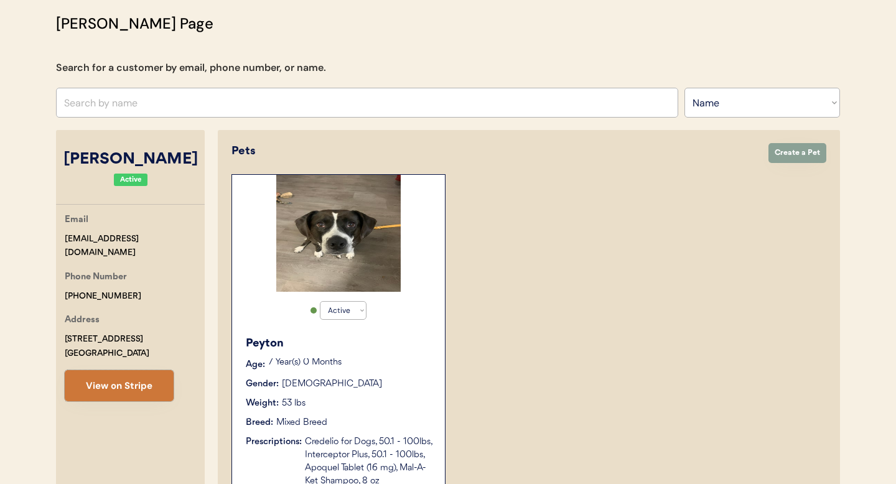
click at [121, 383] on button "View on Stripe" at bounding box center [119, 385] width 109 height 31
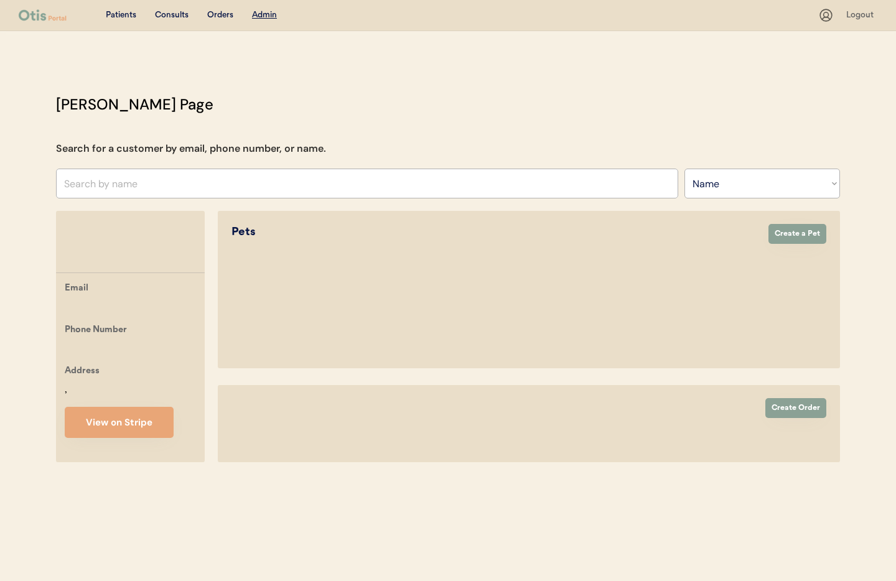
select select ""Name""
select select "true"
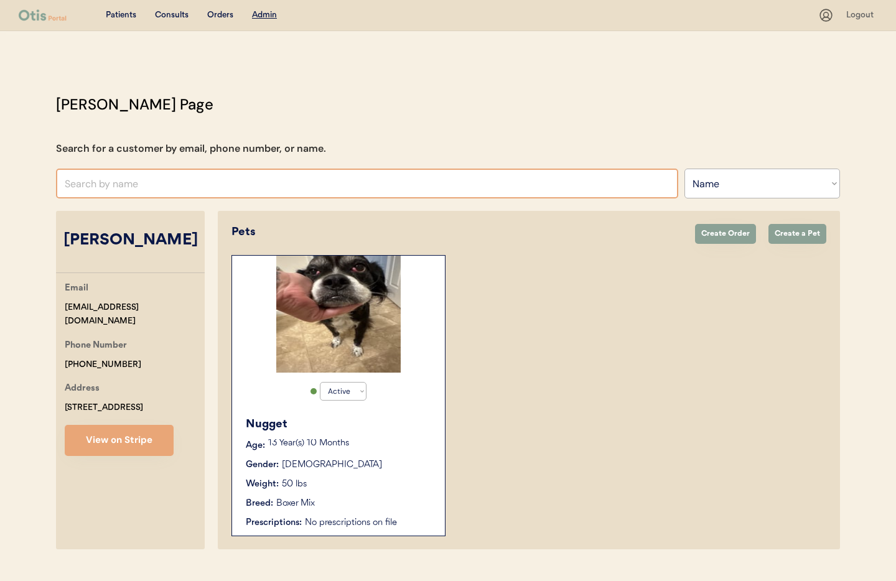
click at [260, 180] on input "text" at bounding box center [367, 184] width 622 height 30
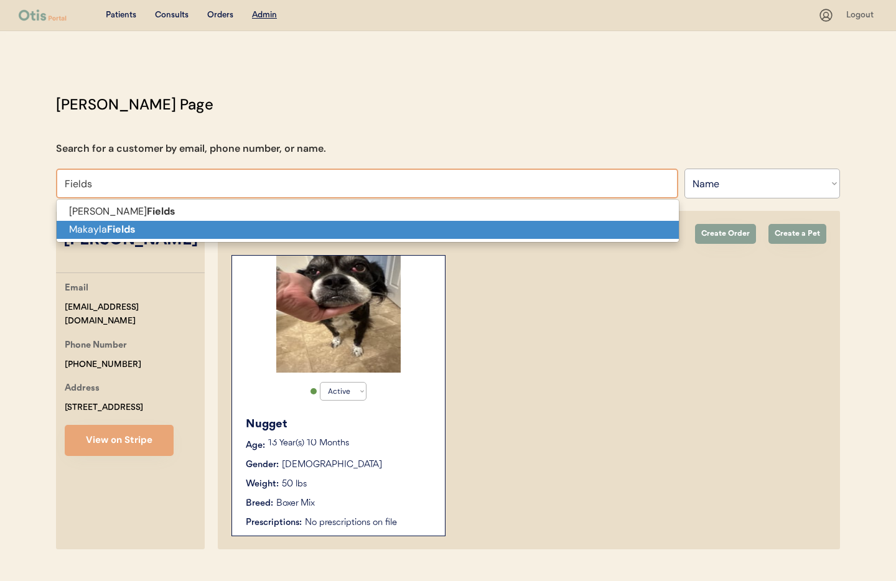
click at [244, 225] on p "[PERSON_NAME]" at bounding box center [368, 230] width 622 height 18
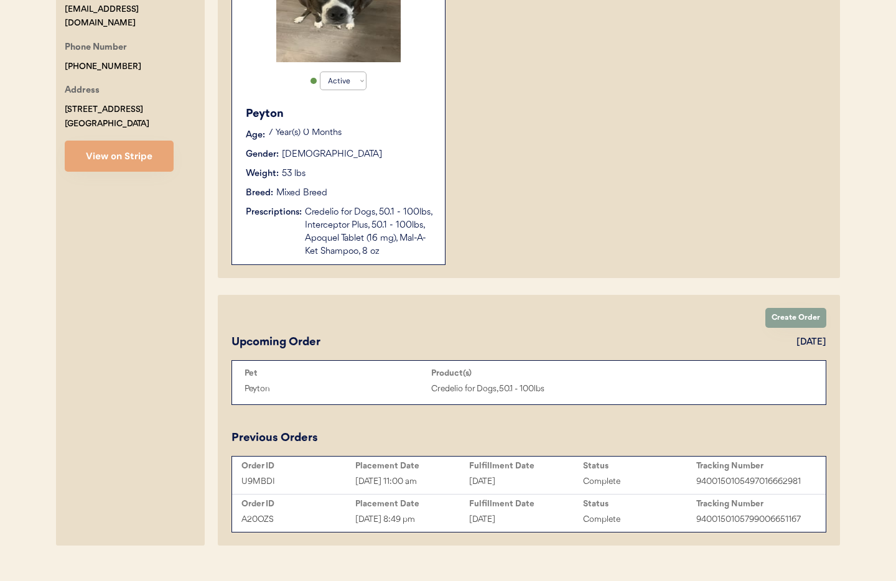
scroll to position [333, 0]
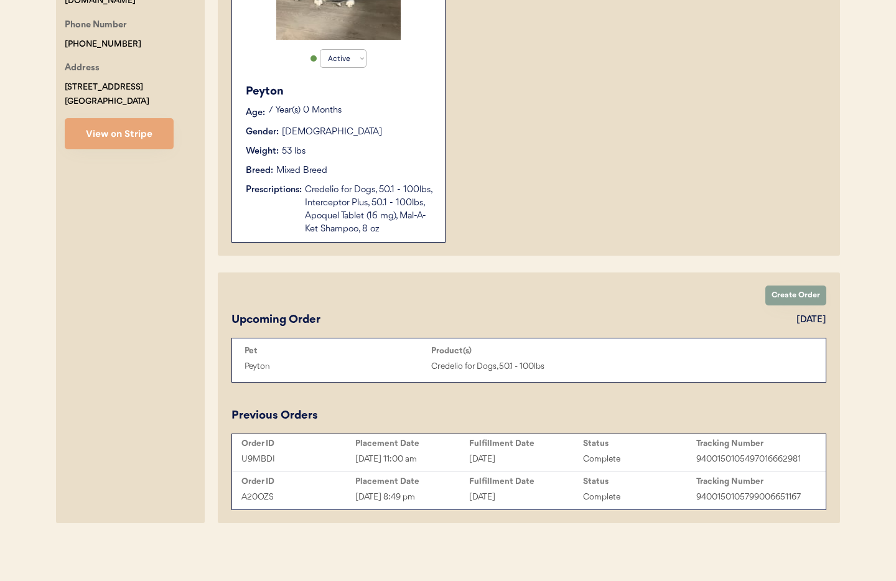
type input "[PERSON_NAME]"
click at [372, 233] on div "Credelio for Dogs, 50.1 - 100lbs, Interceptor Plus, 50.1 - 100lbs, Apoquel Tabl…" at bounding box center [369, 210] width 128 height 52
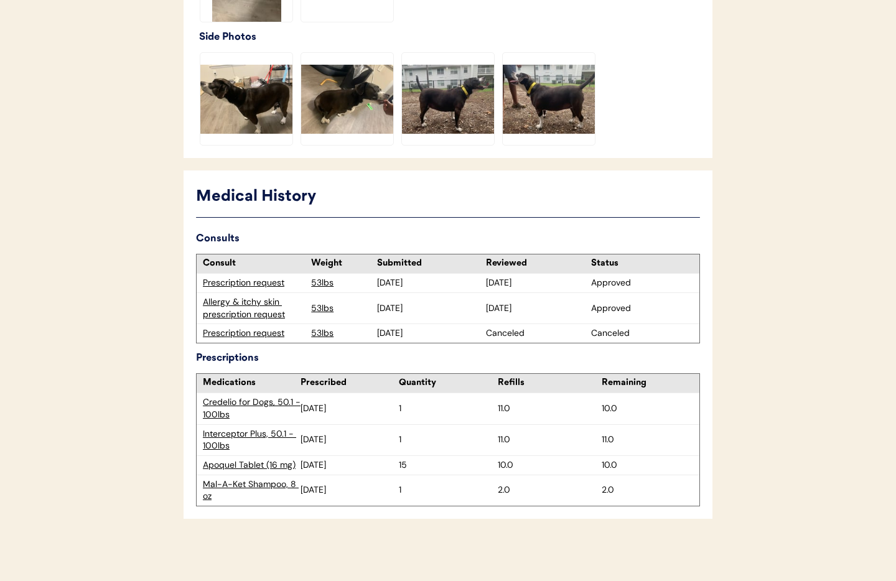
scroll to position [605, 0]
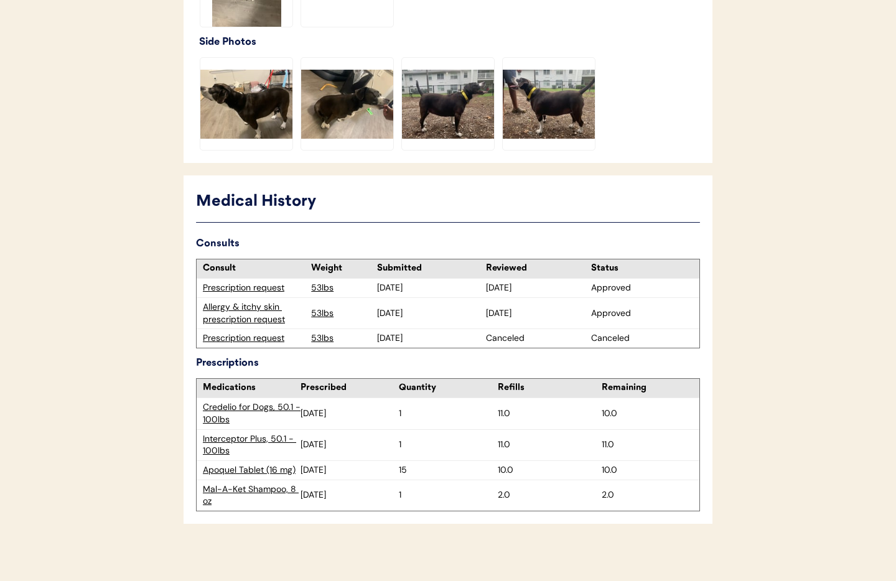
click at [254, 305] on div "Allergy & itchy skin prescription request" at bounding box center [254, 313] width 102 height 24
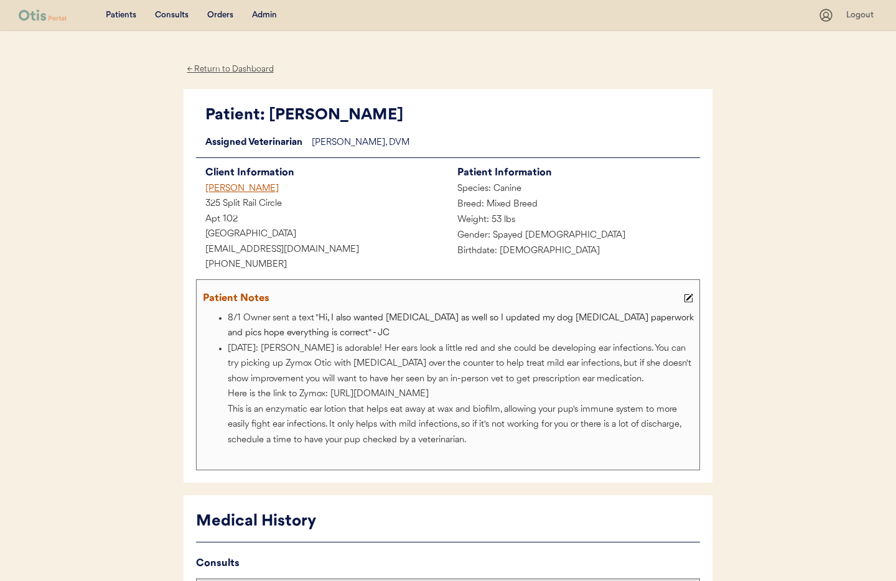
click at [214, 69] on div "← Return to Dashboard" at bounding box center [230, 69] width 93 height 14
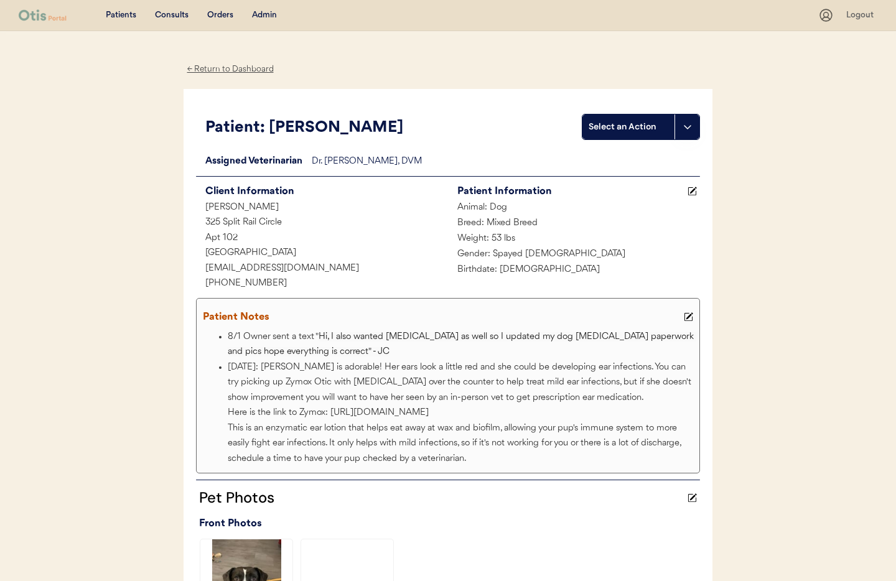
click at [231, 68] on div "← Return to Dashboard" at bounding box center [230, 69] width 93 height 14
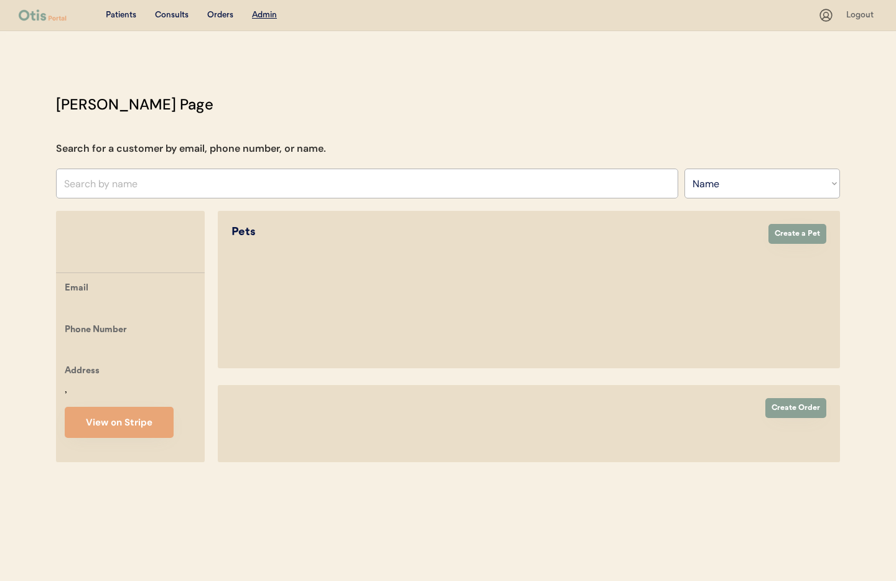
select select ""Name""
select select "true"
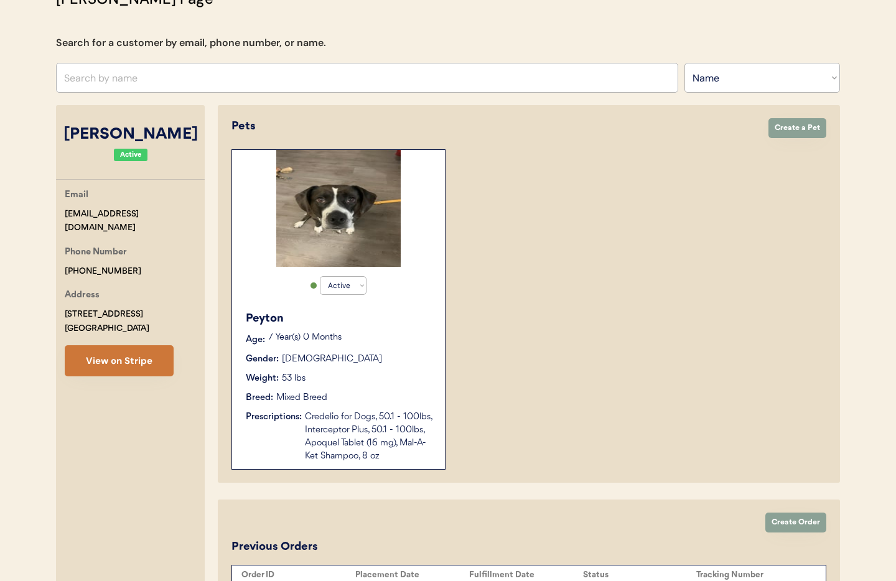
click at [138, 360] on button "View on Stripe" at bounding box center [119, 360] width 109 height 31
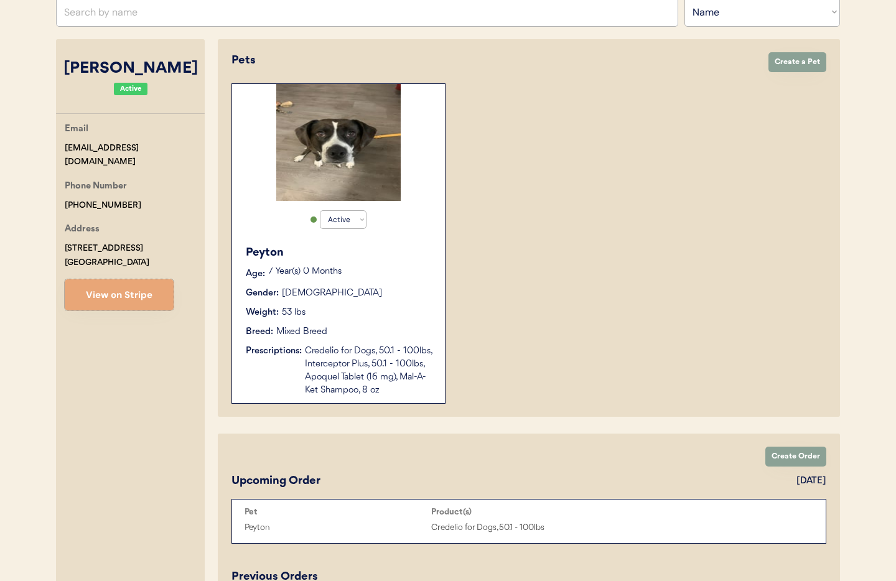
click at [376, 381] on div "Credelio for Dogs, 50.1 - 100lbs, Interceptor Plus, 50.1 - 100lbs, Apoquel Tabl…" at bounding box center [369, 371] width 128 height 52
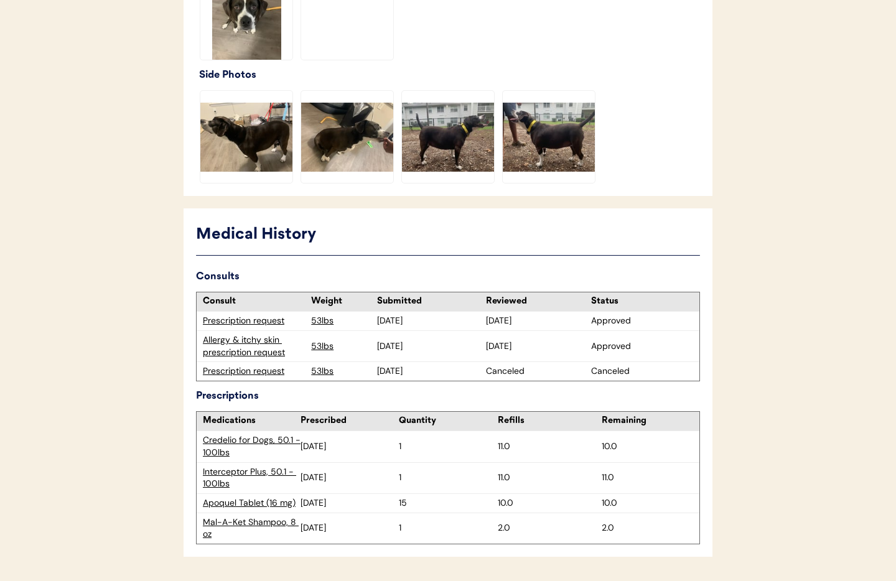
scroll to position [610, 0]
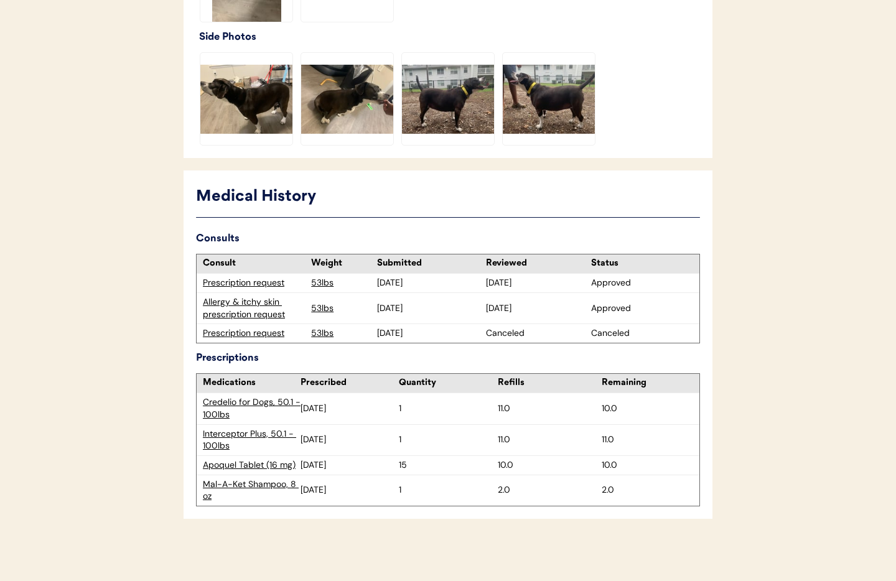
click at [217, 309] on div "Allergy & itchy skin prescription request" at bounding box center [254, 308] width 102 height 24
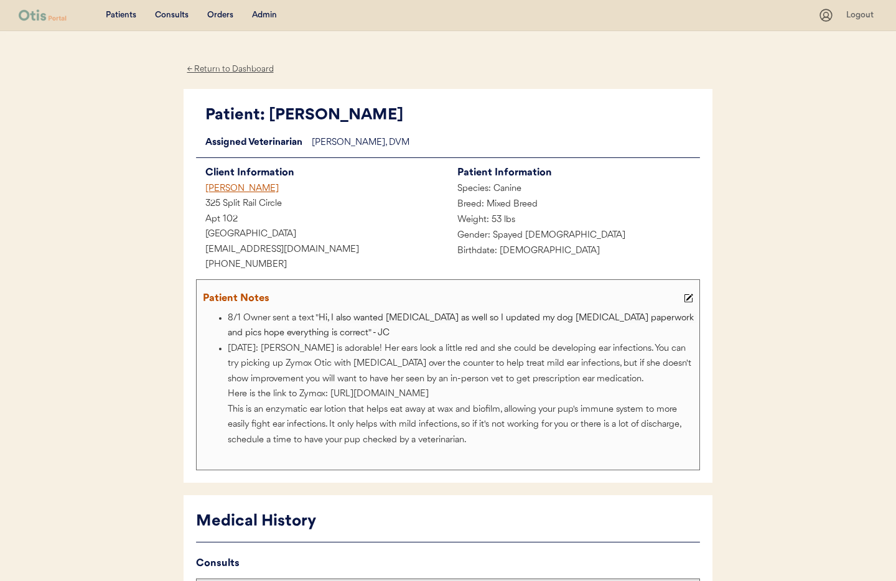
click at [202, 70] on div "← Return to Dashboard" at bounding box center [230, 69] width 93 height 14
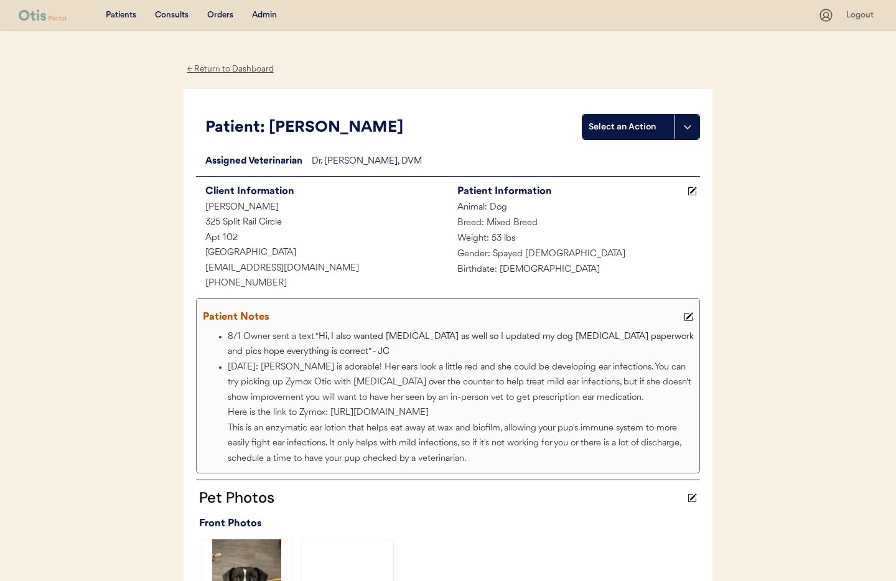
click at [216, 66] on div "← Return to Dashboard" at bounding box center [230, 69] width 93 height 14
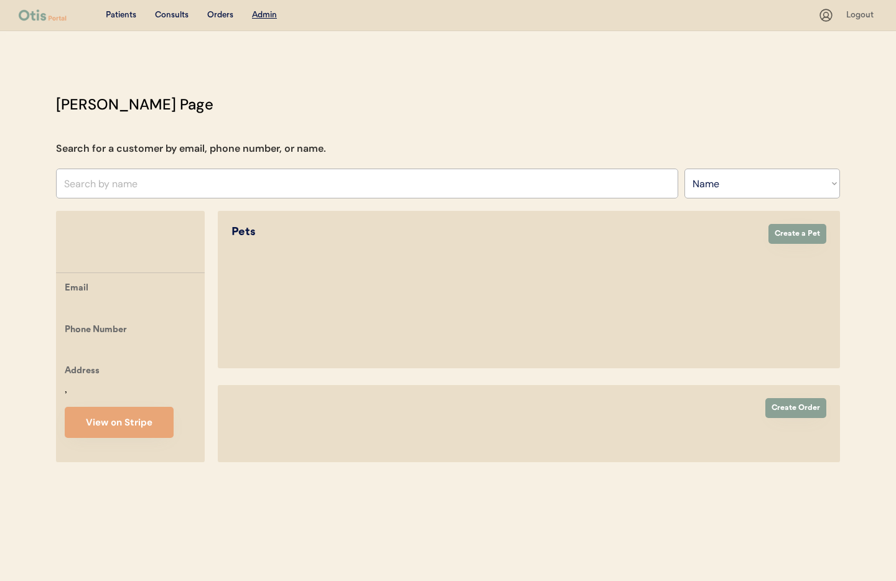
select select ""Name""
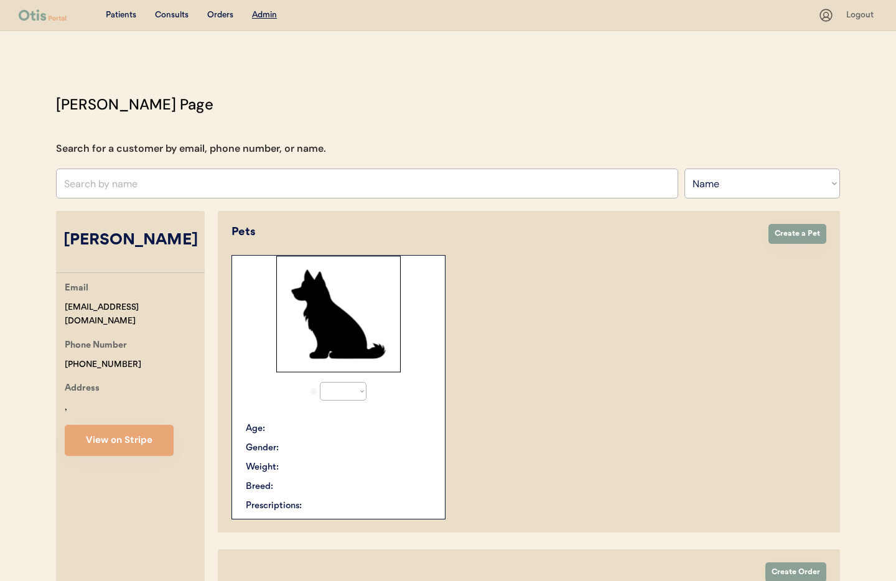
select select "true"
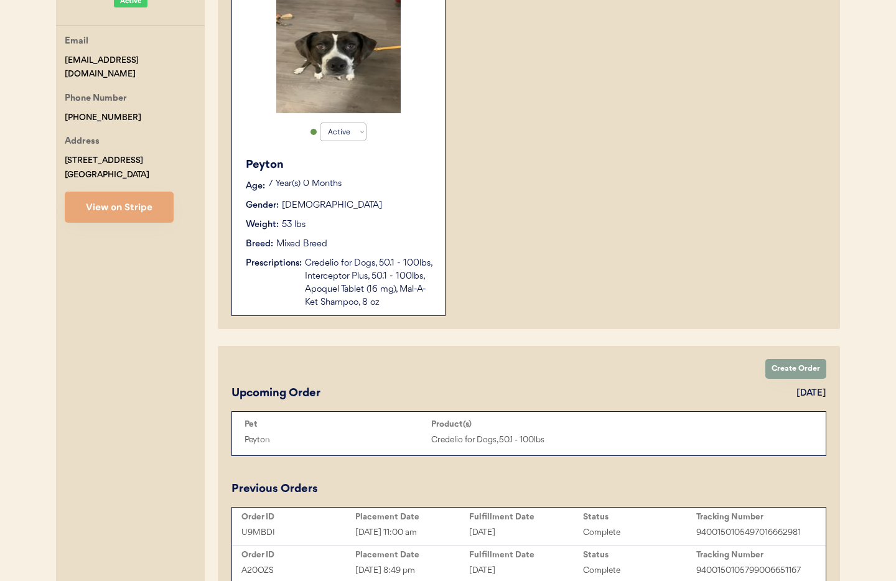
scroll to position [333, 0]
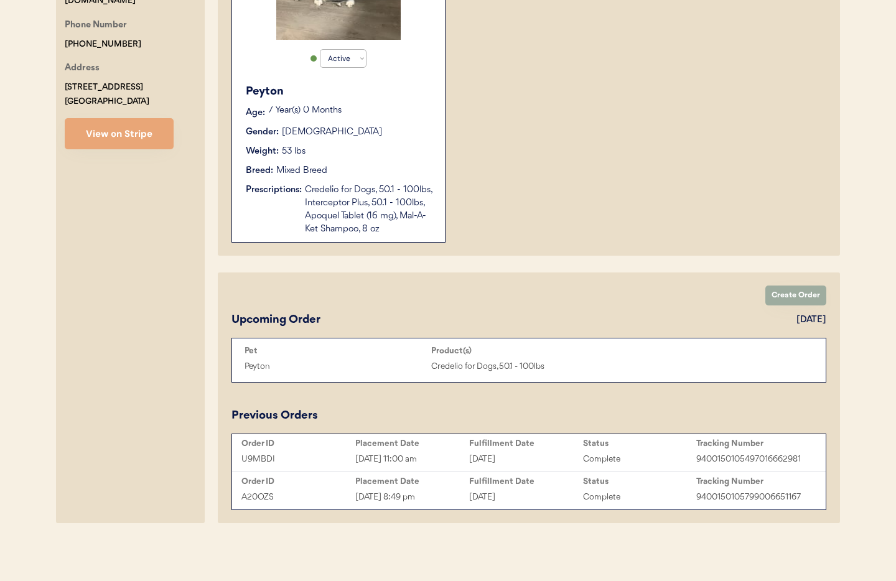
click at [784, 294] on button "Create Order" at bounding box center [795, 296] width 61 height 20
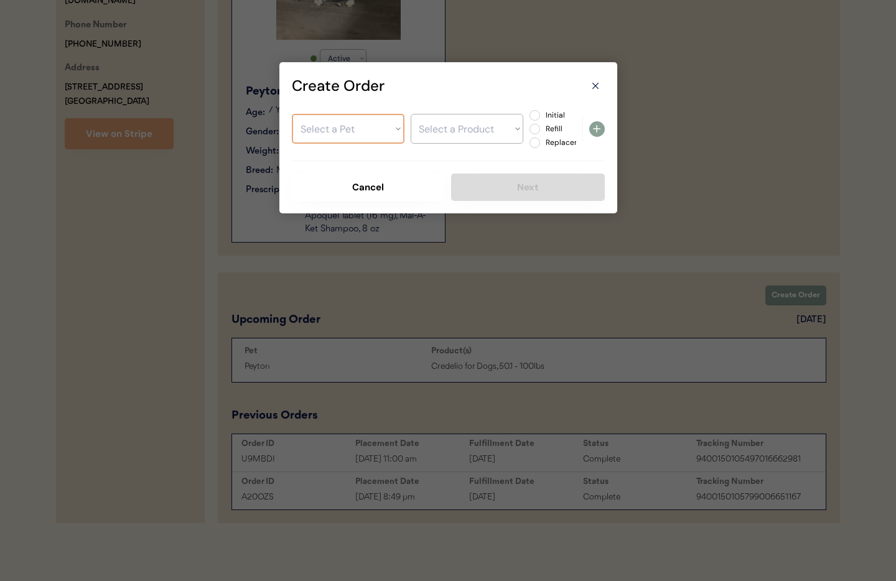
click at [337, 135] on select "Select a Pet Peyton" at bounding box center [348, 129] width 113 height 30
select select ""1348695171700984260__LOOKUP__1750993716173x437897540385374200""
click at [292, 114] on select "Select a Pet Peyton" at bounding box center [348, 129] width 113 height 30
click at [436, 136] on select "Select a Product Credelio for Dogs, 50.1 - 100lbs Interceptor Plus, 50.1 - 100l…" at bounding box center [467, 129] width 113 height 30
select select ""1348695171700984260__LOOKUP__1754272790114x275093808661921800""
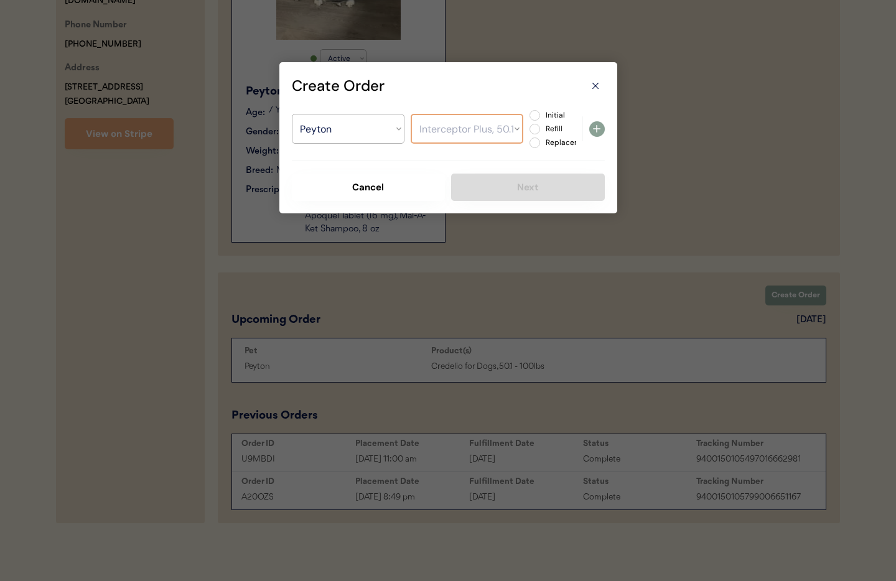
click at [411, 114] on select "Select a Product Credelio for Dogs, 50.1 - 100lbs Interceptor Plus, 50.1 - 100l…" at bounding box center [467, 129] width 113 height 30
drag, startPoint x: 535, startPoint y: 115, endPoint x: 546, endPoint y: 118, distance: 11.5
click at [542, 115] on label "Initial" at bounding box center [569, 114] width 55 height 7
click at [528, 115] on input "Initial" at bounding box center [524, 115] width 8 height 8
radio input "true"
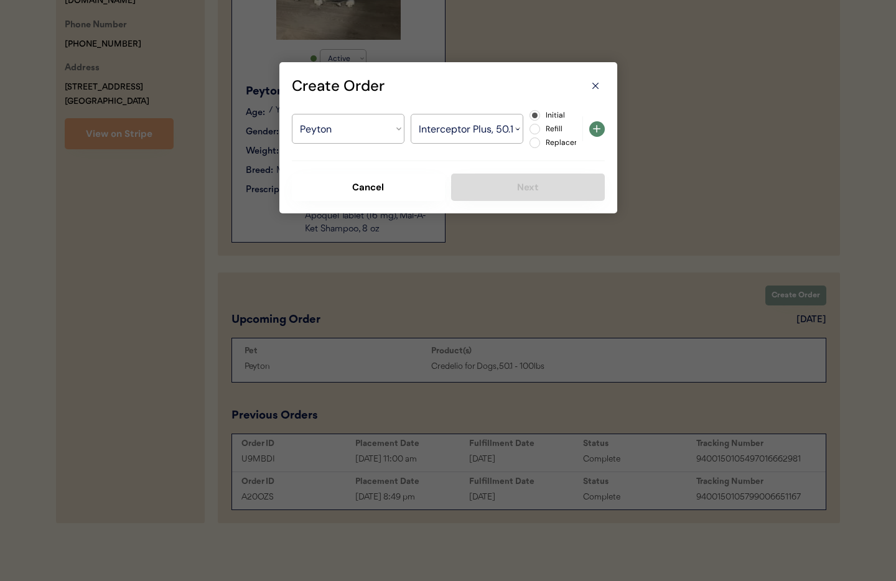
click at [599, 126] on icon at bounding box center [596, 128] width 15 height 15
select select ""PLACEHOLDER_1427118222253""
radio input "false"
select select ""PLACEHOLDER_1427118222253""
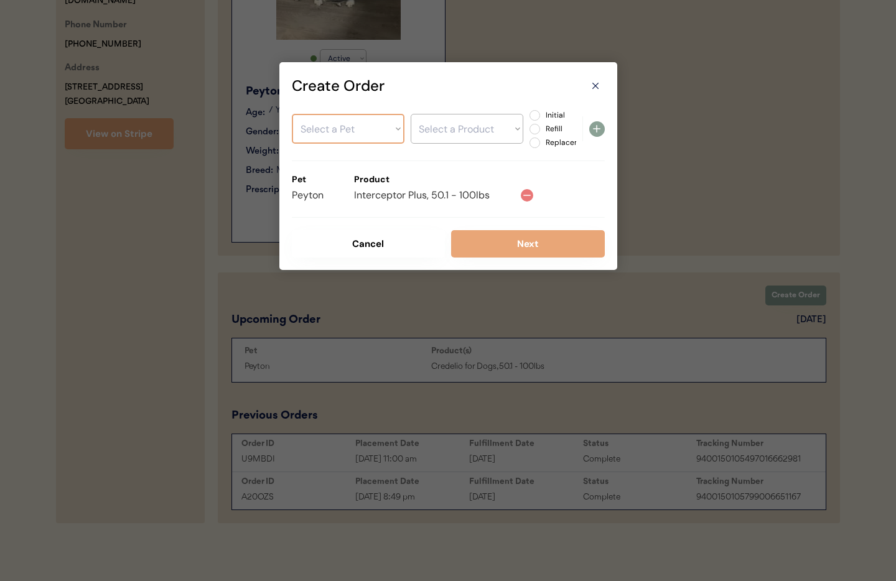
click at [357, 134] on select "Select a Pet Peyton" at bounding box center [348, 129] width 113 height 30
select select ""1348695171700984260__LOOKUP__1750993716173x437897540385374200""
click at [292, 114] on select "Select a Pet Peyton" at bounding box center [348, 129] width 113 height 30
click at [442, 135] on select "Select a Product Credelio for Dogs, 50.1 - 100lbs Interceptor Plus, 50.1 - 100l…" at bounding box center [467, 129] width 113 height 30
select select ""1348695171700984260__LOOKUP__1754272929196x460449536192020500""
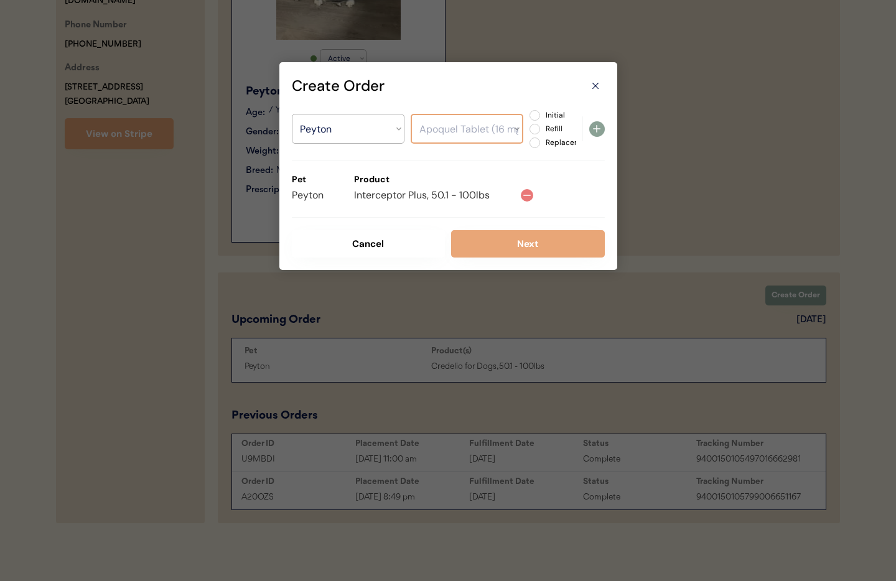
click at [411, 114] on select "Select a Product Credelio for Dogs, 50.1 - 100lbs Interceptor Plus, 50.1 - 100l…" at bounding box center [467, 129] width 113 height 30
click at [542, 115] on label "Initial" at bounding box center [569, 114] width 55 height 7
click at [528, 115] on input "Initial" at bounding box center [524, 115] width 8 height 8
radio input "true"
click at [595, 128] on icon at bounding box center [596, 128] width 15 height 15
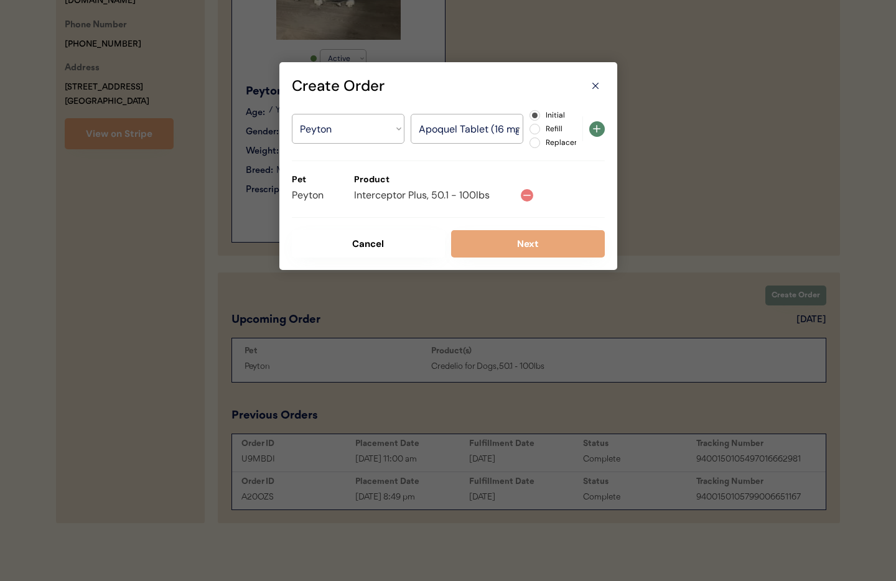
select select ""PLACEHOLDER_1427118222253""
radio input "false"
select select ""PLACEHOLDER_1427118222253""
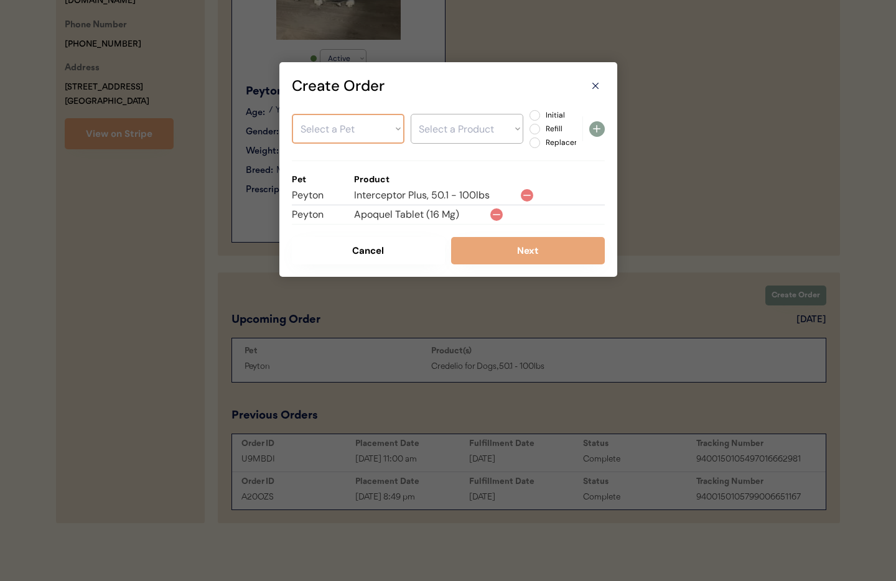
click at [354, 138] on select "Select a Pet Peyton" at bounding box center [348, 129] width 113 height 30
select select ""1348695171700984260__LOOKUP__1750993716173x437897540385374200""
click at [292, 114] on select "Select a Pet Peyton" at bounding box center [348, 129] width 113 height 30
click at [458, 134] on select "Select a Product" at bounding box center [467, 129] width 113 height 30
select select ""1348695171700984260__LOOKUP__1754272950988x860904955513667600""
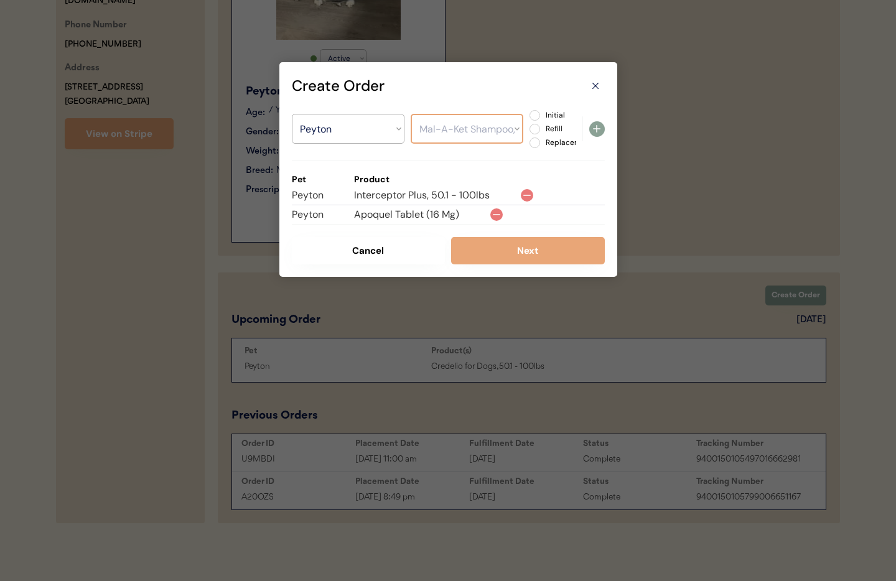
click at [411, 114] on select "Select a Product Credelio for Dogs, 50.1 - 100lbs Interceptor Plus, 50.1 - 100l…" at bounding box center [467, 129] width 113 height 30
click at [595, 129] on use at bounding box center [596, 128] width 7 height 7
select select ""PLACEHOLDER_1427118222253""
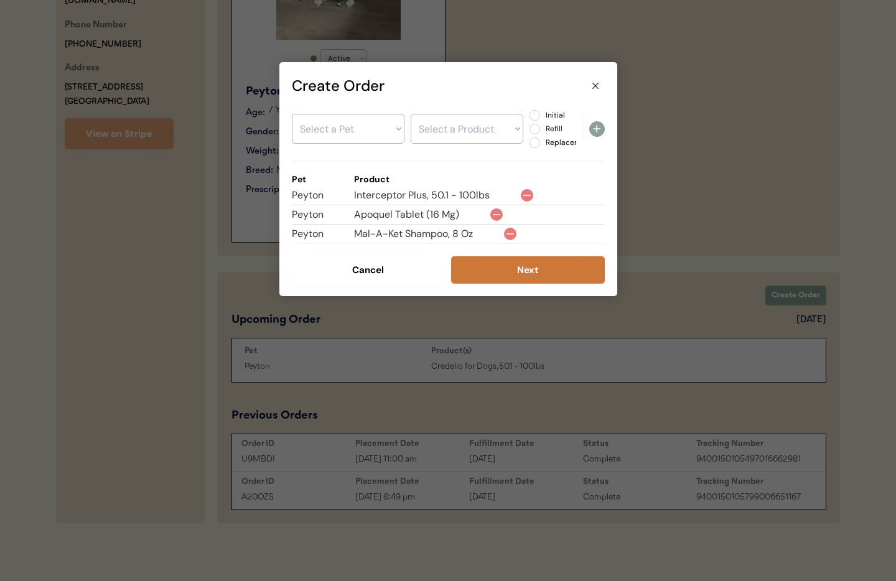
click at [498, 275] on button "Next" at bounding box center [528, 269] width 154 height 27
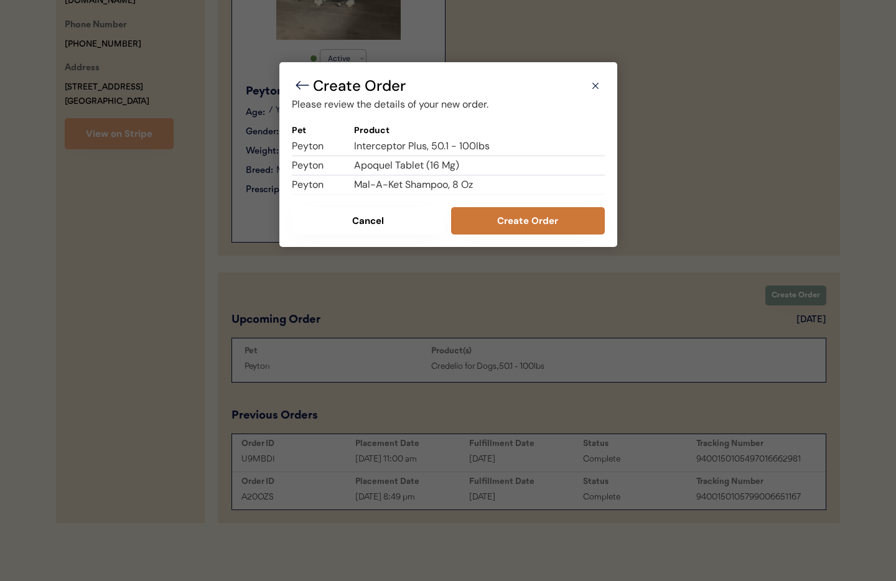
click at [482, 228] on button "Create Order" at bounding box center [528, 220] width 154 height 27
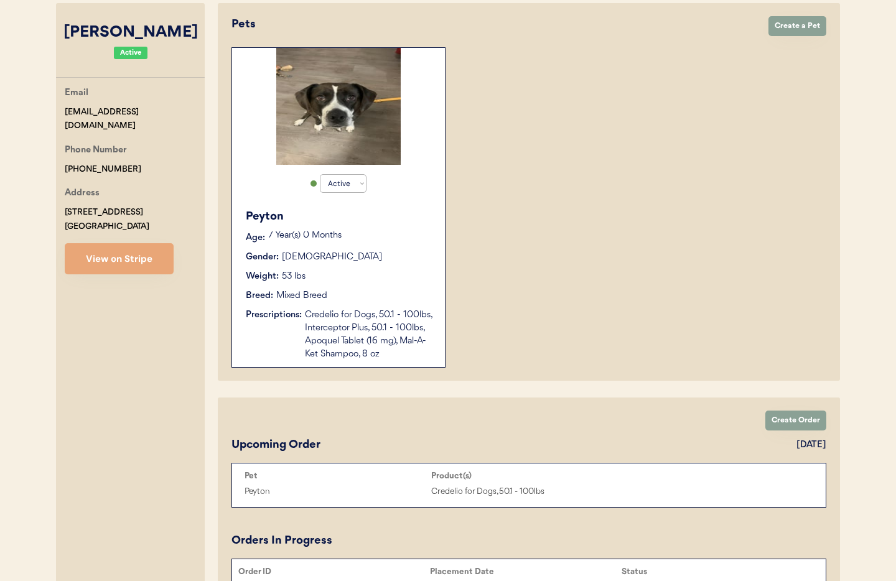
scroll to position [0, 0]
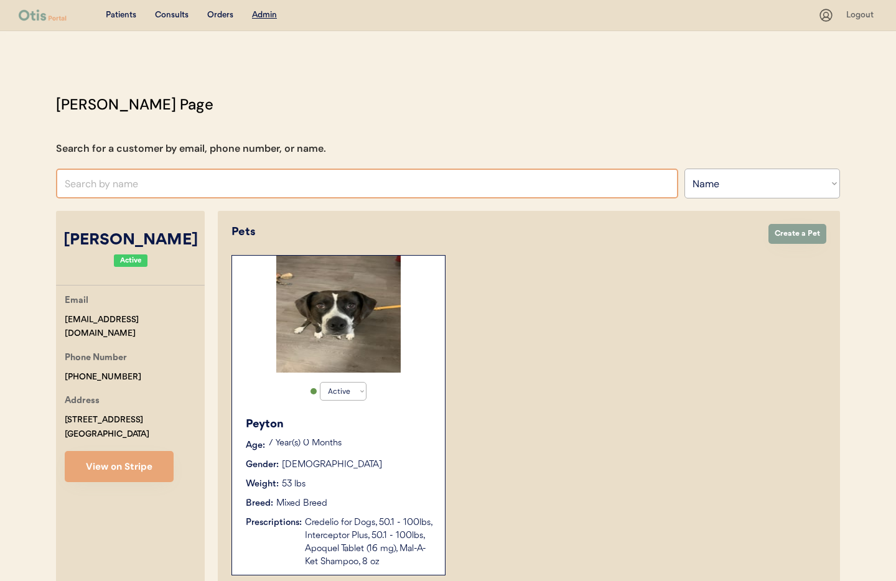
click at [302, 185] on input "text" at bounding box center [367, 184] width 622 height 30
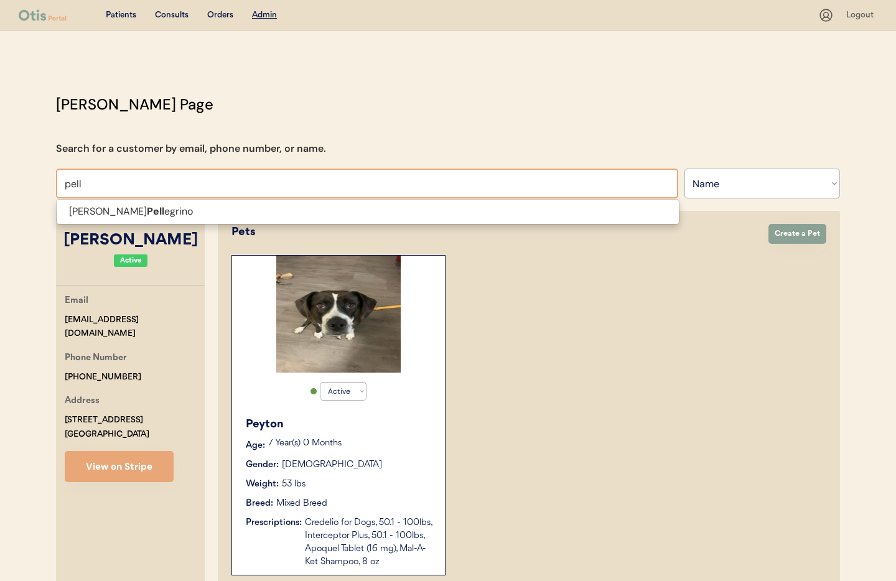
type input "pell"
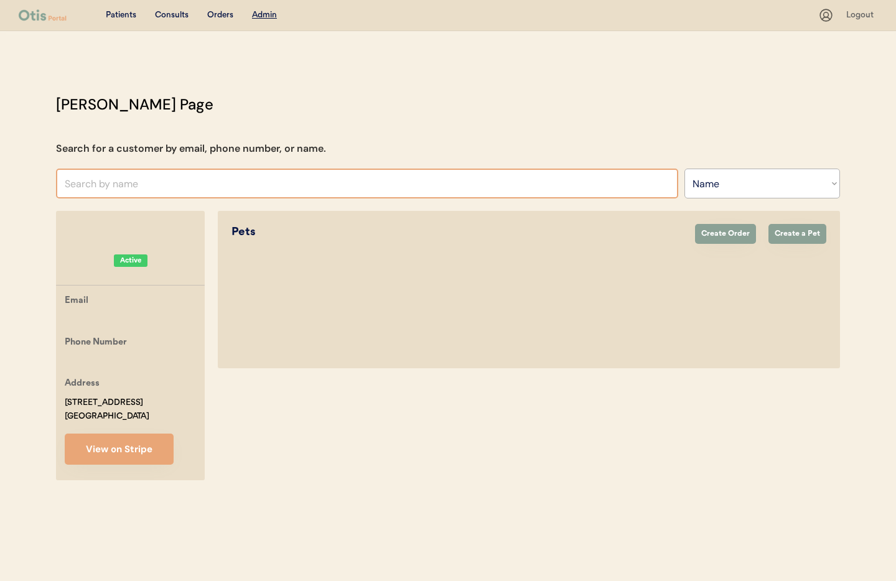
click at [215, 183] on input "text" at bounding box center [367, 184] width 622 height 30
type input "Mi"
type input "Michal Jablonski"
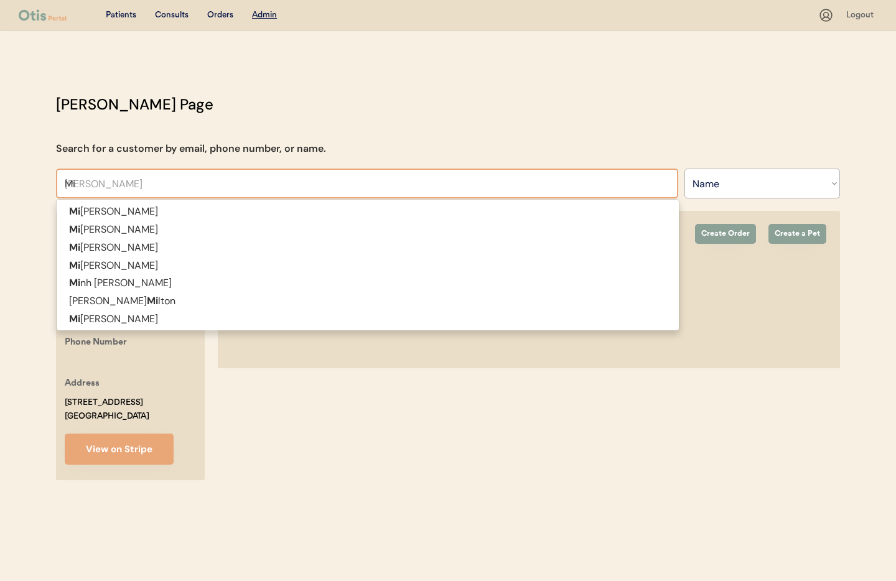
type input "M"
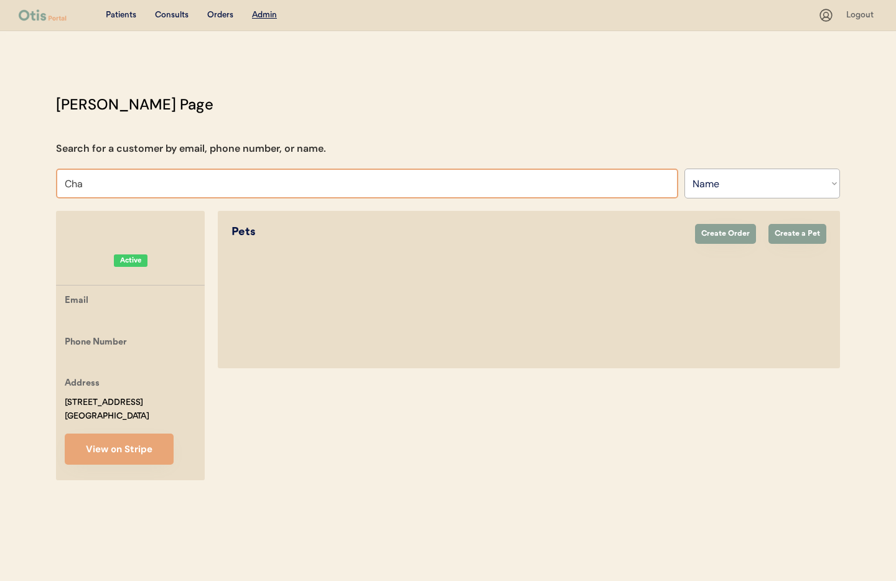
type input "Char"
type input "Charlene Hill"
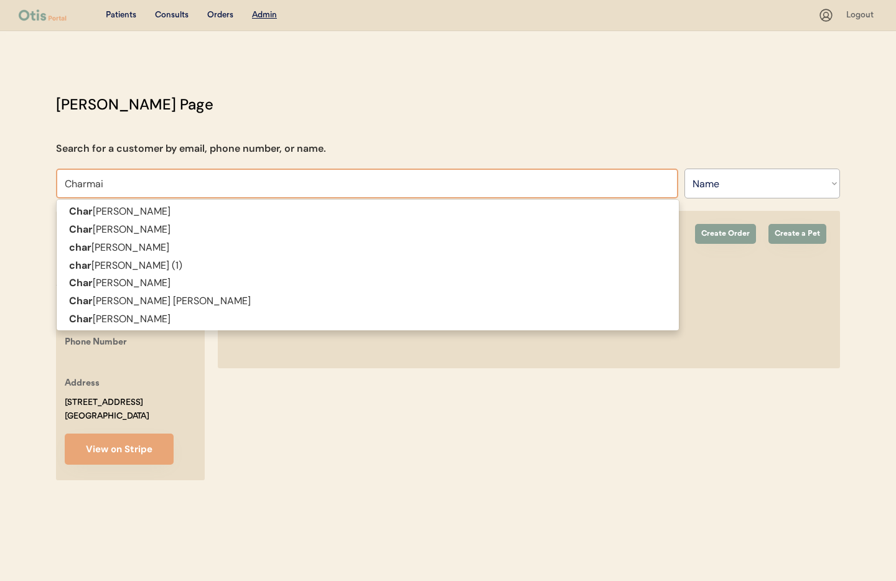
type input "Charmain"
type input "Charmaine Miles Richardson"
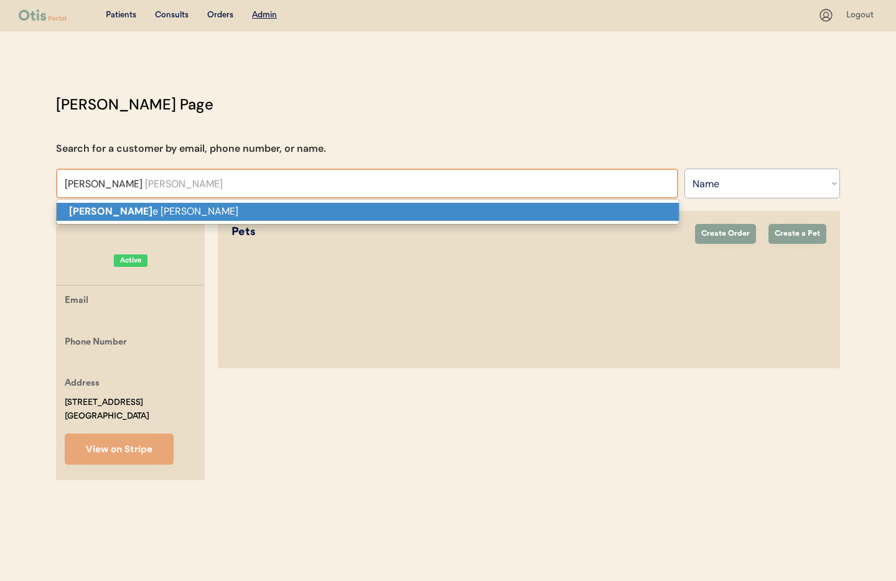
click at [221, 207] on p "Charmain e Miles Richardson" at bounding box center [368, 212] width 622 height 18
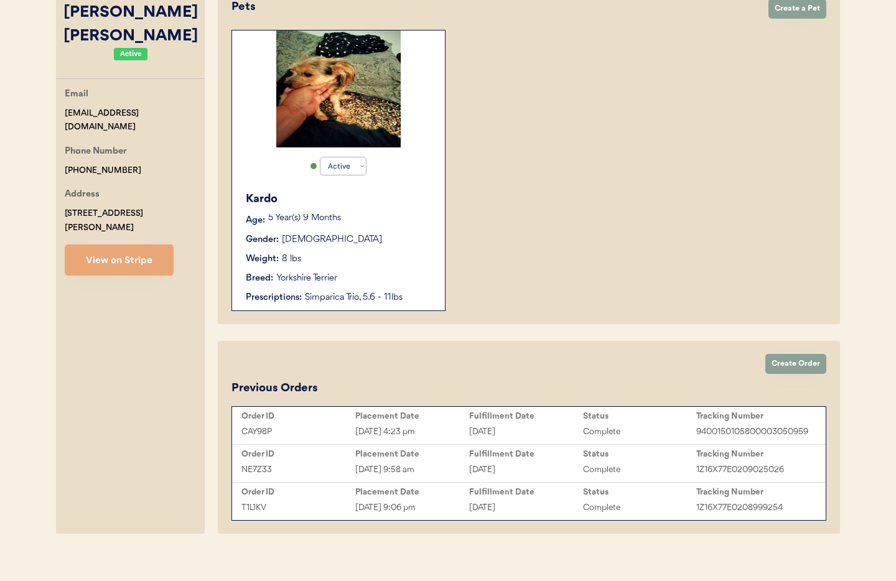
scroll to position [225, 0]
click at [140, 258] on button "View on Stripe" at bounding box center [119, 260] width 109 height 31
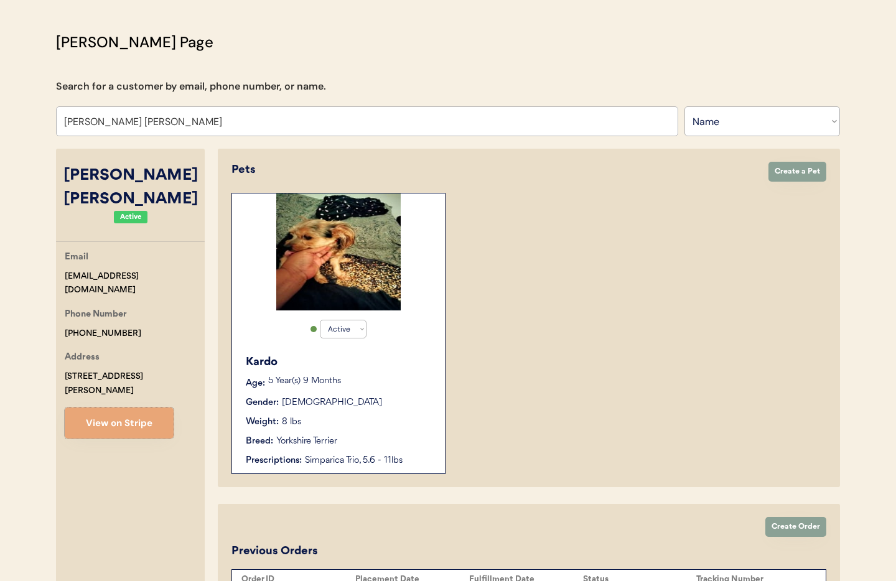
scroll to position [0, 0]
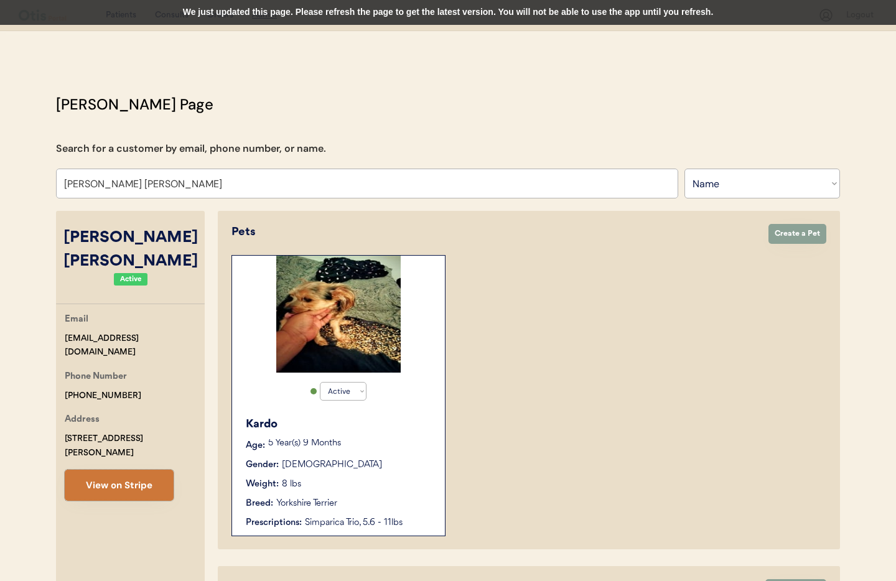
click at [137, 470] on button "View on Stripe" at bounding box center [119, 485] width 109 height 31
click at [105, 392] on div "Email clemr66@gmail.com Phone Number +12515252947 Address 507 Santa Barbara Dr …" at bounding box center [130, 406] width 149 height 189
drag, startPoint x: 126, startPoint y: 384, endPoint x: 63, endPoint y: 381, distance: 62.9
click at [60, 382] on div "Email clemr66@gmail.com Phone Number +12515252947 Address 507 Santa Barbara Dr …" at bounding box center [130, 406] width 149 height 189
copy div "[PHONE_NUMBER]"
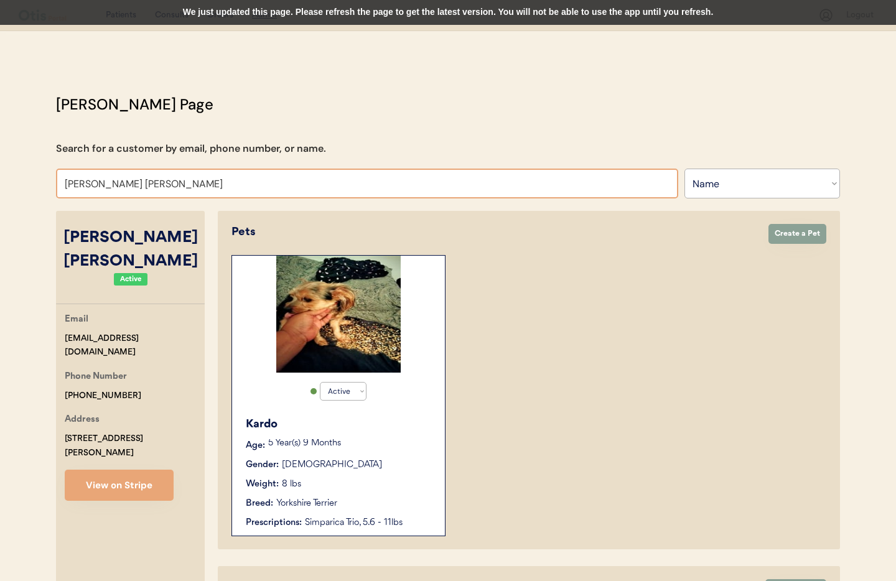
click at [217, 183] on input "Charmaine Miles Richardson" at bounding box center [367, 184] width 622 height 30
drag, startPoint x: 213, startPoint y: 184, endPoint x: 13, endPoint y: 179, distance: 200.5
click at [13, 179] on div "Patients Consults Orders Admin Logout Otis Admin Page Search for a customer by …" at bounding box center [448, 408] width 896 height 817
type input "Justin"
type input "Justin Scalzo"
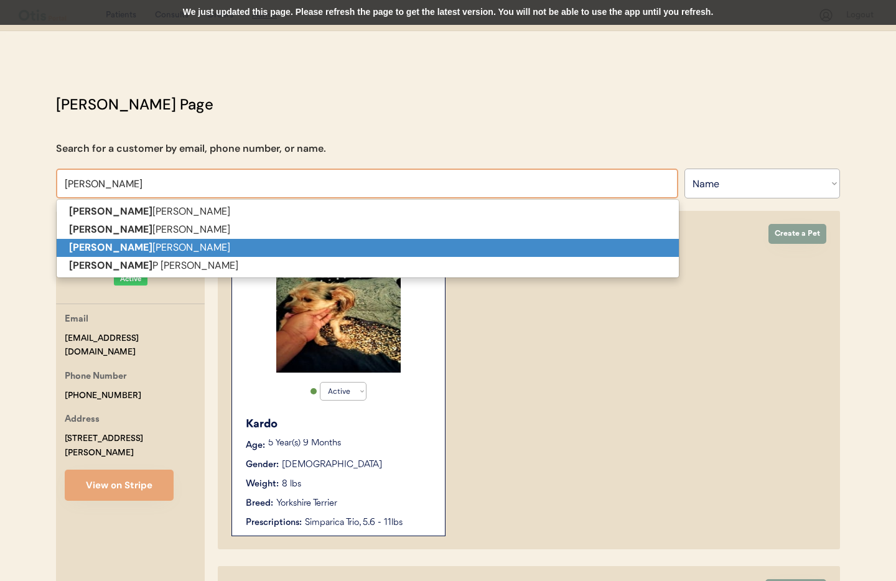
click at [85, 250] on strong "JUSTIN" at bounding box center [110, 247] width 83 height 13
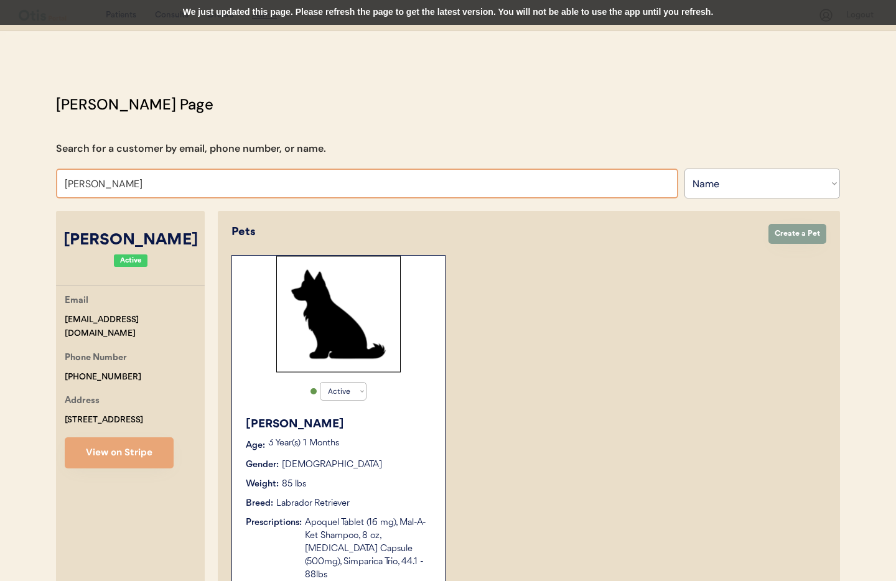
drag, startPoint x: 123, startPoint y: 184, endPoint x: 49, endPoint y: 177, distance: 73.7
click at [52, 178] on div "Otis Admin Page Search for a customer by email, phone number, or name. JUSTIN M…" at bounding box center [448, 417] width 809 height 648
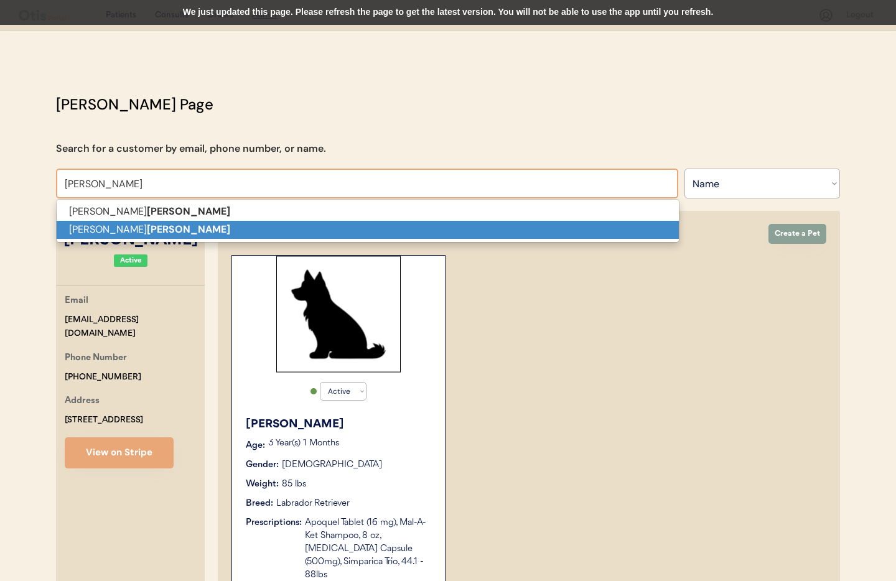
click at [103, 229] on p "Charmaine Miles Richardson" at bounding box center [368, 230] width 622 height 18
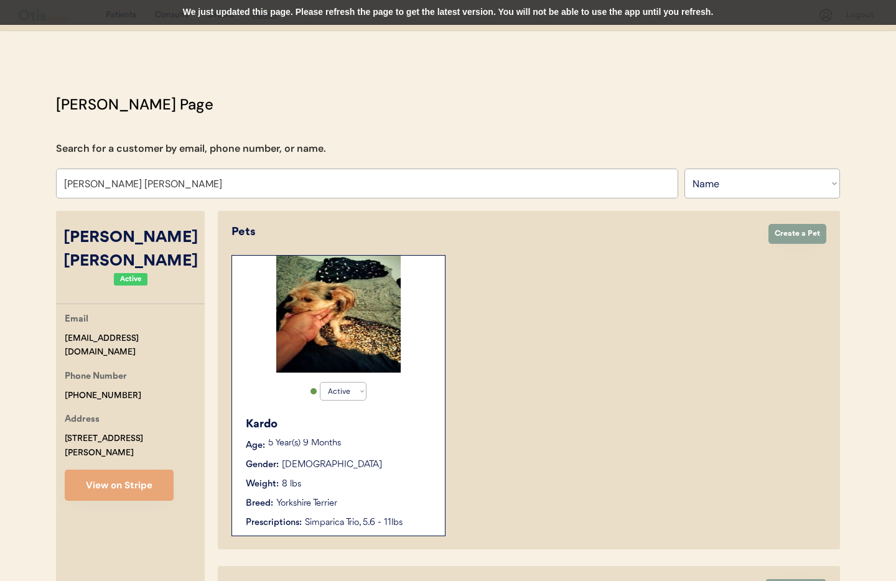
type input "Charmaine Miles Richardson"
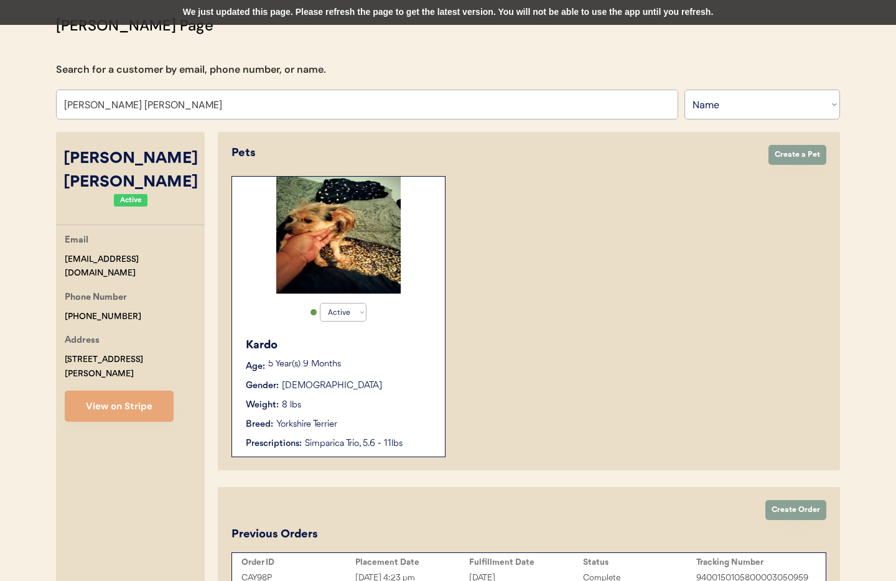
scroll to position [80, 0]
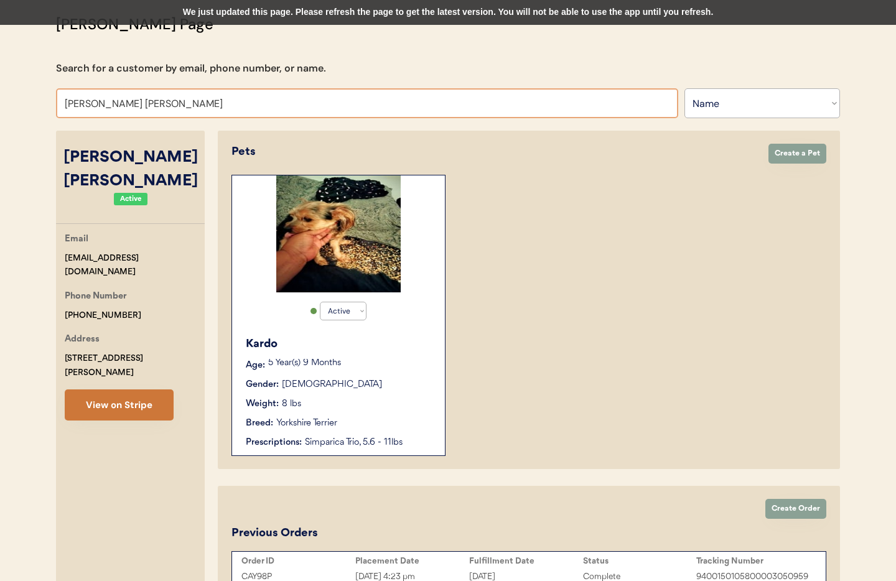
click at [123, 391] on button "View on Stripe" at bounding box center [119, 405] width 109 height 31
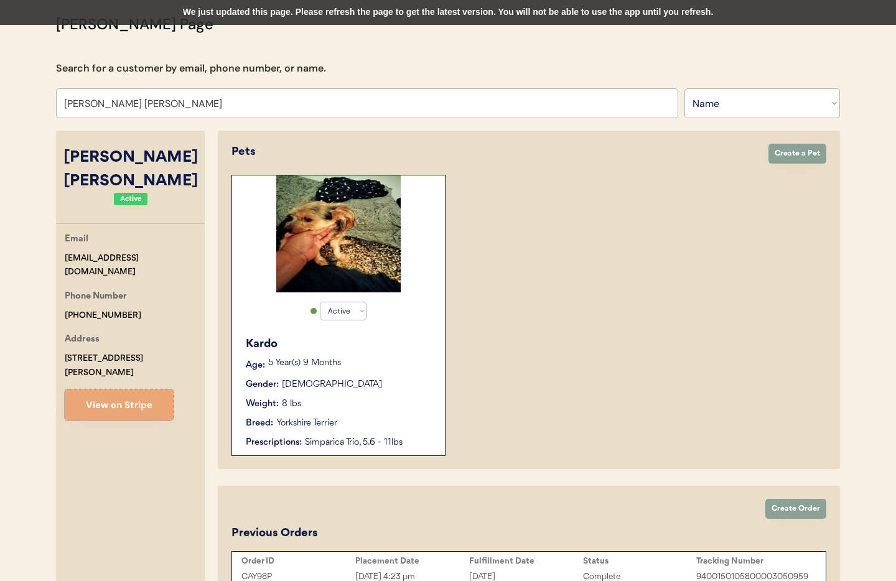
click at [406, 405] on div "Weight: 8 lbs" at bounding box center [339, 404] width 187 height 13
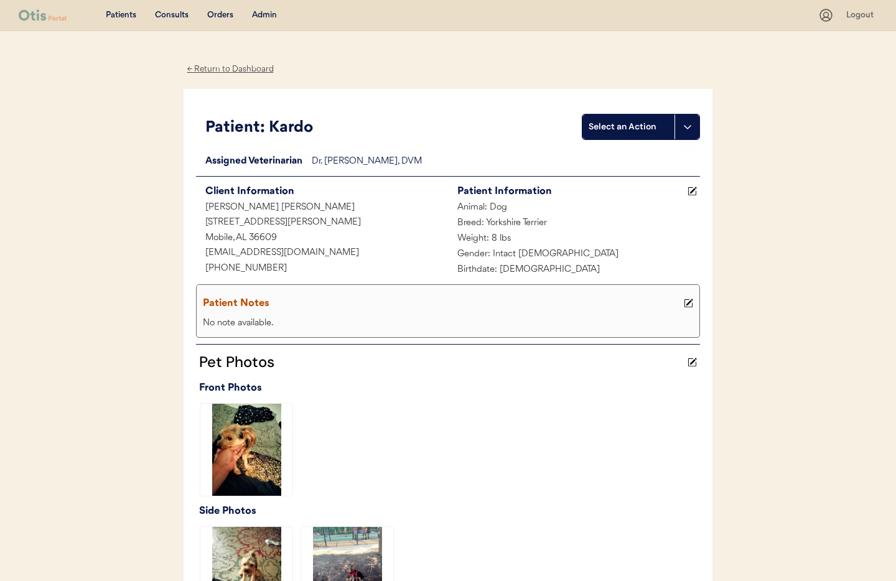
click at [269, 14] on div "Admin" at bounding box center [264, 15] width 25 height 12
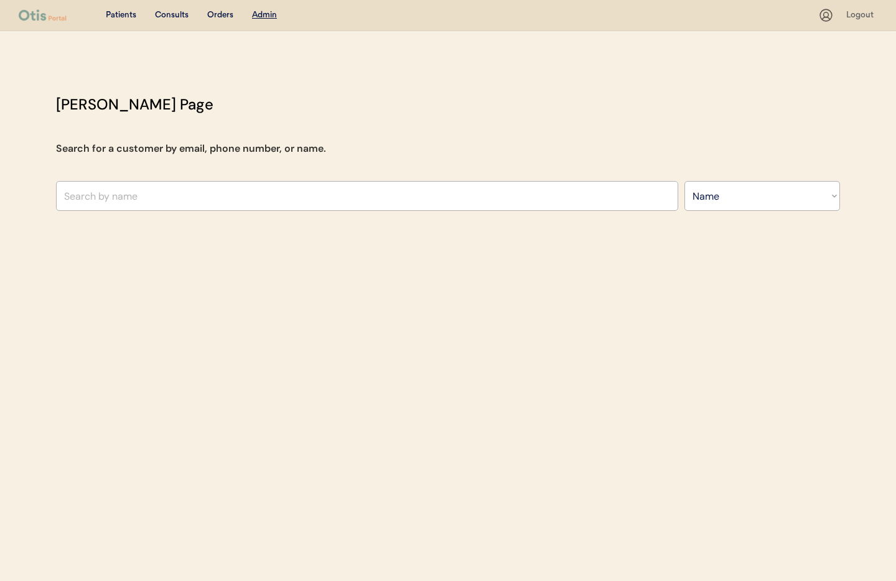
select select ""Name""
click at [385, 196] on input "text" at bounding box center [367, 196] width 622 height 30
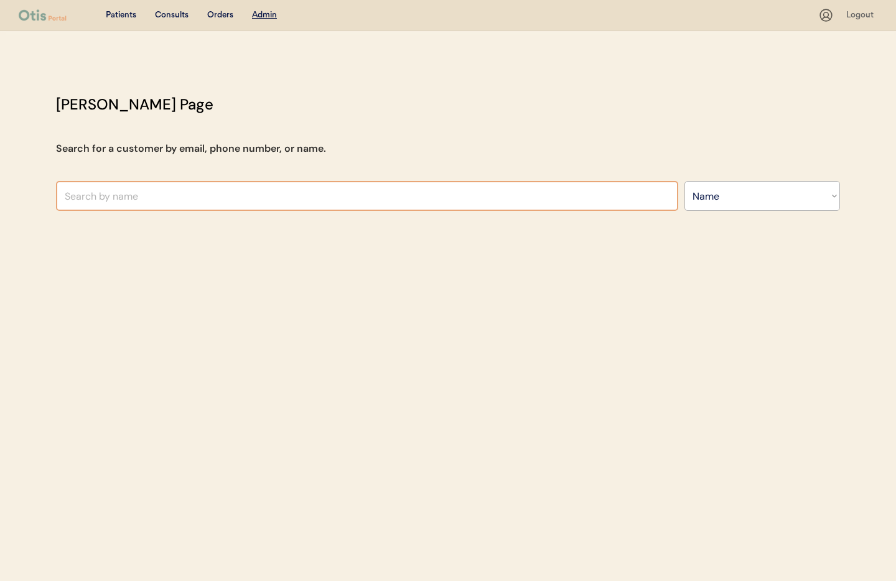
click at [385, 196] on input "text" at bounding box center [367, 196] width 622 height 30
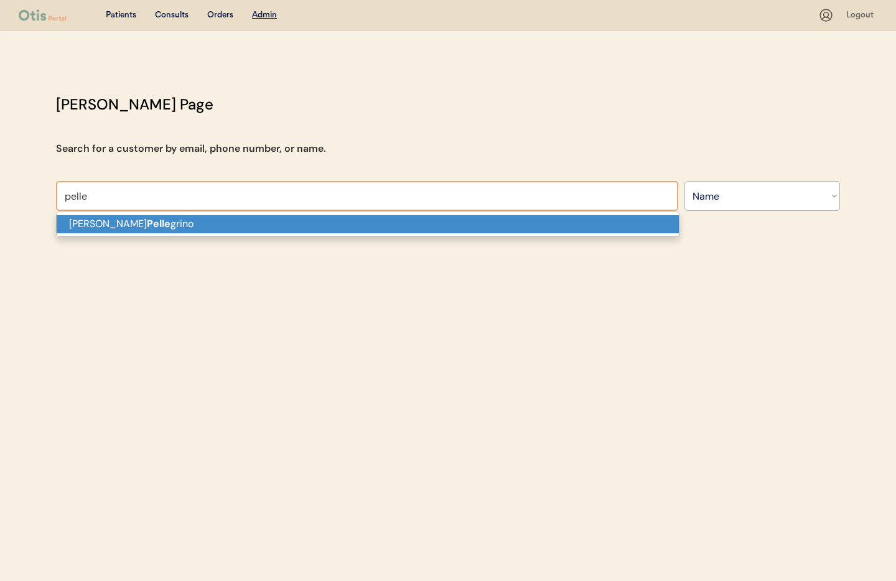
click at [303, 227] on p "Brittney Pelle grino" at bounding box center [368, 224] width 622 height 18
type input "Brittney Pellegrino"
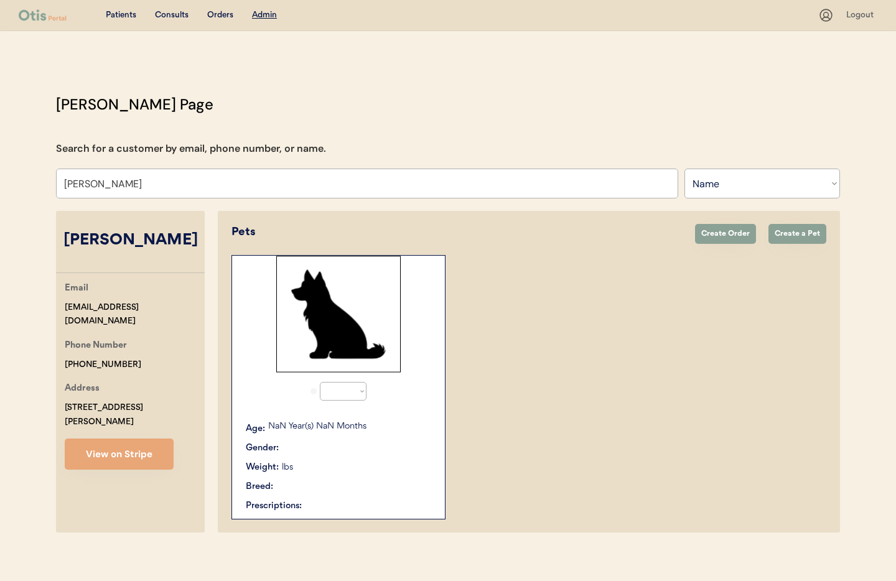
select select "true"
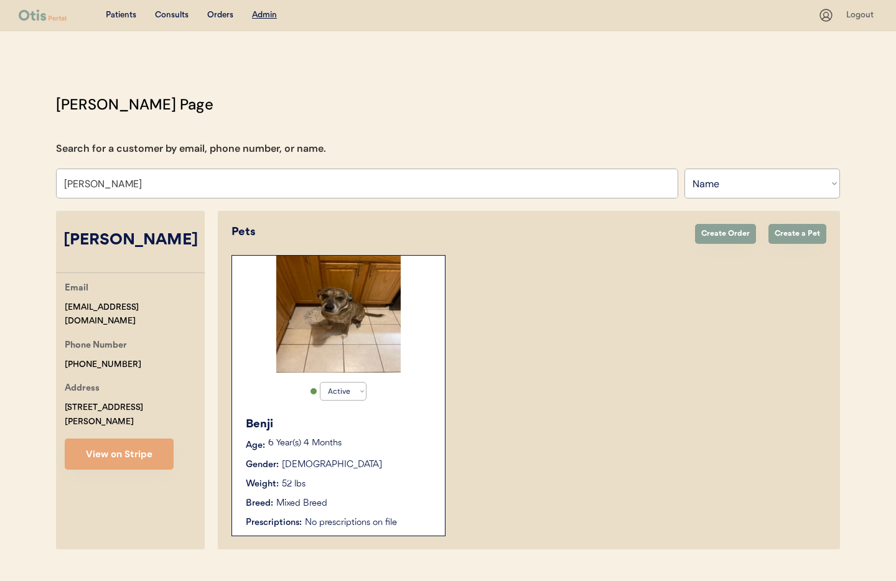
type input "Brittney Pellegrino"
click at [398, 502] on div "Breed: Mixed Breed" at bounding box center [339, 503] width 187 height 13
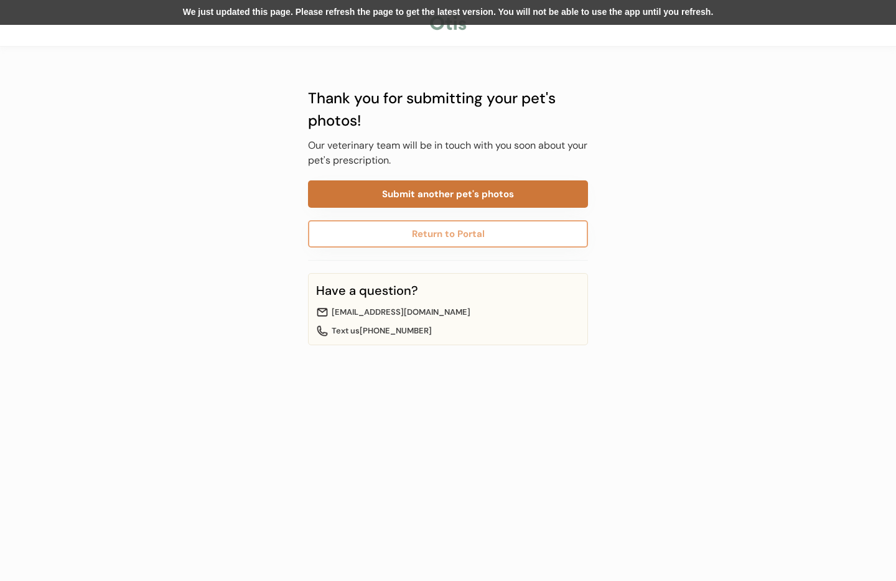
click at [461, 191] on button "Submit another pet's photos" at bounding box center [448, 193] width 280 height 27
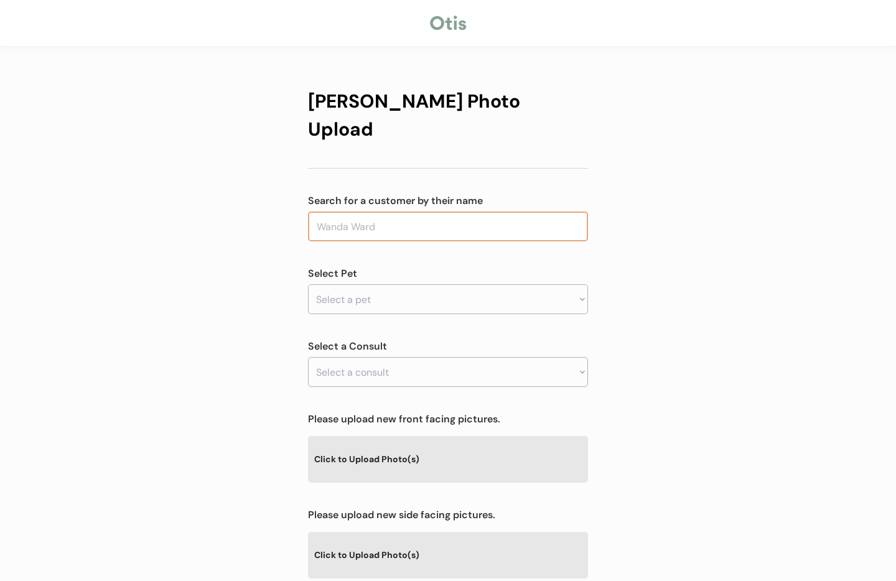
click at [449, 212] on input "text" at bounding box center [448, 227] width 280 height 30
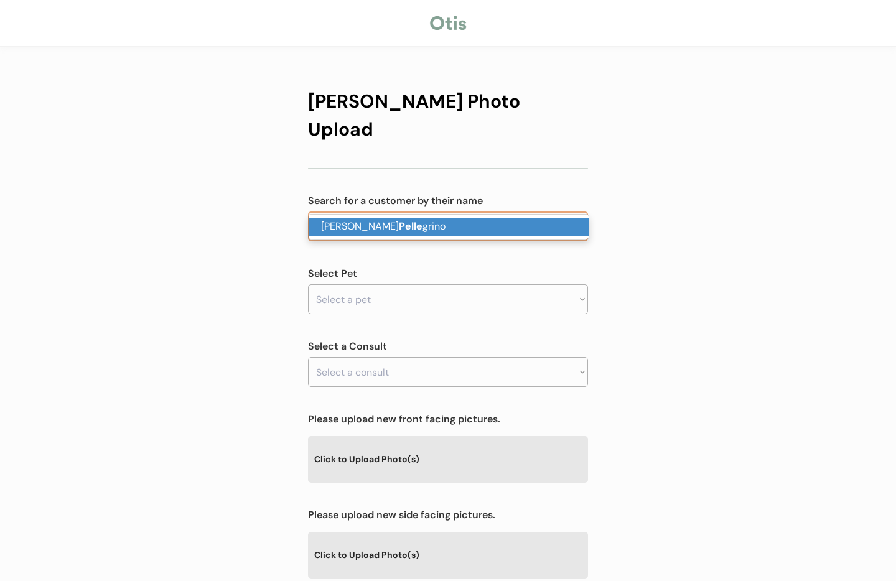
click at [456, 227] on p "[PERSON_NAME] [PERSON_NAME]" at bounding box center [449, 227] width 280 height 18
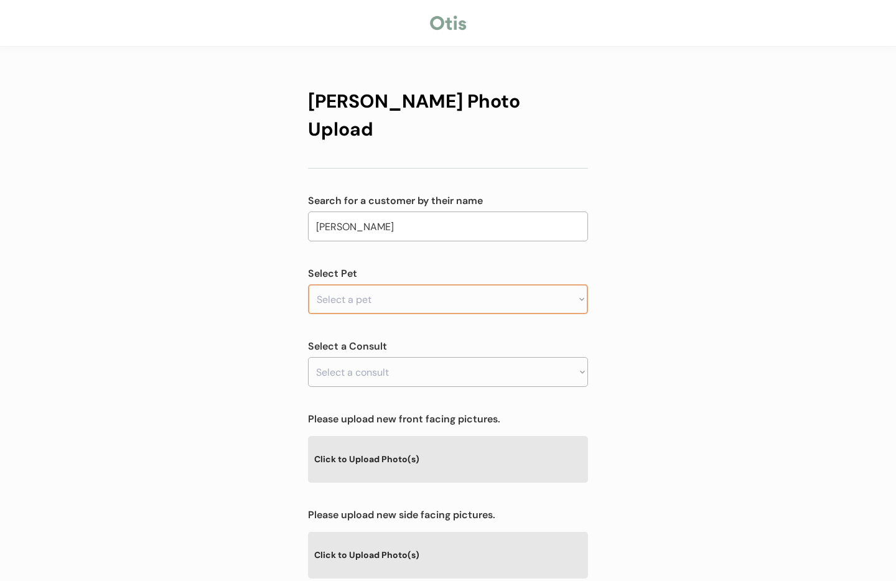
type input "[PERSON_NAME]"
click at [429, 284] on select "Select a pet Benji" at bounding box center [448, 299] width 280 height 30
select select ""1348695171700984260__LOOKUP__1755710435204x734427236065869800""
click at [308, 284] on select "Select a pet Benji" at bounding box center [448, 299] width 280 height 30
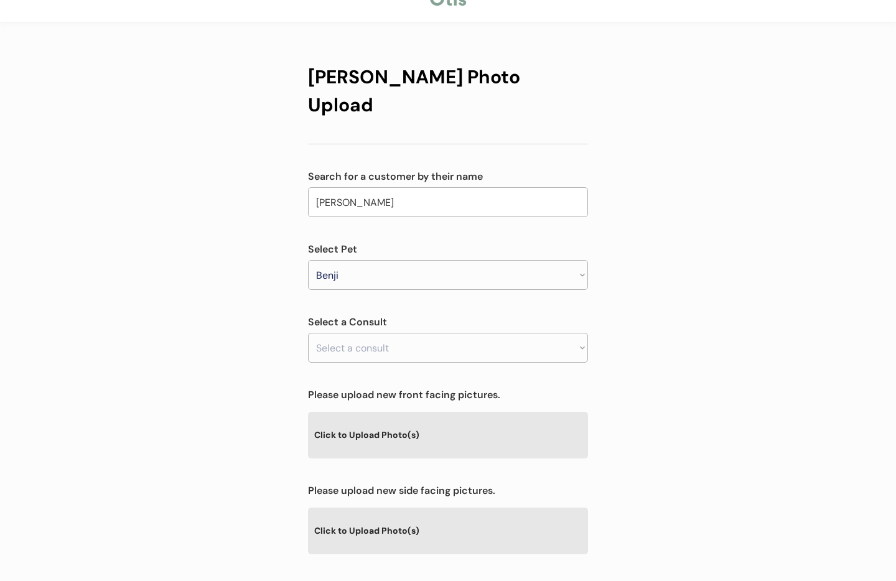
scroll to position [26, 0]
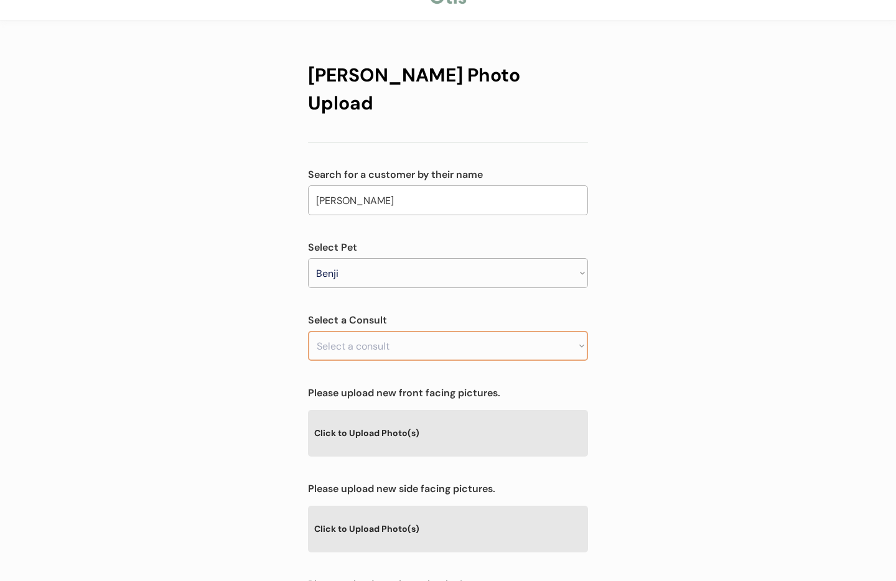
click at [464, 331] on select "Select a consult Allergy & itchy skin prescription request" at bounding box center [448, 346] width 280 height 30
select select ""1348695171700984260__LOOKUP__1755710451453x327435747670360060""
click at [308, 331] on select "Select a consult Allergy & itchy skin prescription request" at bounding box center [448, 346] width 280 height 30
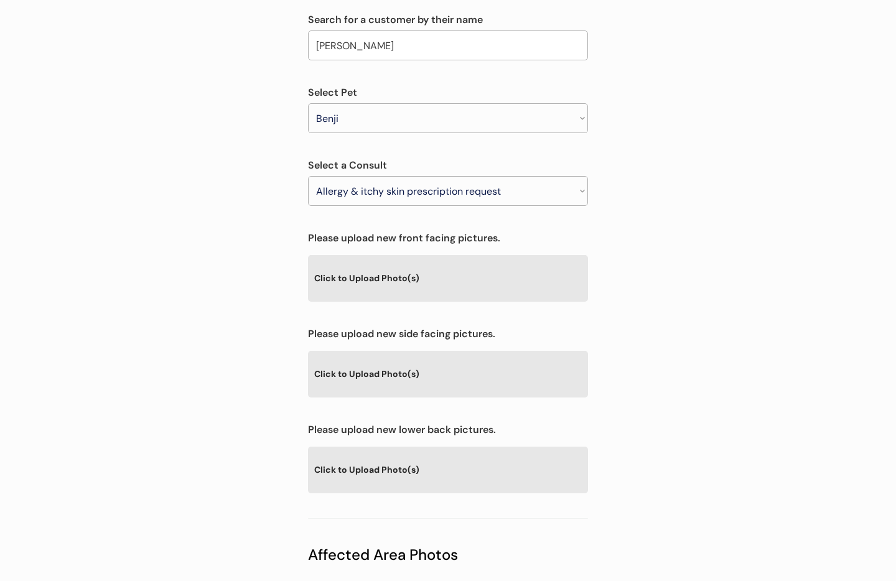
scroll to position [184, 0]
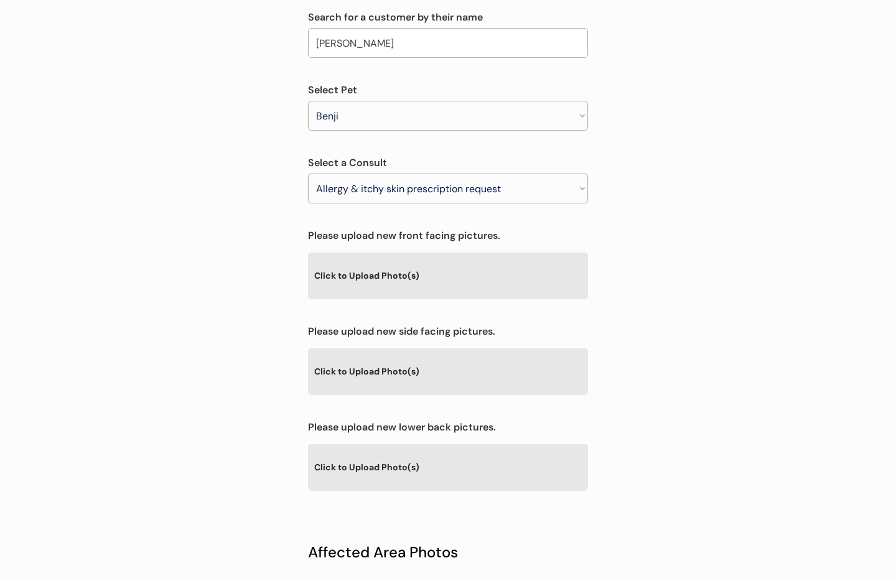
click at [385, 446] on div "Click to Upload Photo(s)" at bounding box center [448, 466] width 280 height 45
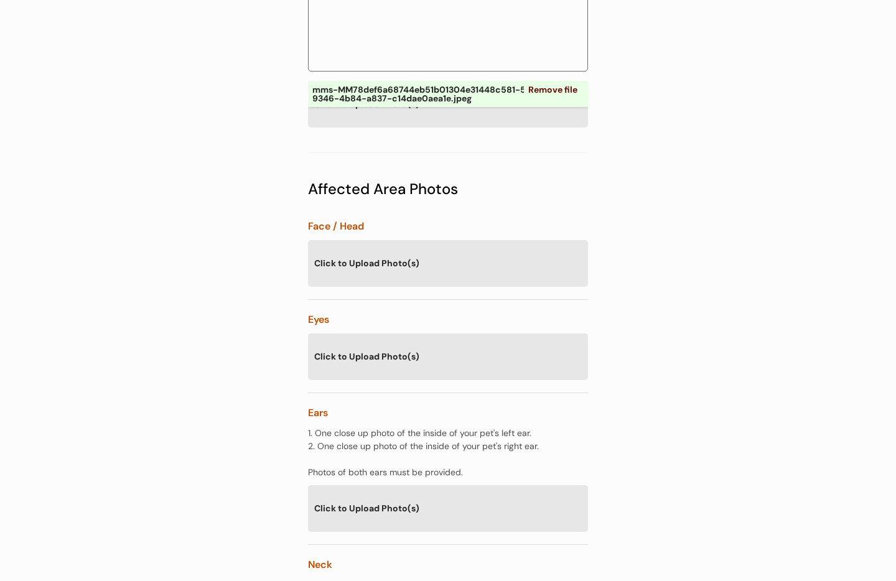
scroll to position [660, 0]
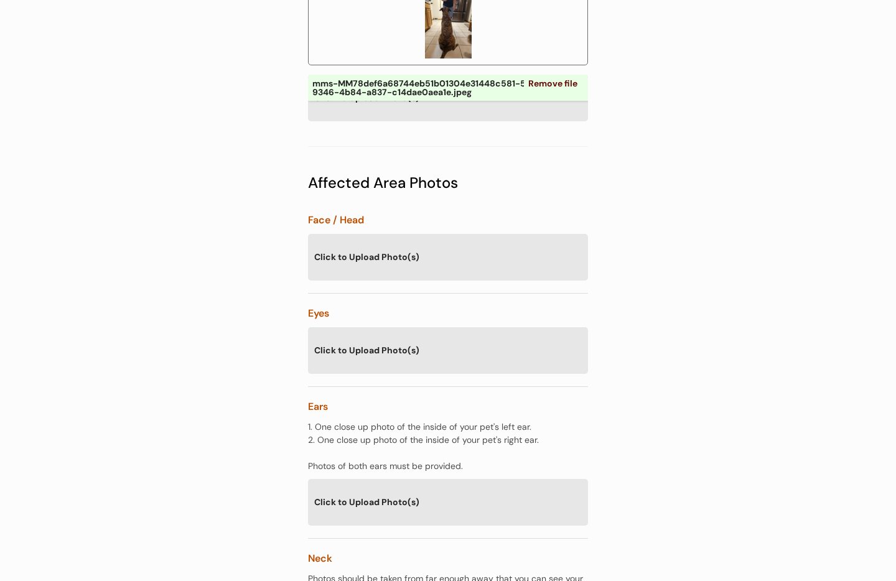
click at [380, 479] on div "Click to Upload Photo(s)" at bounding box center [448, 501] width 280 height 45
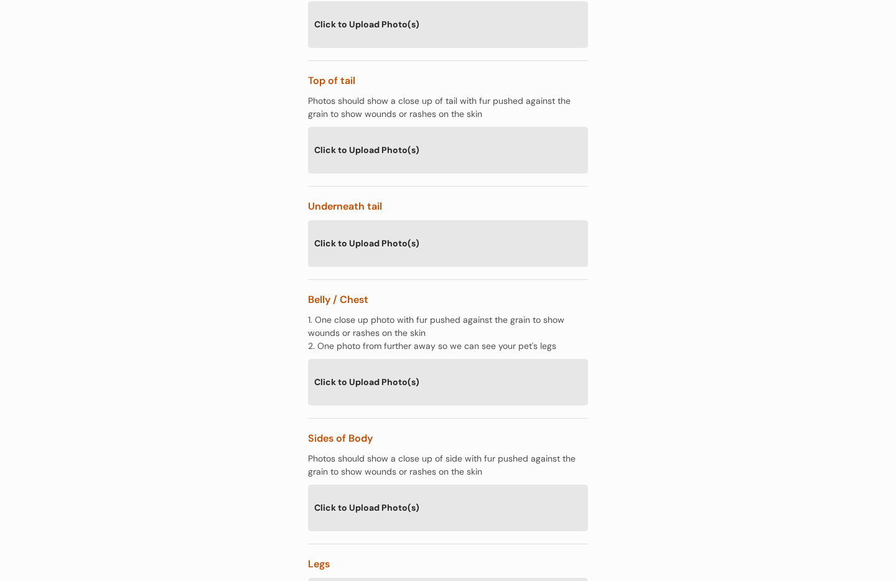
scroll to position [2117, 0]
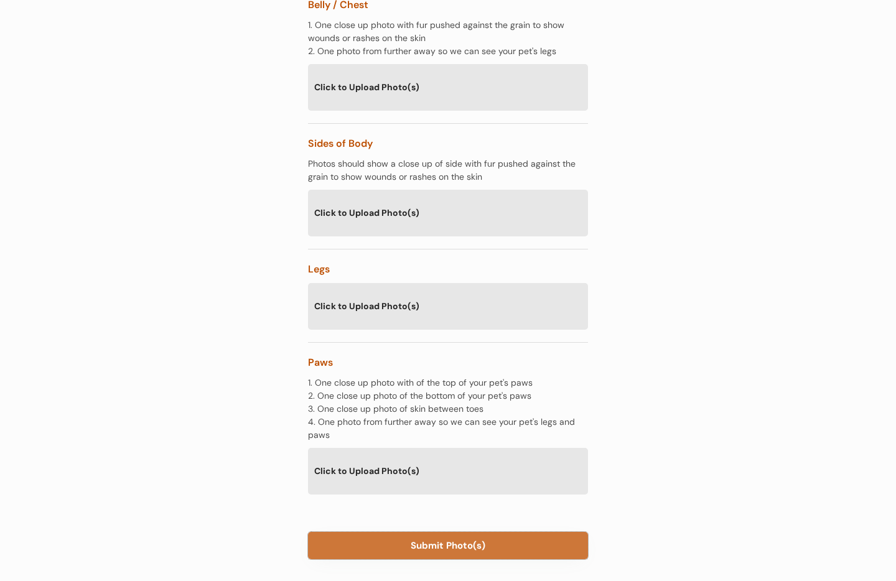
click at [451, 532] on button "Submit Photo(s)" at bounding box center [448, 545] width 280 height 27
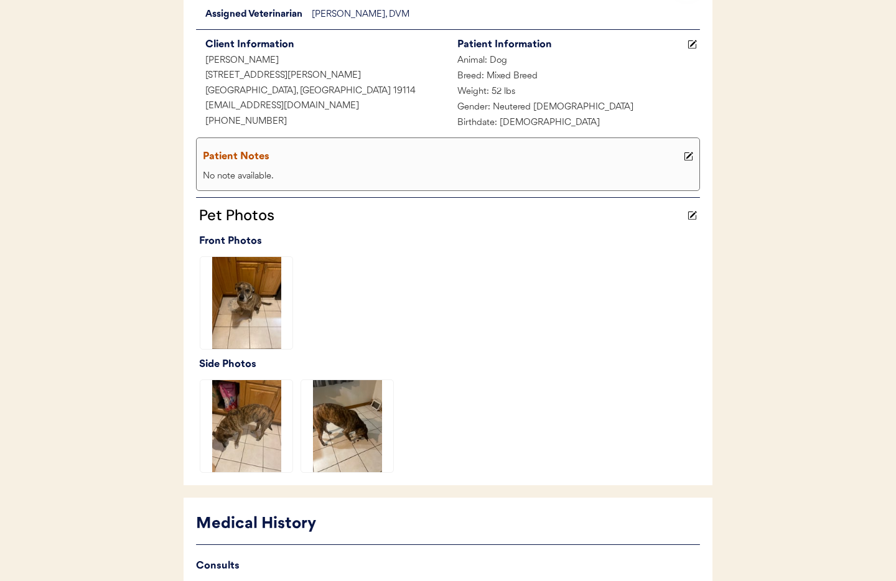
scroll to position [315, 0]
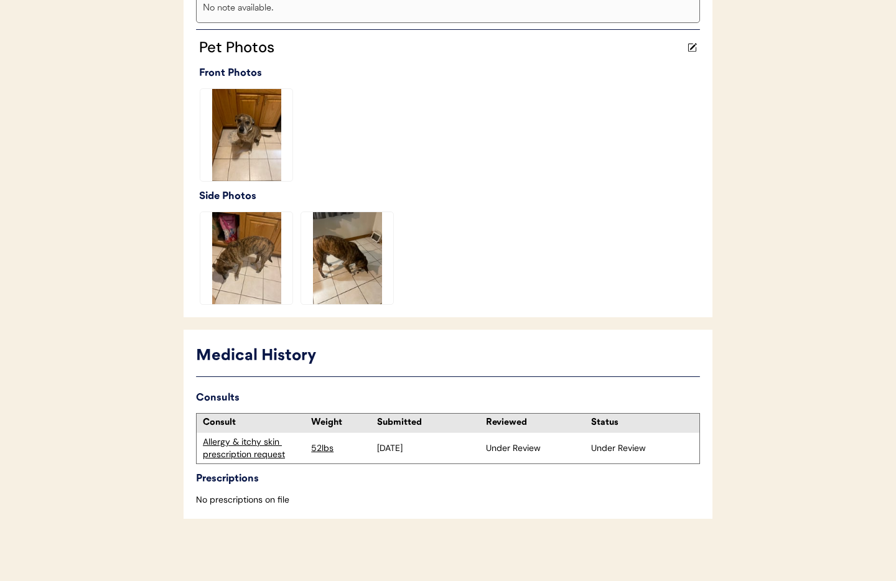
click at [250, 441] on div "Allergy & itchy skin prescription request" at bounding box center [254, 448] width 102 height 24
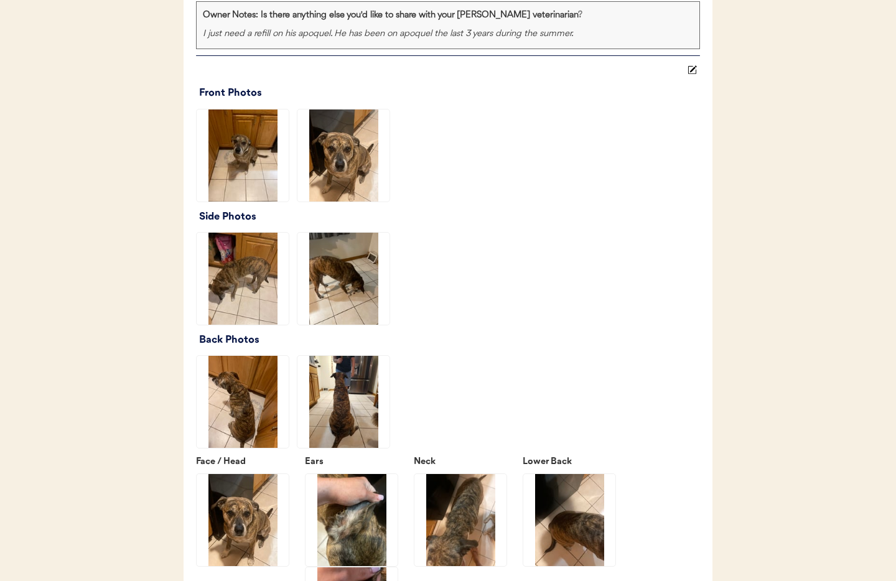
scroll to position [1500, 0]
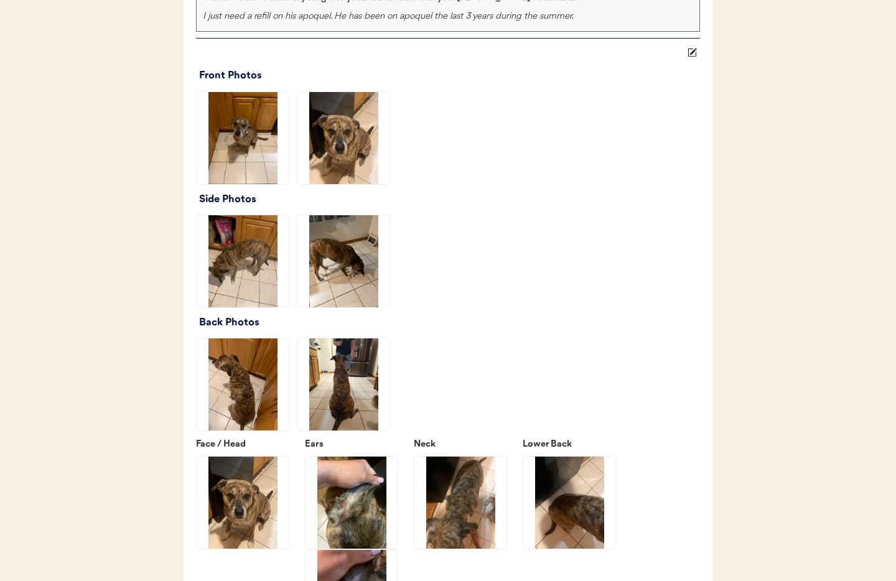
click at [252, 264] on img at bounding box center [243, 261] width 92 height 92
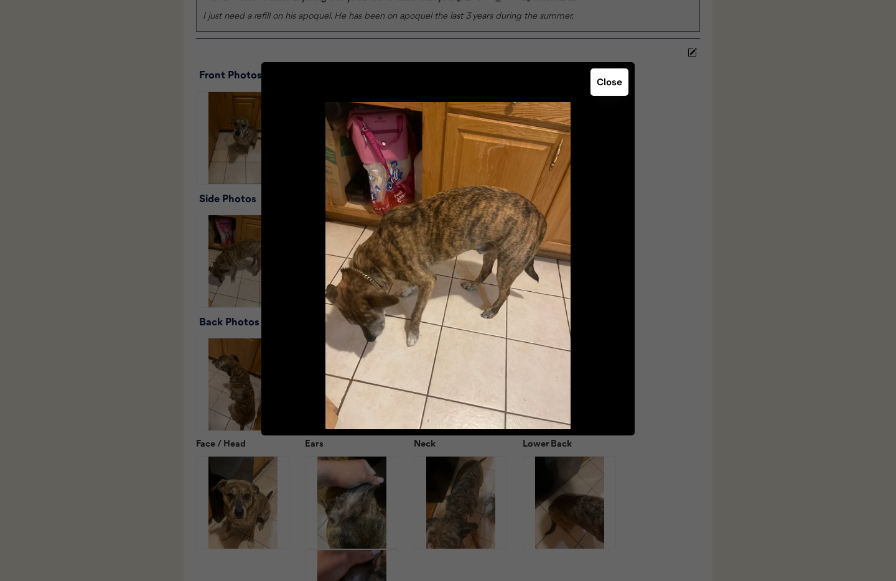
click at [601, 91] on button "Close" at bounding box center [610, 81] width 38 height 27
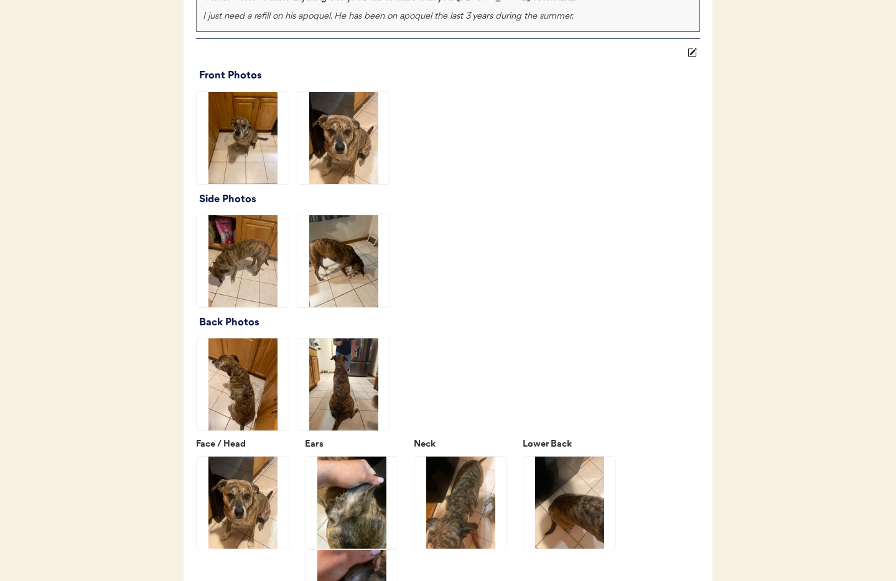
drag, startPoint x: 346, startPoint y: 271, endPoint x: 400, endPoint y: 274, distance: 54.2
click at [346, 271] on img at bounding box center [343, 261] width 92 height 92
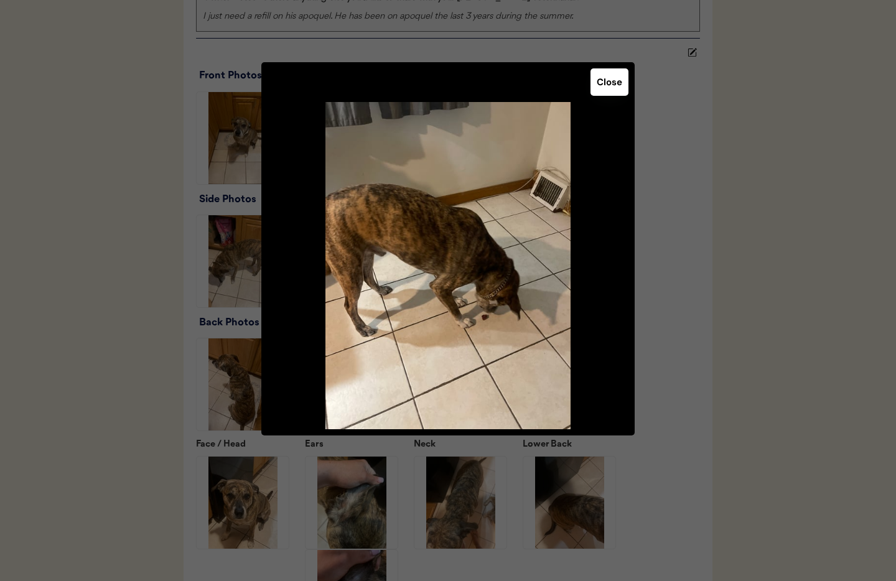
click at [601, 90] on button "Close" at bounding box center [610, 81] width 38 height 27
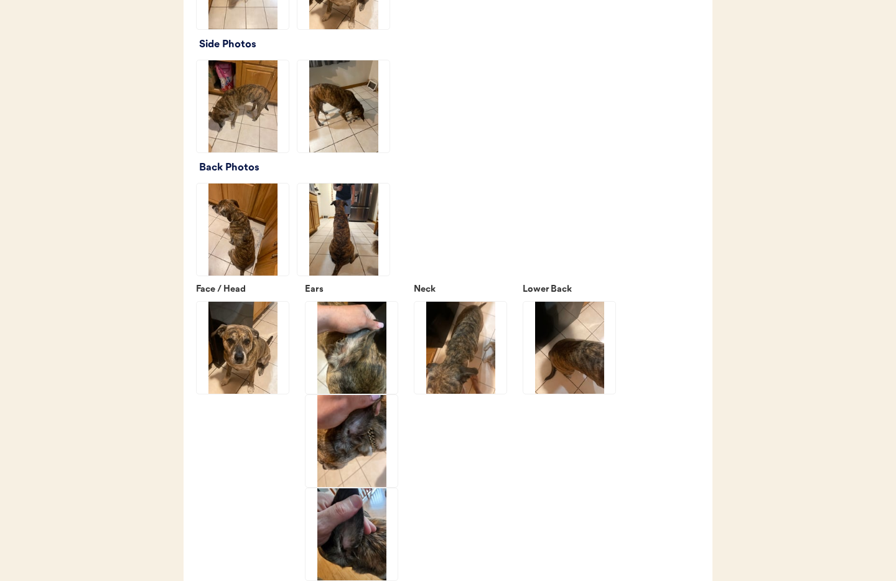
scroll to position [1657, 0]
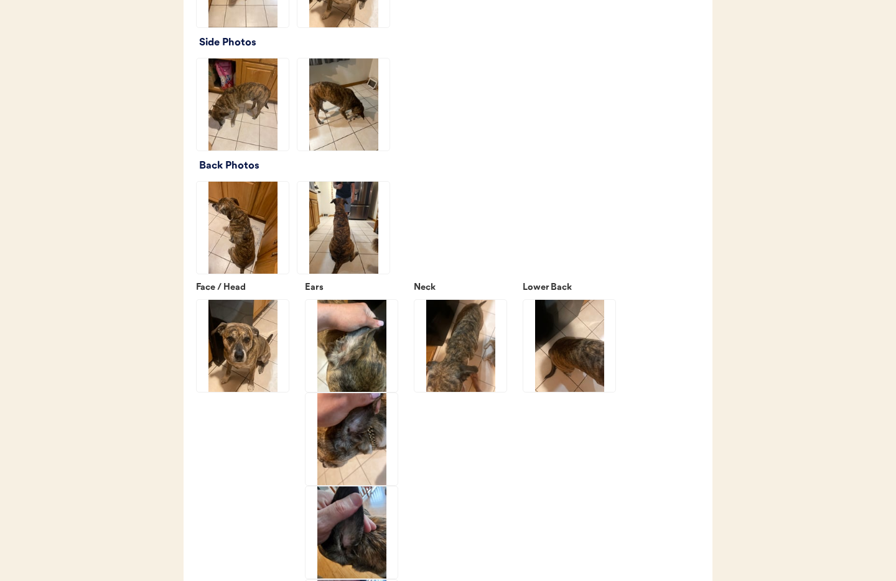
drag, startPoint x: 339, startPoint y: 260, endPoint x: 347, endPoint y: 255, distance: 9.2
click at [339, 260] on img at bounding box center [343, 228] width 92 height 92
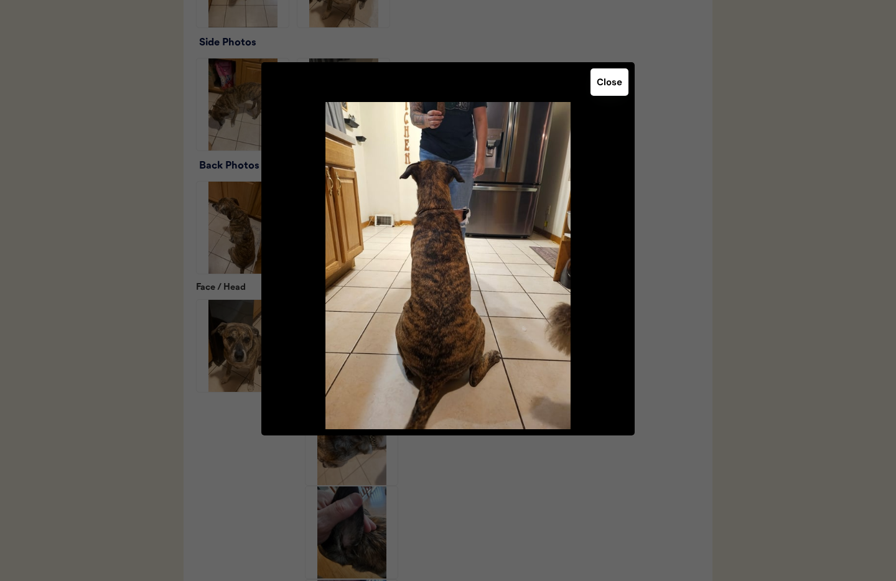
click at [611, 82] on button "Close" at bounding box center [610, 81] width 38 height 27
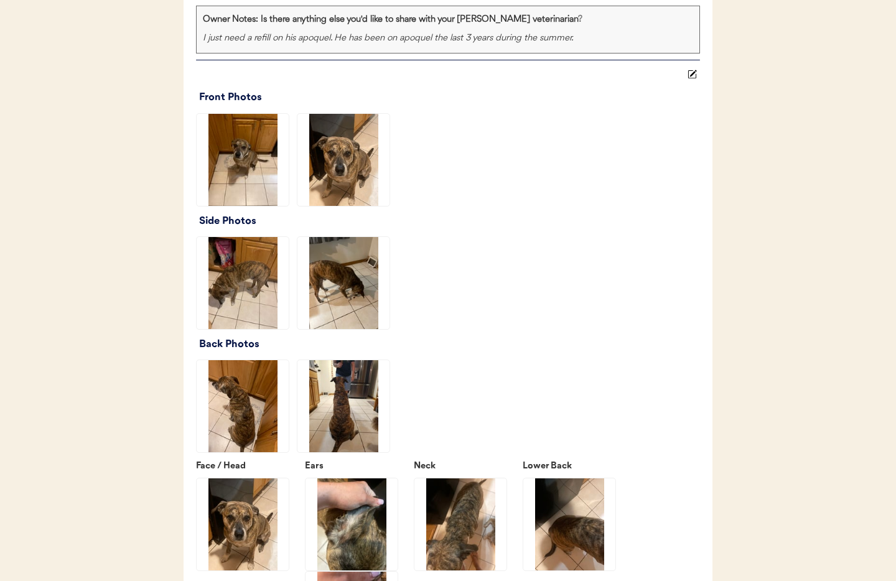
scroll to position [1422, 0]
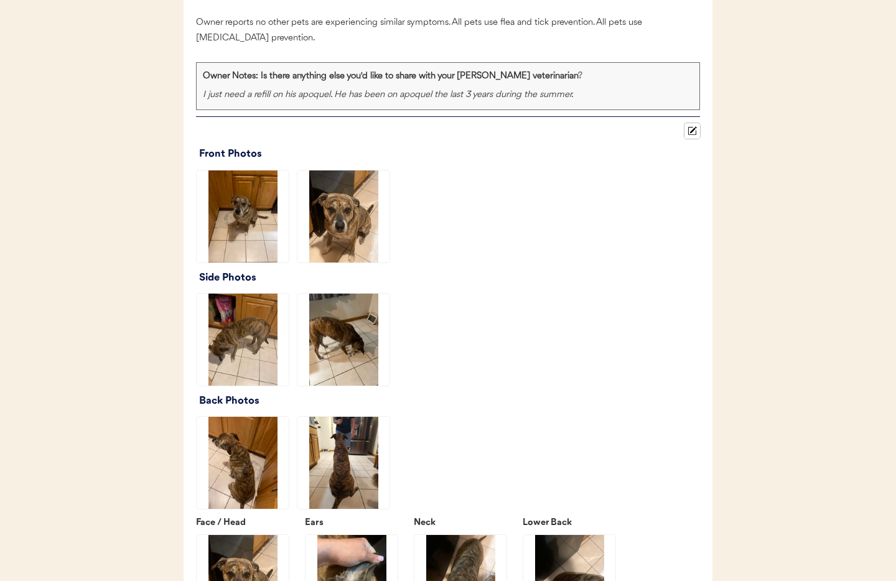
click at [688, 136] on use at bounding box center [692, 131] width 9 height 9
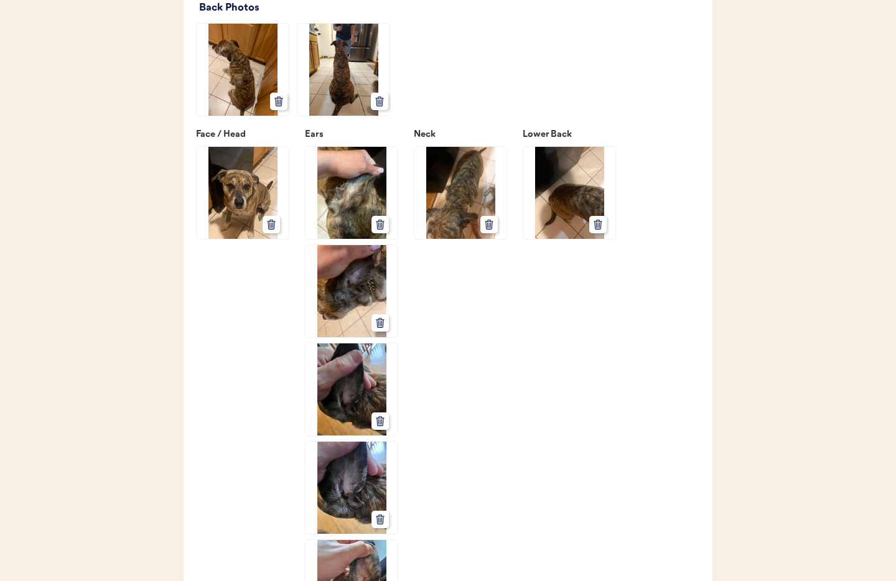
scroll to position [1857, 0]
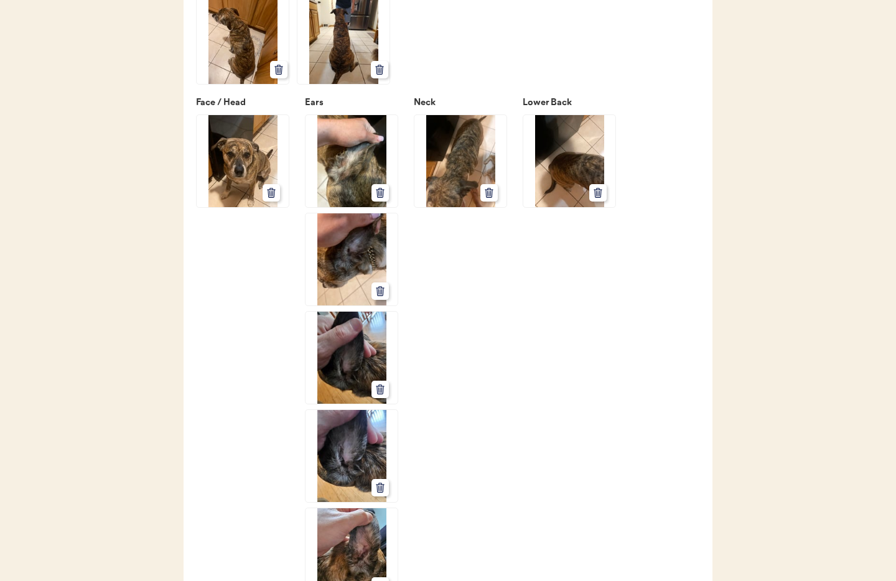
click at [385, 199] on icon at bounding box center [380, 192] width 11 height 11
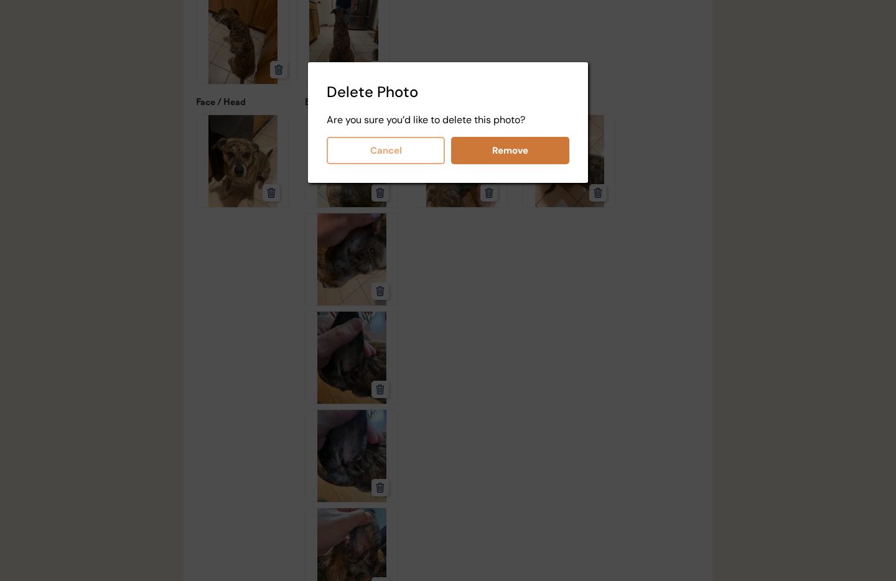
click at [505, 153] on button "Remove" at bounding box center [510, 150] width 118 height 27
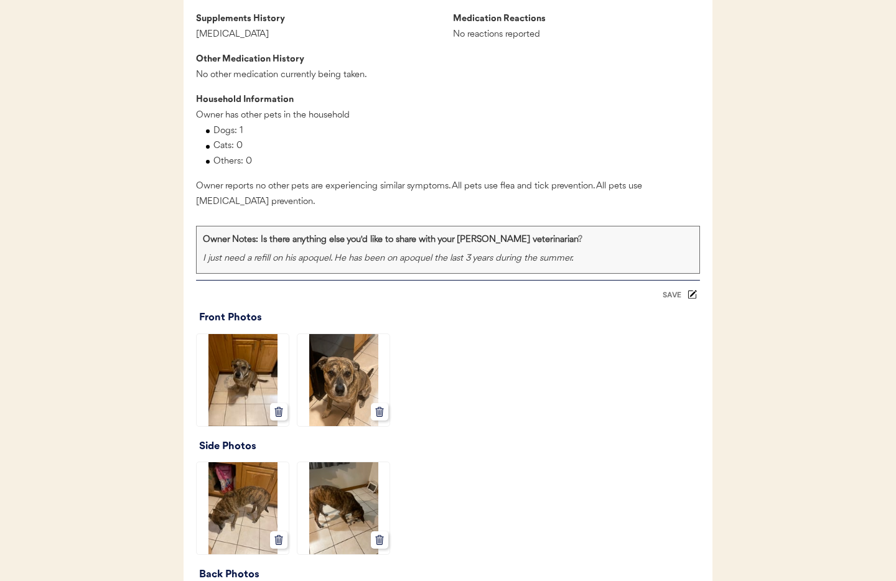
scroll to position [1266, 0]
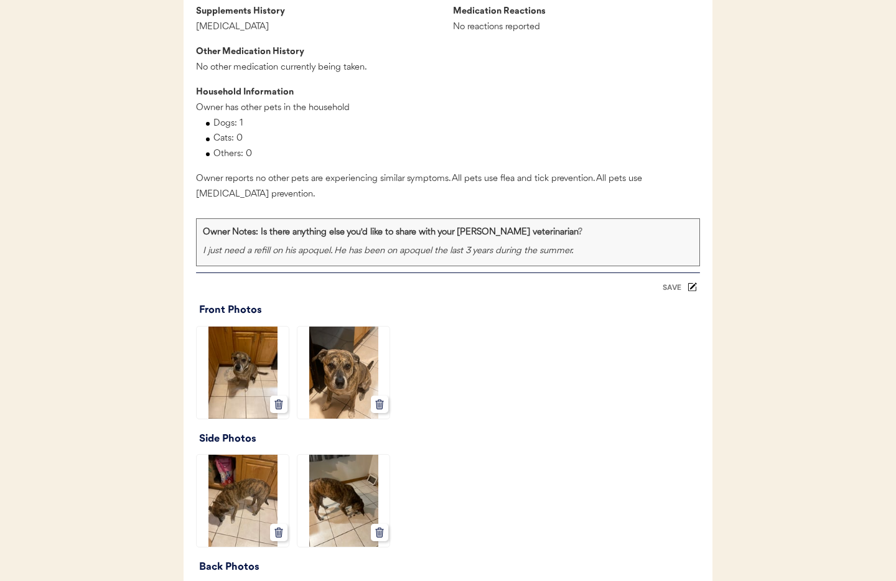
click at [675, 291] on div "SAVE" at bounding box center [672, 287] width 25 height 7
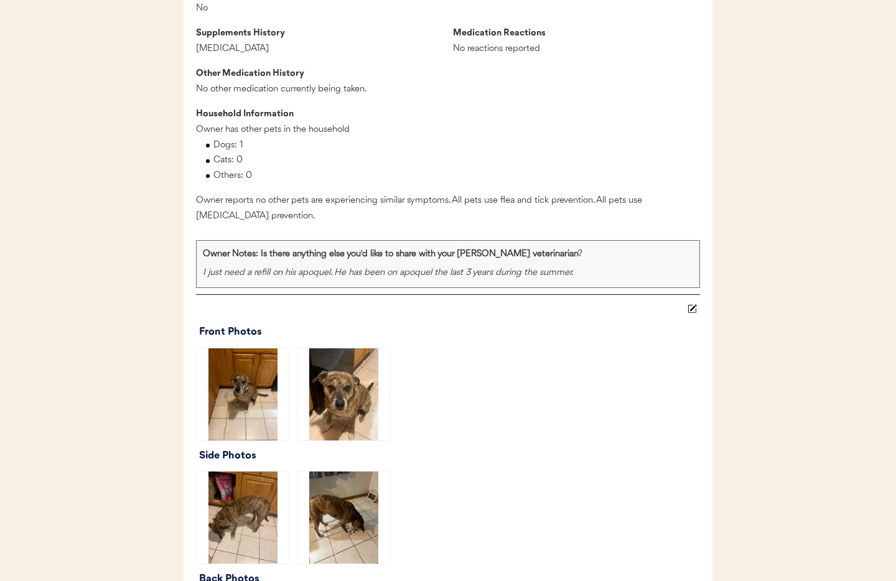
scroll to position [0, 0]
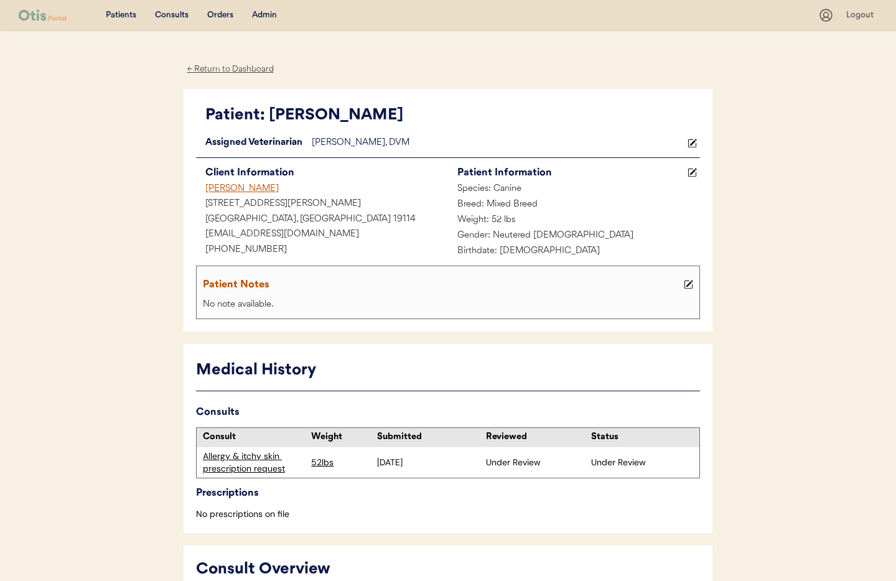
click at [343, 299] on div "No note available." at bounding box center [448, 305] width 497 height 16
click at [686, 285] on icon at bounding box center [688, 284] width 9 height 9
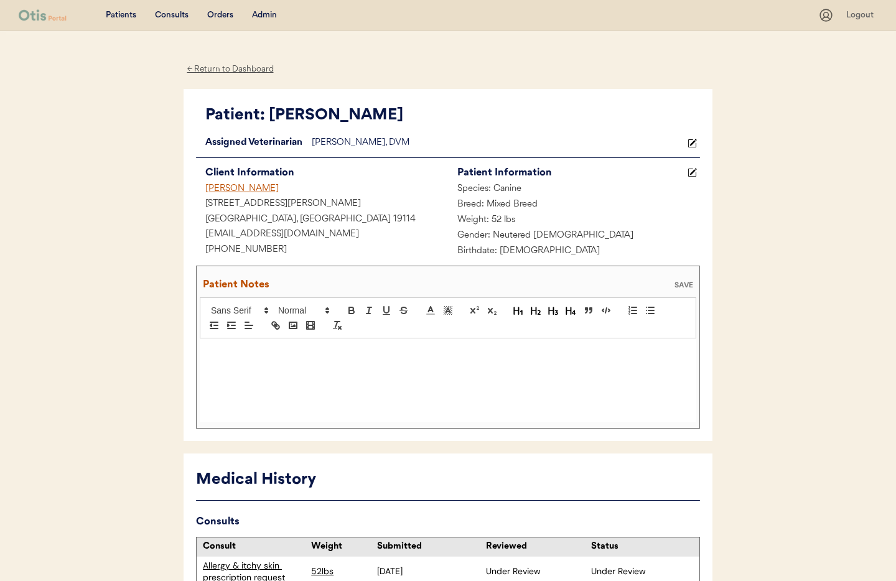
click at [312, 371] on div at bounding box center [448, 380] width 497 height 83
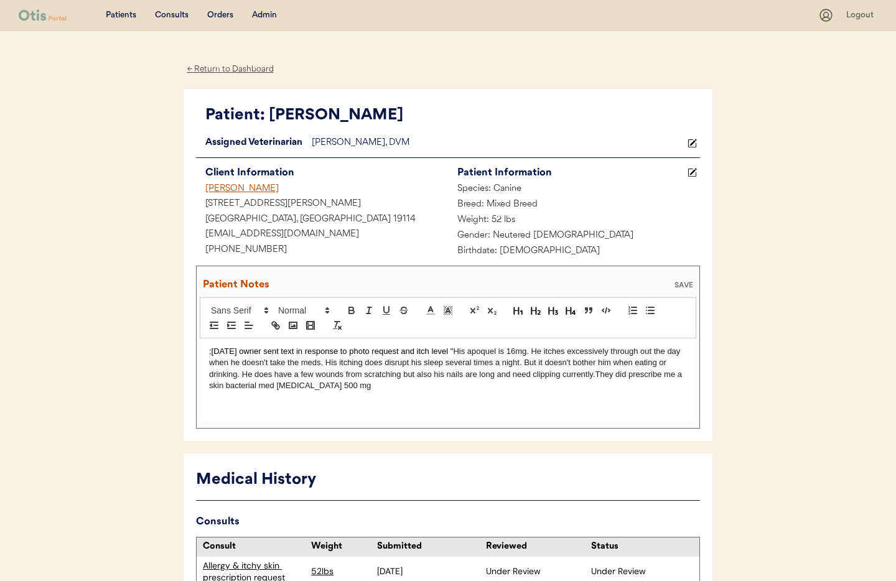
click at [596, 377] on span "His apoquel is 16mg. He itches excessively through out the day when he doesn't …" at bounding box center [446, 369] width 475 height 44
drag, startPoint x: 360, startPoint y: 390, endPoint x: 367, endPoint y: 390, distance: 7.5
click at [360, 390] on p ";8/20/25 owner sent text in response to photo request and itch level " His apoq…" at bounding box center [448, 369] width 478 height 46
click at [584, 388] on span "His apoquel is 16mg. He itches excessively through out the day when he doesn't …" at bounding box center [447, 369] width 477 height 44
click at [615, 390] on p ";8/20/25 owner sent text in response to photo request and itch level " His apoq…" at bounding box center [448, 369] width 478 height 46
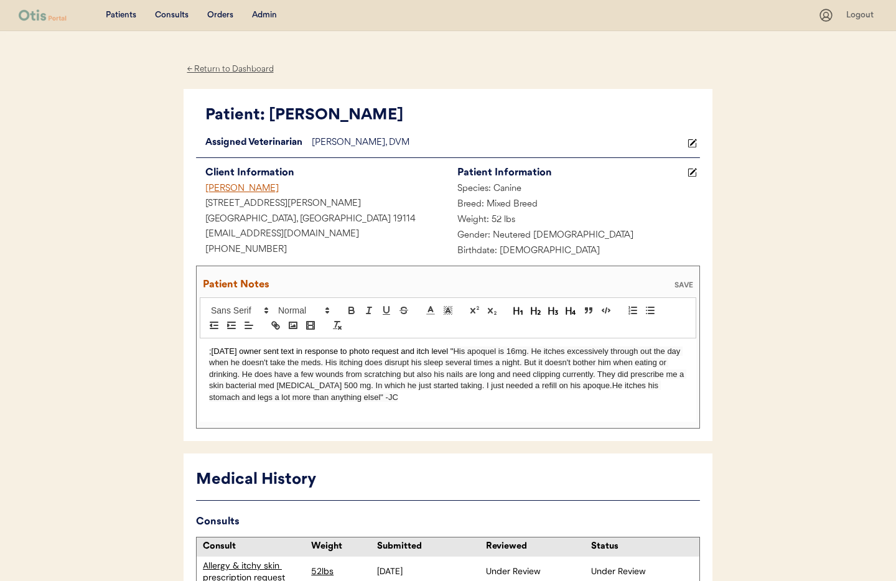
click at [586, 387] on span "His apoquel is 16mg. He itches excessively through out the day when he doesn't …" at bounding box center [447, 374] width 477 height 55
click at [463, 405] on div ";8/20/25 owner sent text in response to photo request and itch level " His apoq…" at bounding box center [448, 380] width 497 height 83
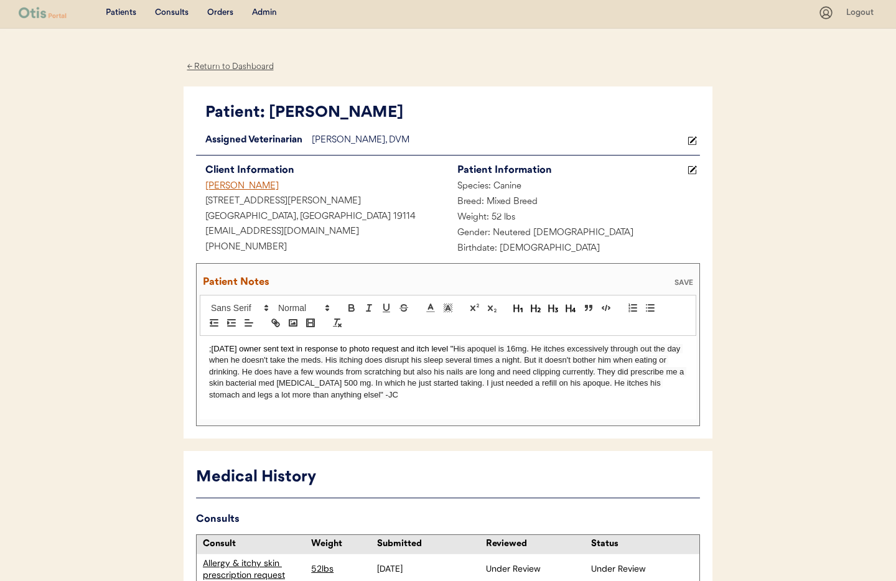
click at [681, 284] on div "SAVE" at bounding box center [683, 282] width 25 height 7
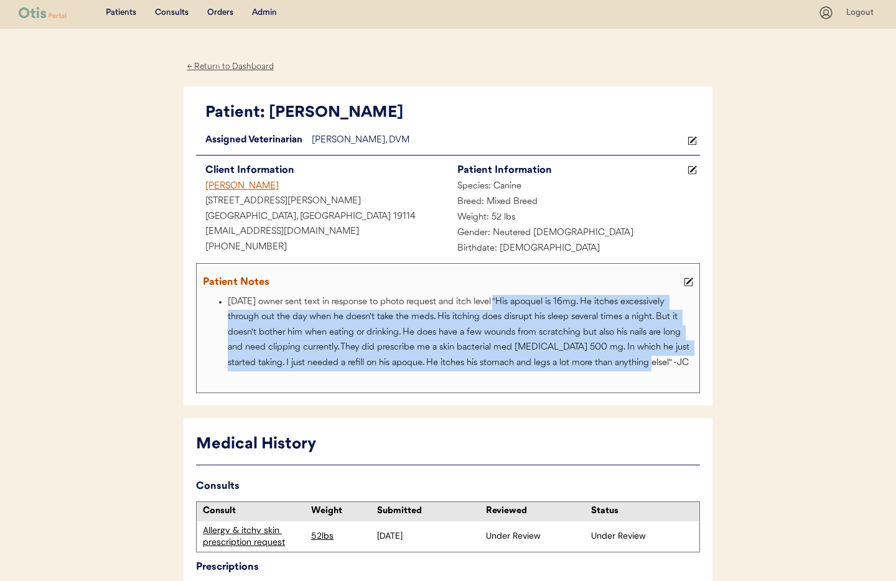
drag, startPoint x: 639, startPoint y: 364, endPoint x: 499, endPoint y: 302, distance: 153.0
click at [499, 302] on li "8/20/25 owner sent text in response to photo request and itch level " His apoqu…" at bounding box center [462, 333] width 469 height 77
copy li "" His apoquel is 16mg. He itches excessively through out the day when he doesn'…"
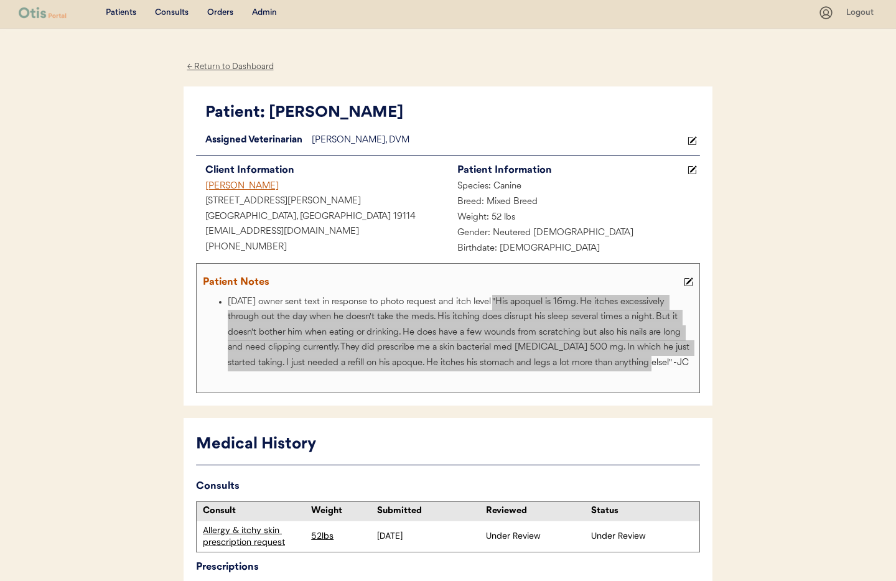
scroll to position [0, 0]
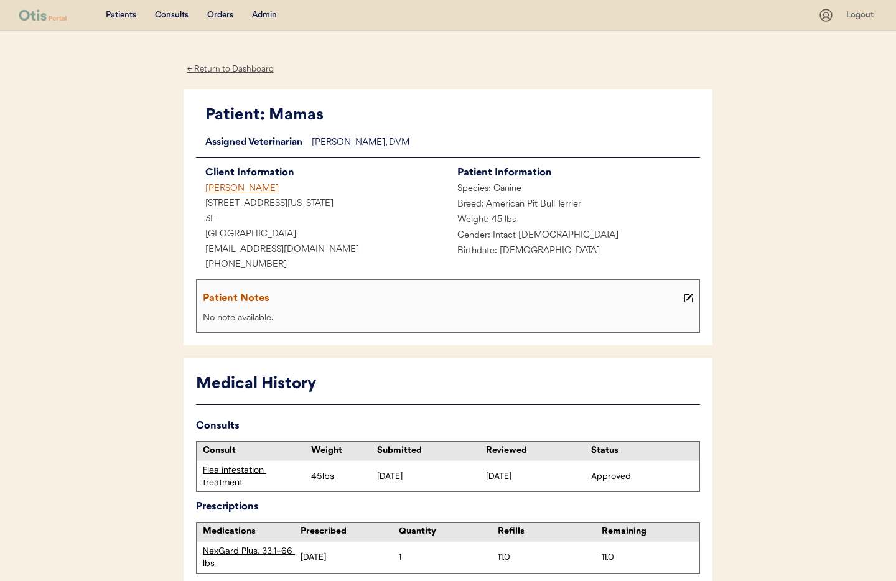
click at [226, 193] on div "Jasmine Bussie" at bounding box center [322, 190] width 252 height 16
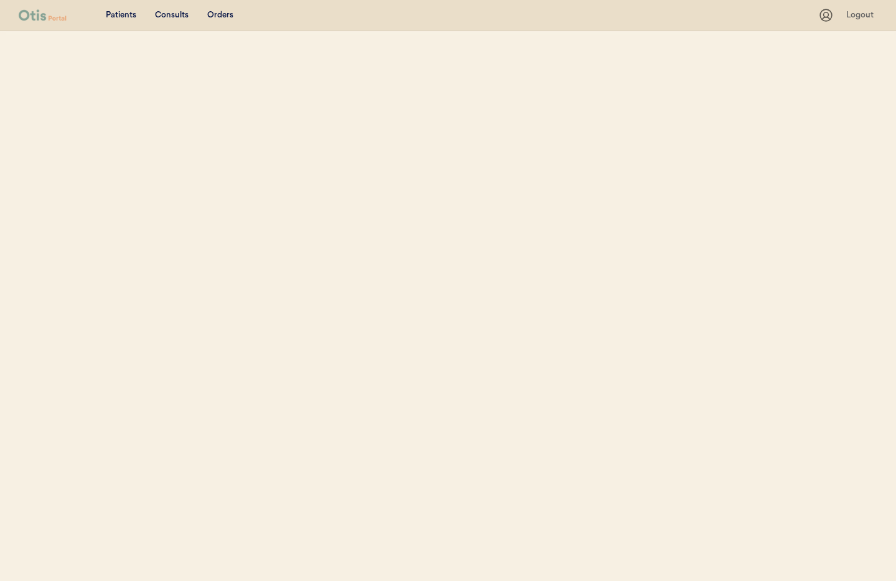
select select ""Name""
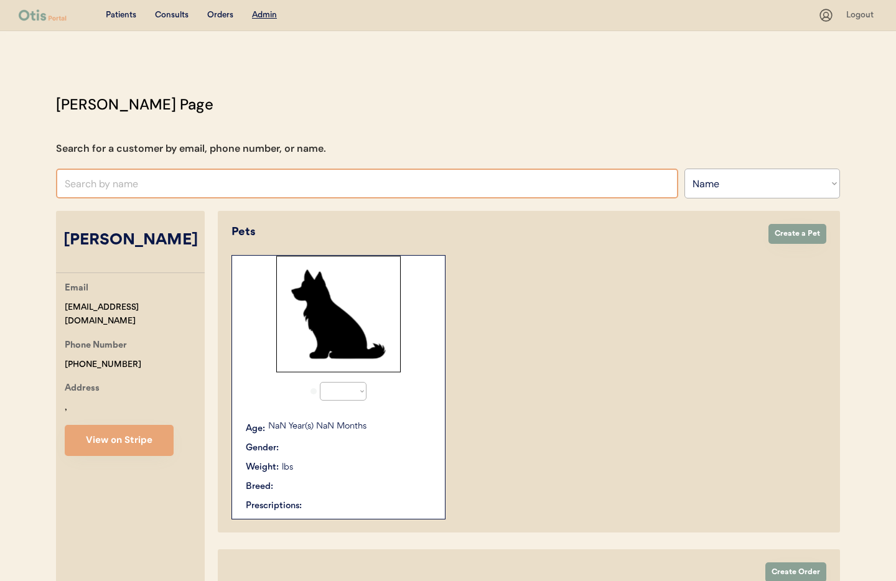
select select "true"
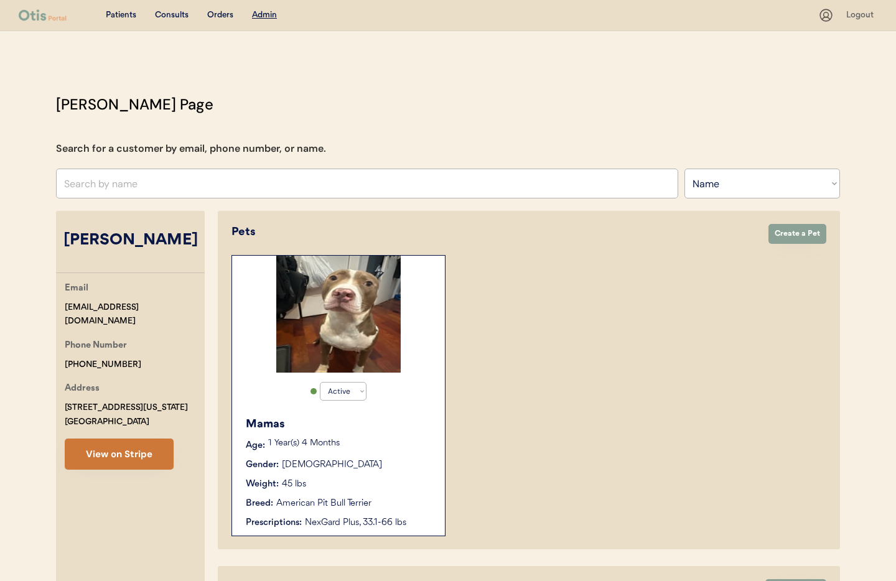
click at [123, 449] on button "View on Stripe" at bounding box center [119, 454] width 109 height 31
drag, startPoint x: 123, startPoint y: 347, endPoint x: 48, endPoint y: 345, distance: 75.3
click at [45, 345] on div "Otis Admin Page Search for a customer by email, phone number, or name. Search B…" at bounding box center [448, 394] width 809 height 602
copy div "[PHONE_NUMBER]"
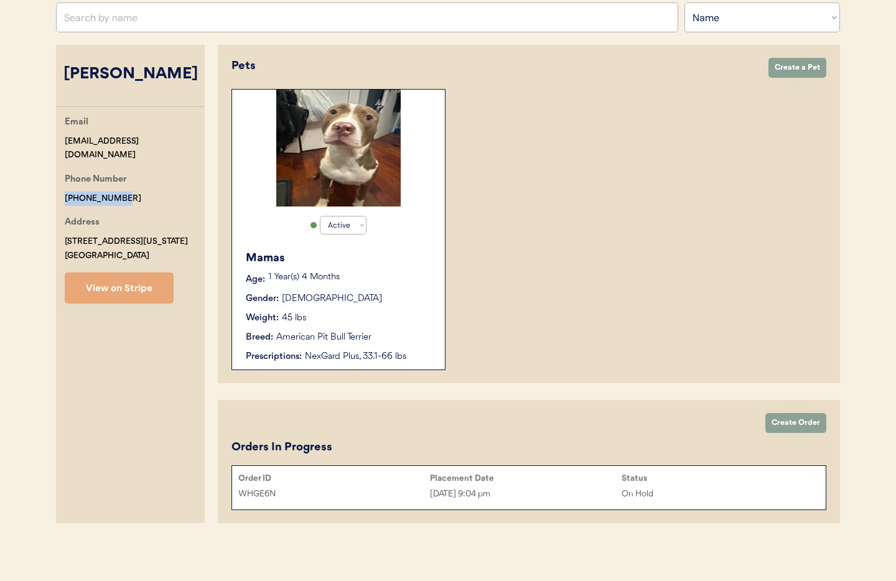
click at [302, 341] on div "American Pit Bull Terrier" at bounding box center [323, 337] width 95 height 13
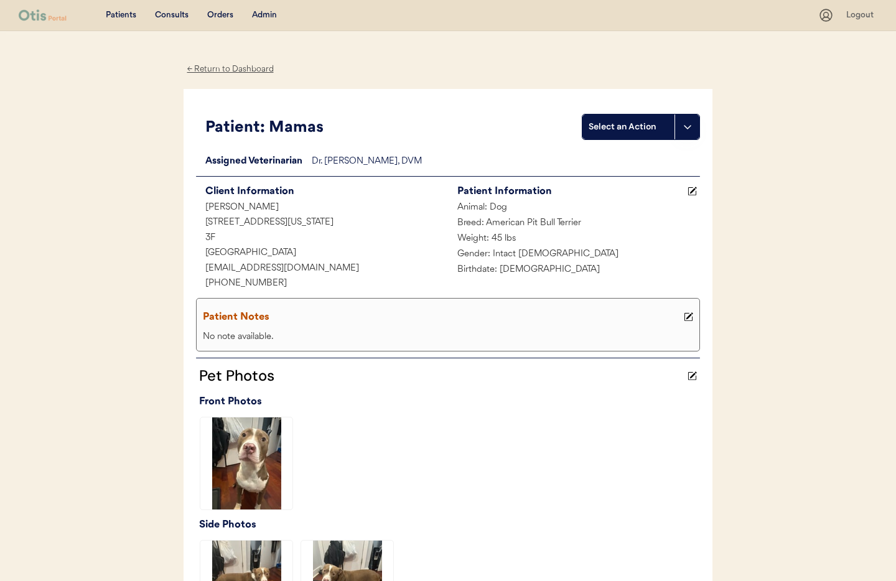
click at [226, 70] on div "← Return to Dashboard" at bounding box center [230, 69] width 93 height 14
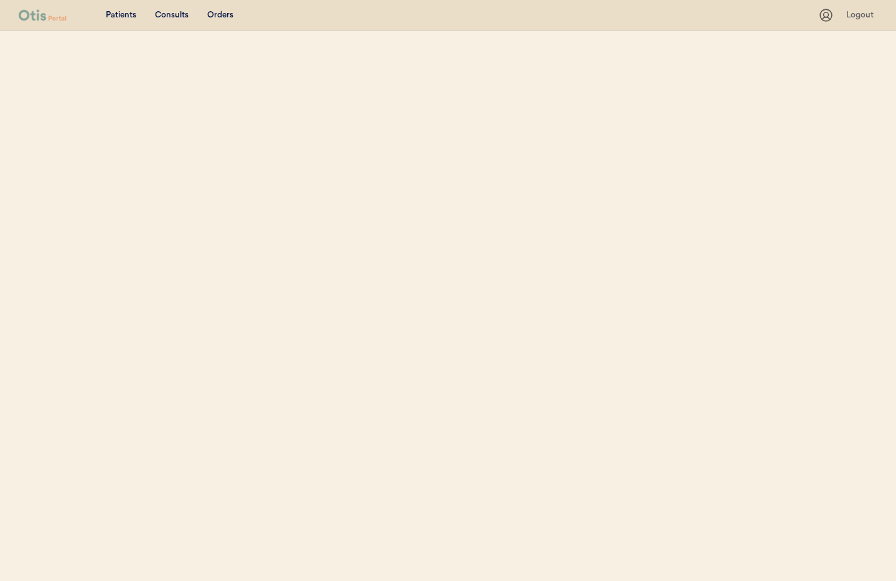
select select ""Name""
select select "true"
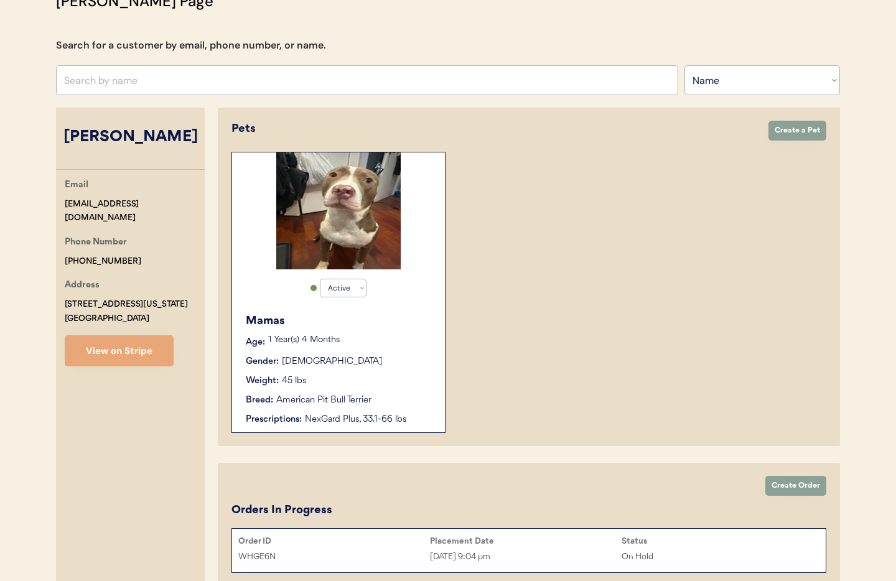
scroll to position [108, 0]
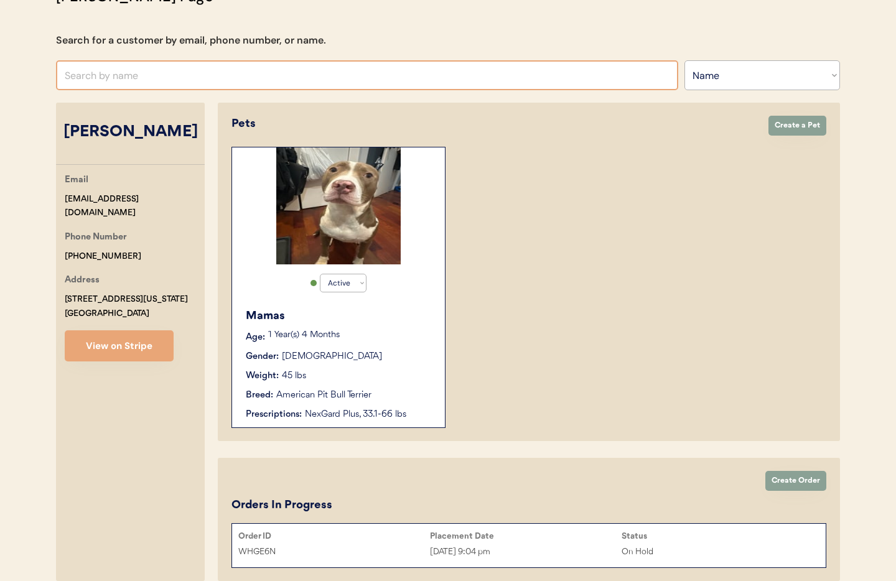
click at [185, 75] on input "text" at bounding box center [367, 75] width 622 height 30
type input "Charma"
type input "Charmayne Sawers"
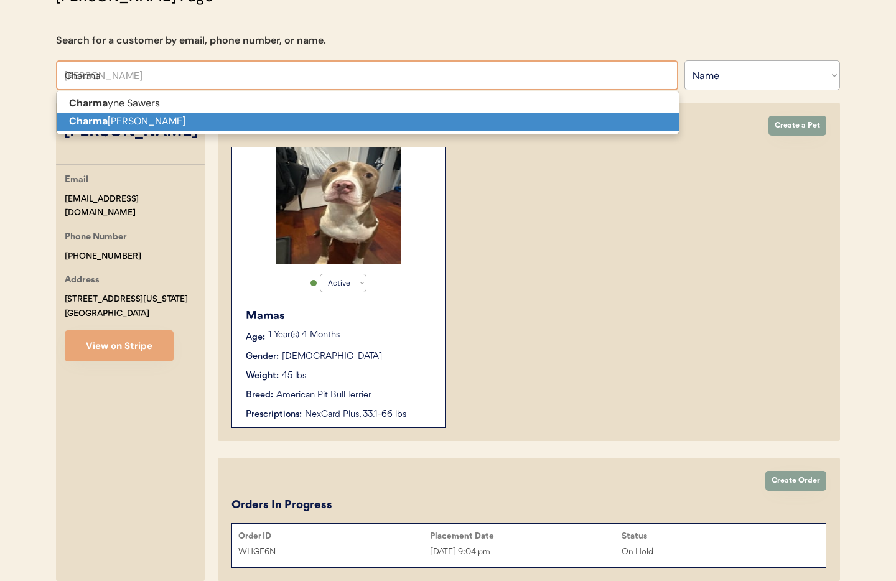
click at [204, 121] on p "Charma ine Miles Richardson" at bounding box center [368, 122] width 622 height 18
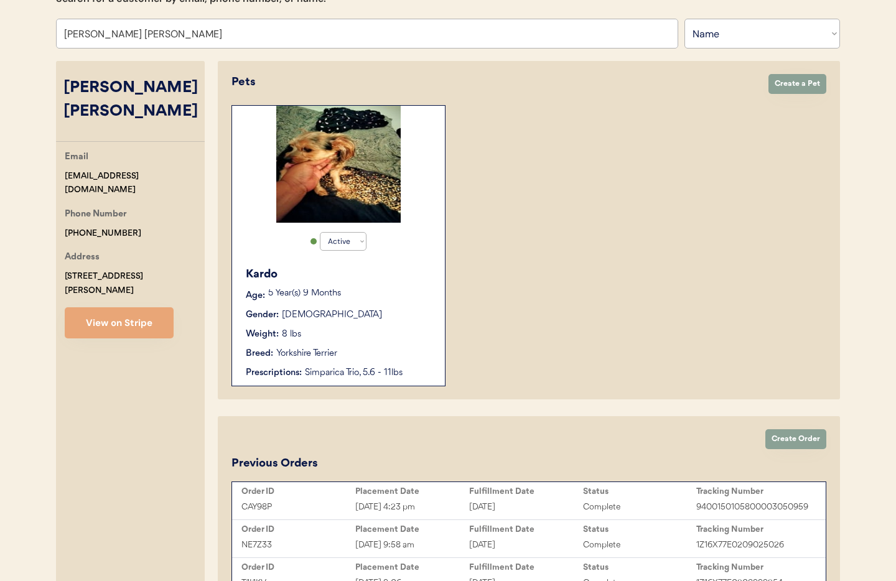
scroll to position [245, 0]
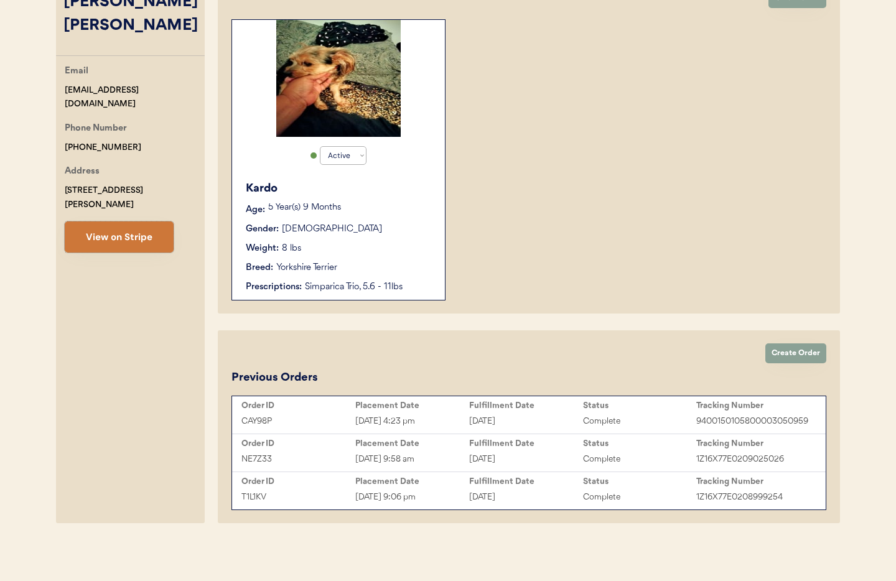
click at [140, 222] on button "View on Stripe" at bounding box center [119, 237] width 109 height 31
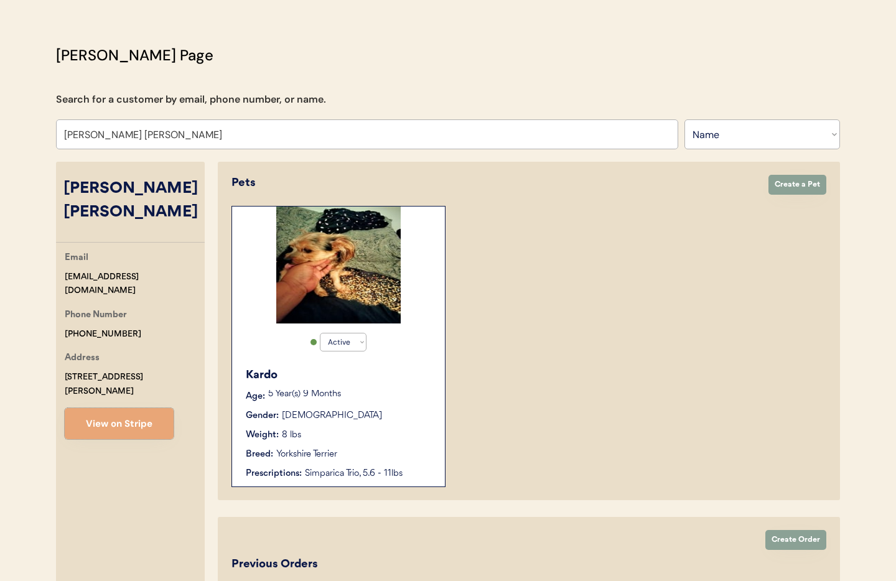
scroll to position [0, 0]
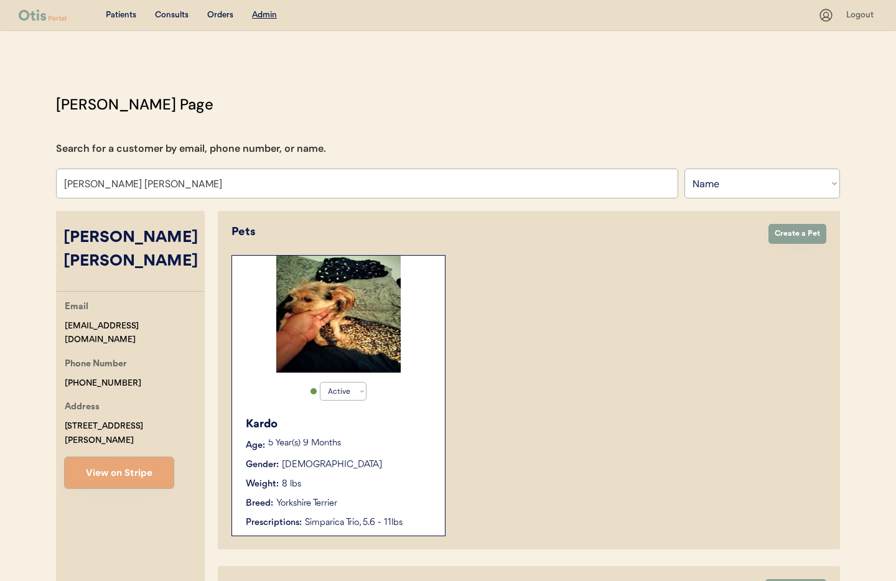
click at [338, 70] on div "Patients Consults Orders Admin Logout Otis Admin Page Search for a customer by …" at bounding box center [448, 408] width 896 height 817
drag, startPoint x: 158, startPoint y: 183, endPoint x: 17, endPoint y: 173, distance: 141.6
click at [17, 173] on div "Patients Consults Orders Admin Logout Otis Admin Page Search for a customer by …" at bounding box center [448, 408] width 896 height 817
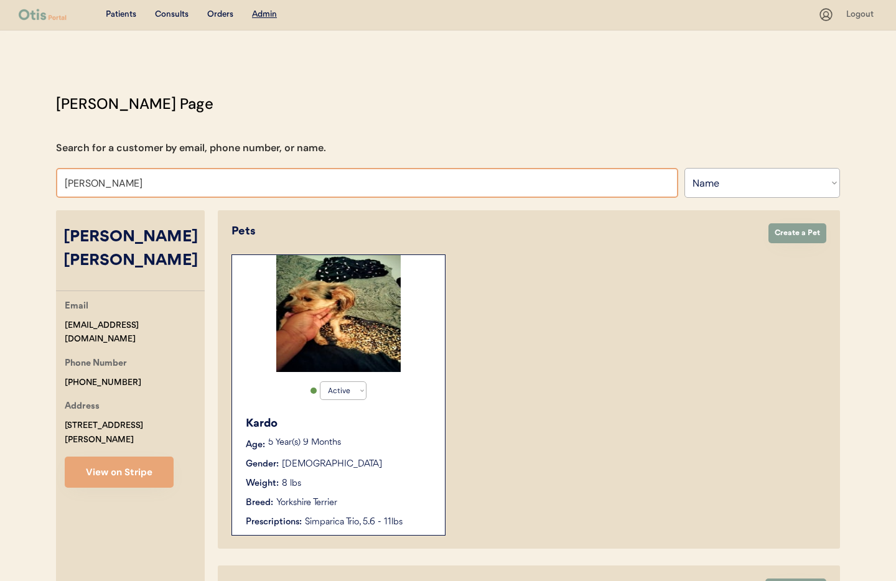
type input "jolynn"
type input "jolynn Herring"
type input "jolynn"
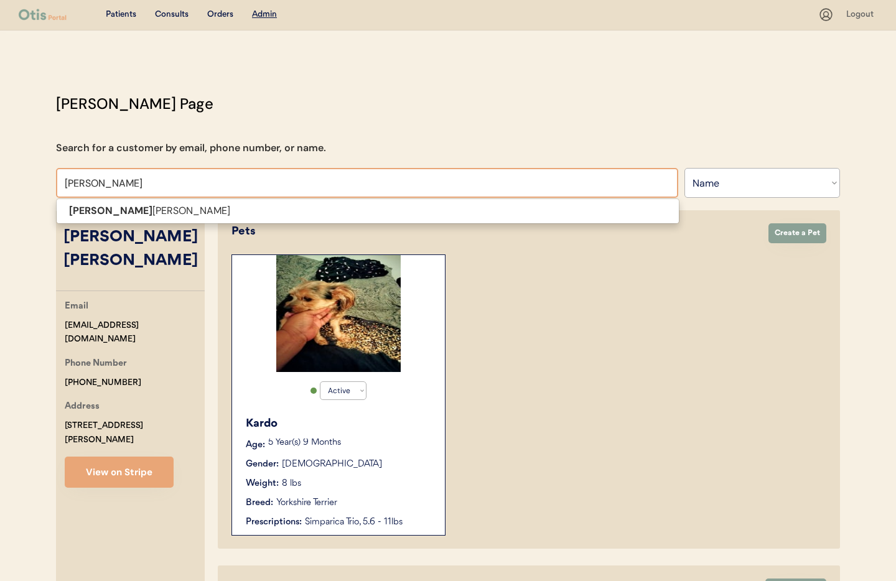
type input "jolynn h"
type input "jolynn herring"
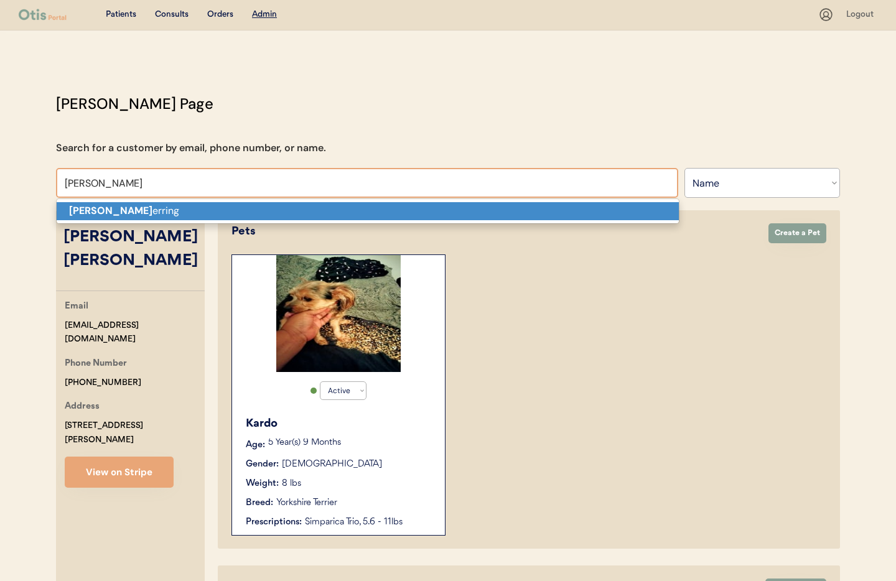
click at [189, 208] on p "Jolynn H erring" at bounding box center [368, 211] width 622 height 18
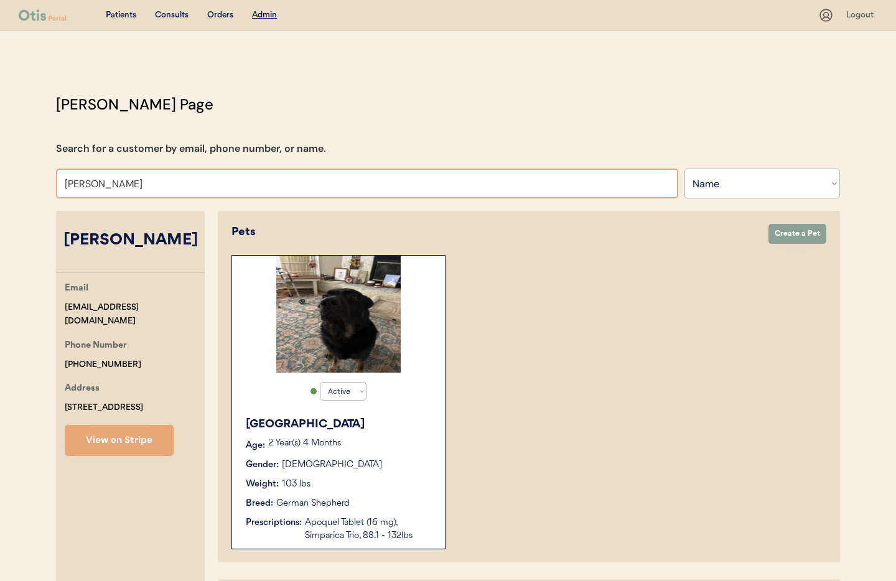
drag, startPoint x: 56, startPoint y: 179, endPoint x: 34, endPoint y: 177, distance: 21.9
click at [34, 177] on div "Patients Consults Orders Admin Logout Otis Admin Page Search for a customer by …" at bounding box center [448, 377] width 896 height 754
type input "B"
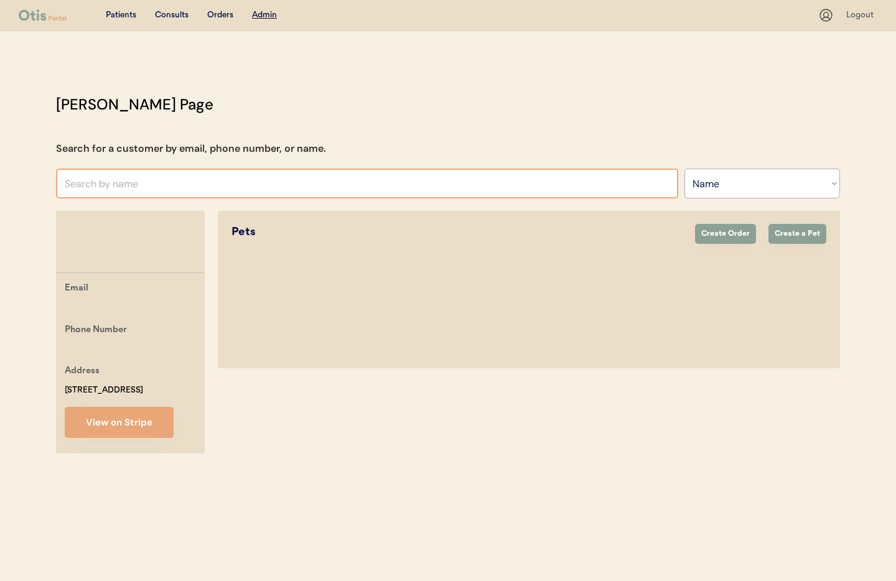
click at [136, 181] on input "text" at bounding box center [367, 184] width 622 height 30
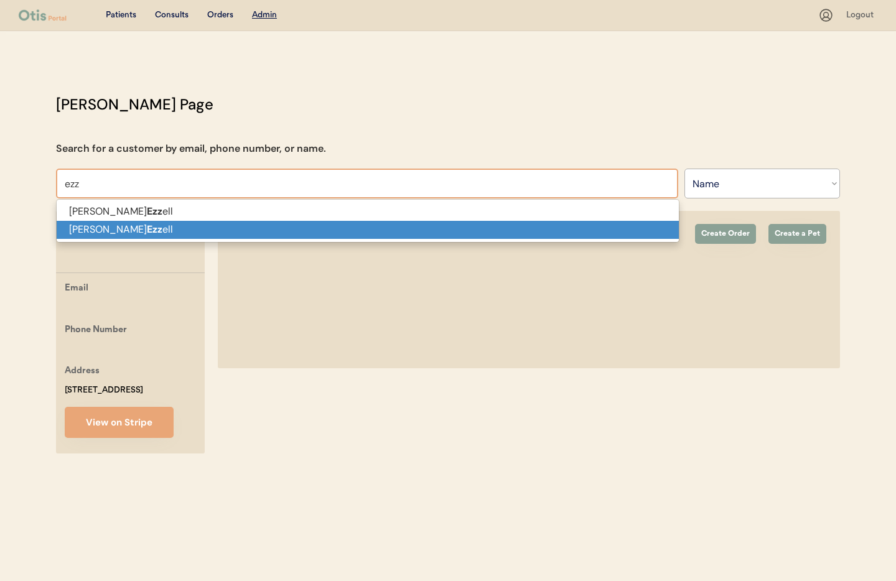
click at [112, 237] on p "James Ezz ell" at bounding box center [368, 230] width 622 height 18
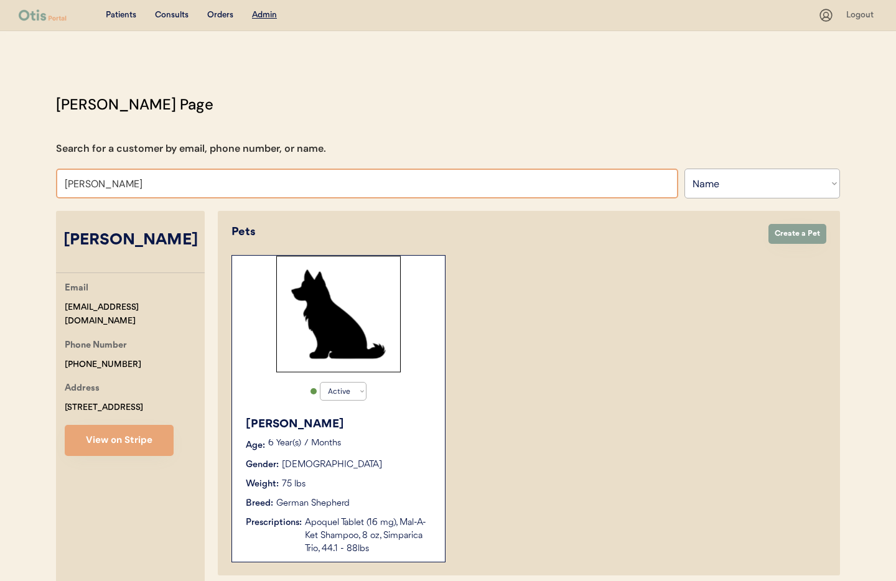
drag, startPoint x: 138, startPoint y: 186, endPoint x: 33, endPoint y: 173, distance: 105.4
click at [33, 173] on div "Patients Consults Orders Admin Logout Otis Admin Page Search for a customer by …" at bounding box center [448, 383] width 896 height 767
type input "Ri"
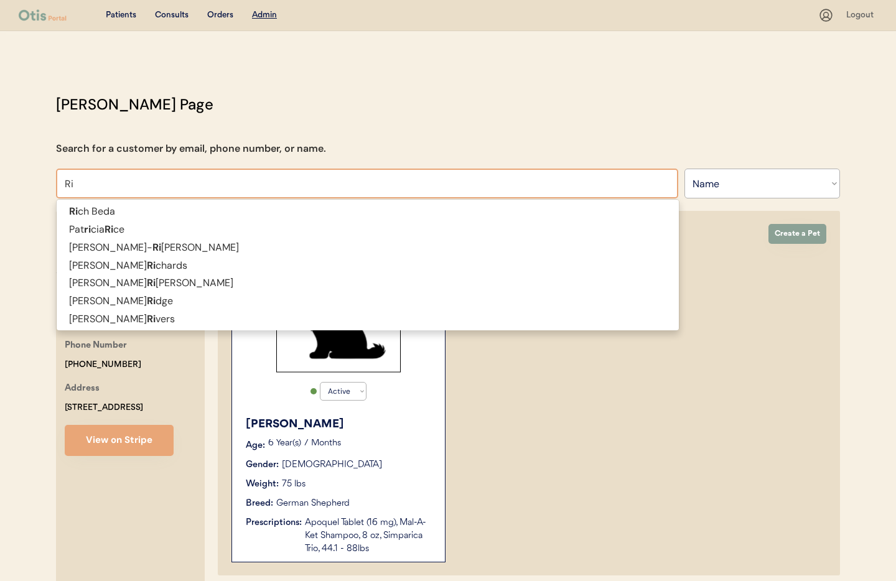
type input "Rich Beda"
type input "Rich"
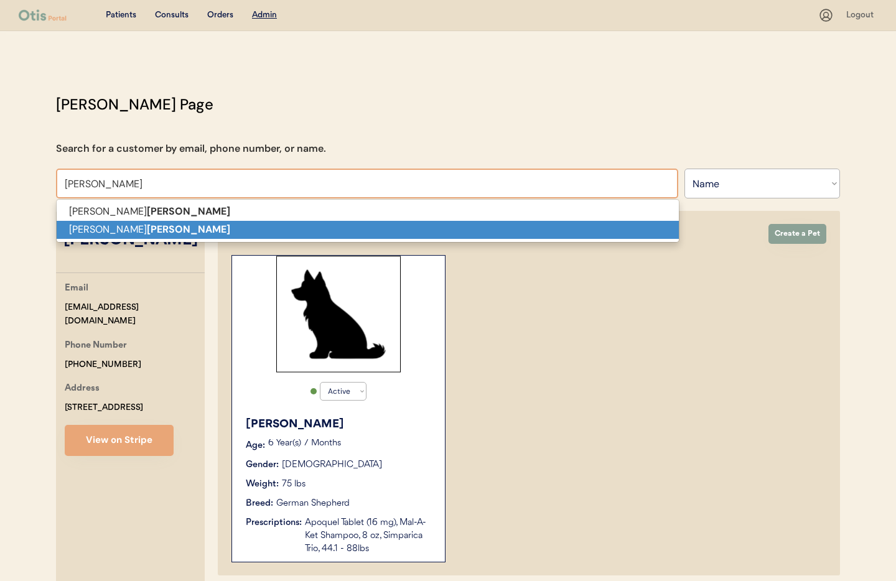
click at [118, 229] on p "Charmaine Miles Richardson" at bounding box center [368, 230] width 622 height 18
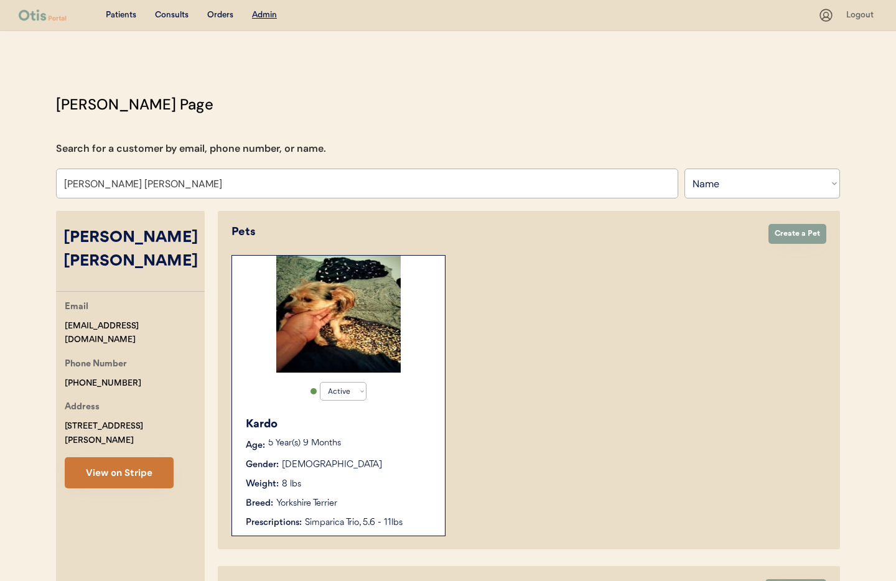
type input "Charmaine Miles Richardson"
click at [146, 462] on button "View on Stripe" at bounding box center [119, 472] width 109 height 31
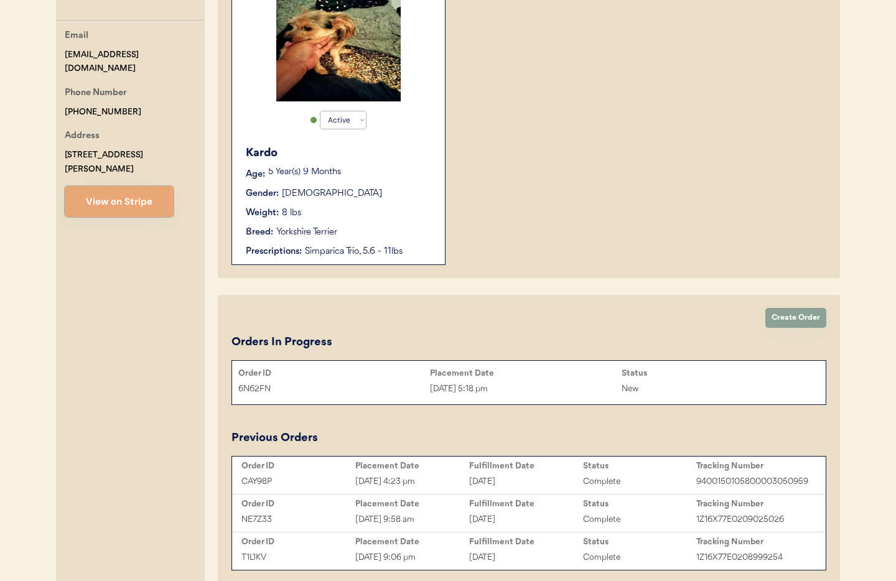
scroll to position [283, 0]
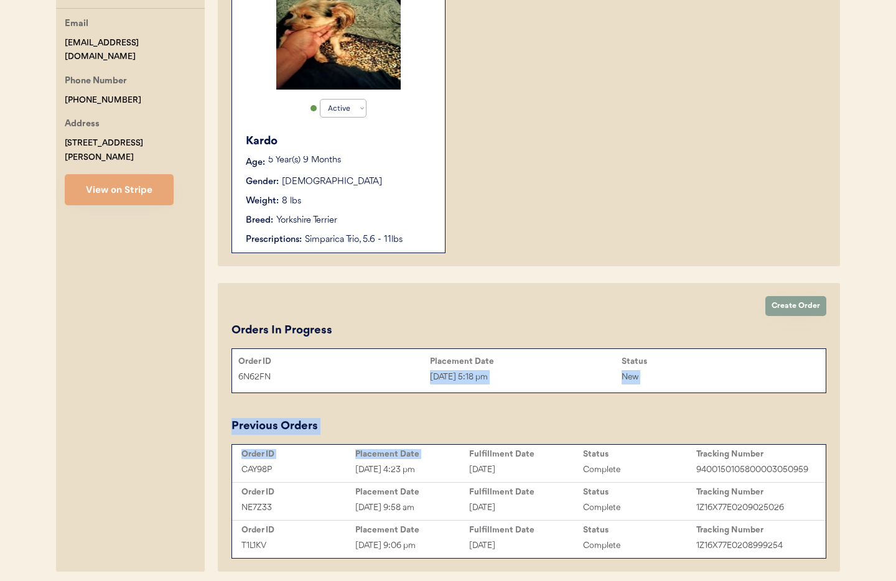
drag, startPoint x: 279, startPoint y: 378, endPoint x: 495, endPoint y: 428, distance: 221.7
click at [495, 428] on div "Orders In Progress Order ID Placement Date Status 6N62FN Aug 20, 2025 5:18 pm N…" at bounding box center [528, 440] width 595 height 236
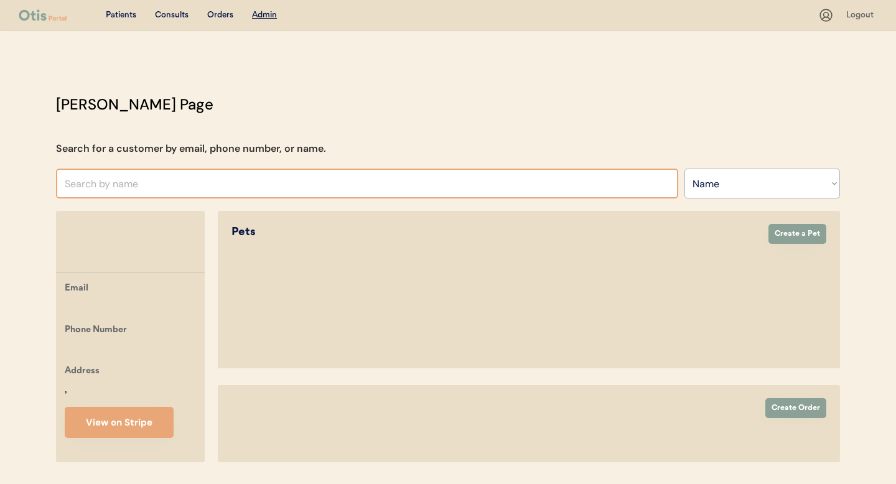
select select ""Name""
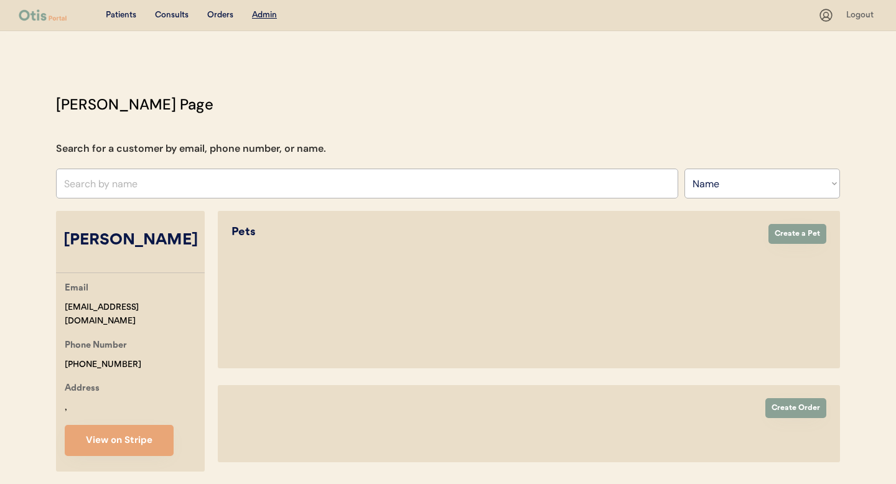
select select "true"
